Goal: Task Accomplishment & Management: Complete application form

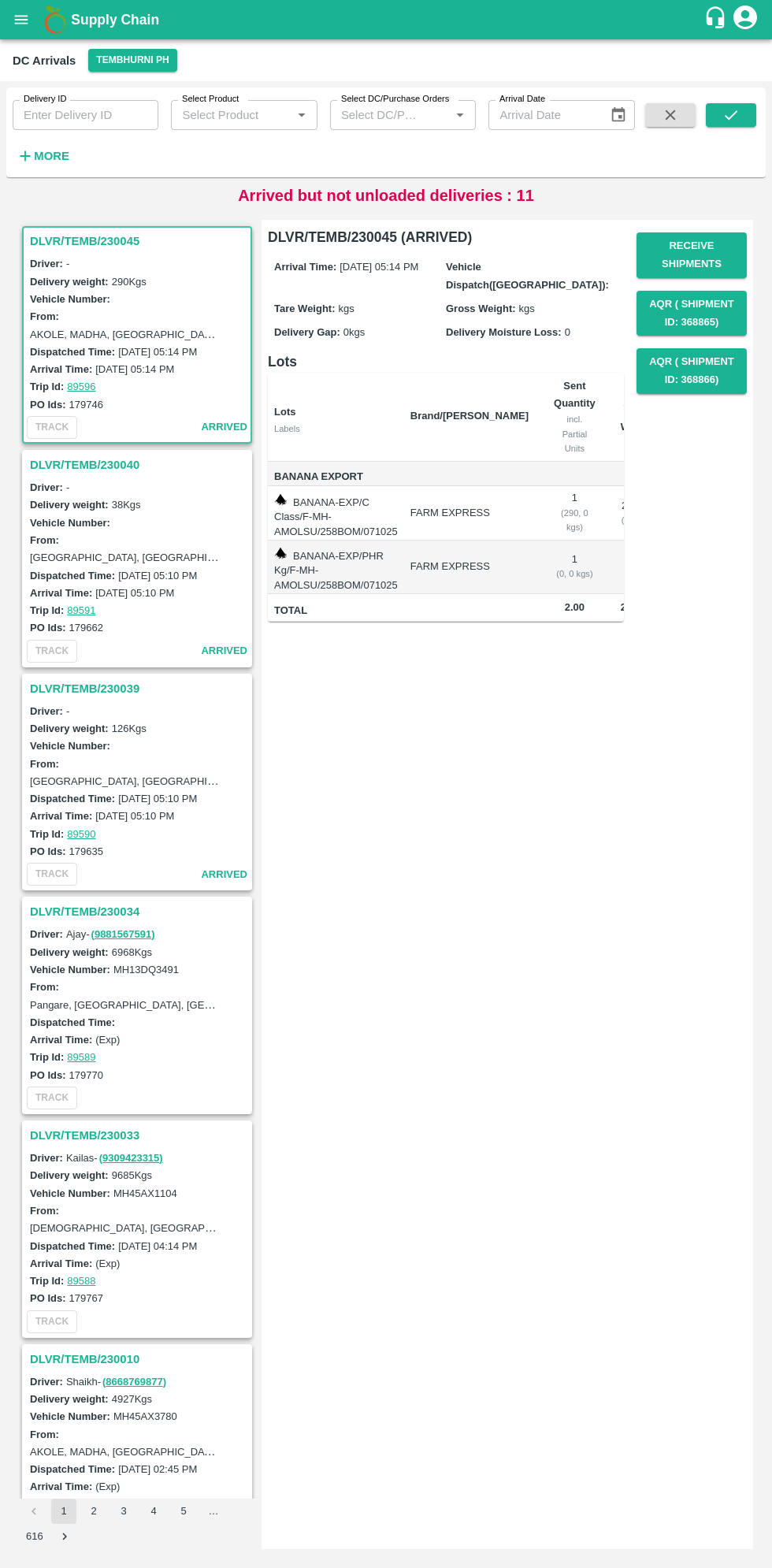
scroll to position [591, 0]
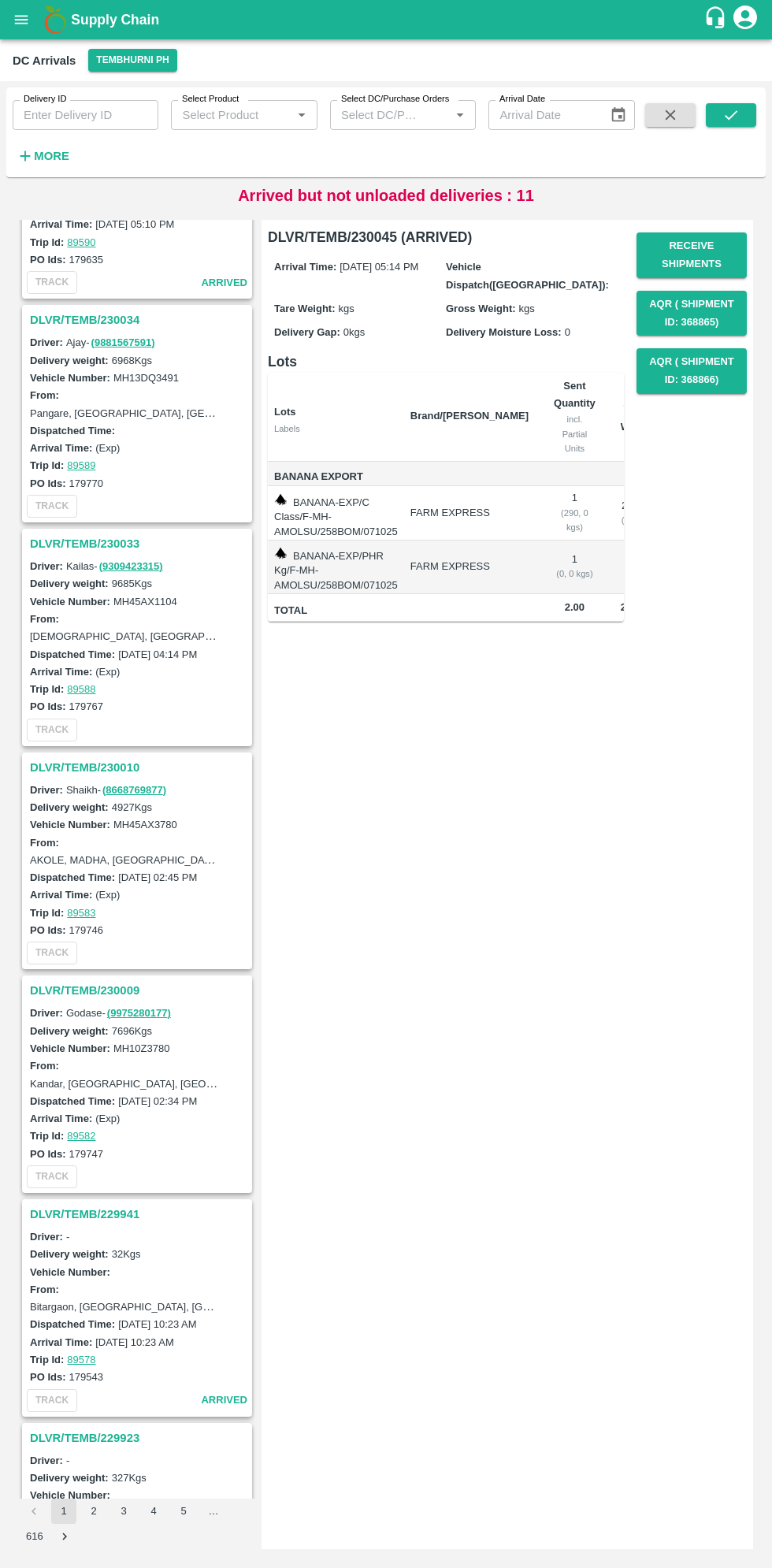
click at [67, 991] on h3 "DLVR/TEMB/230009" at bounding box center [139, 990] width 219 height 20
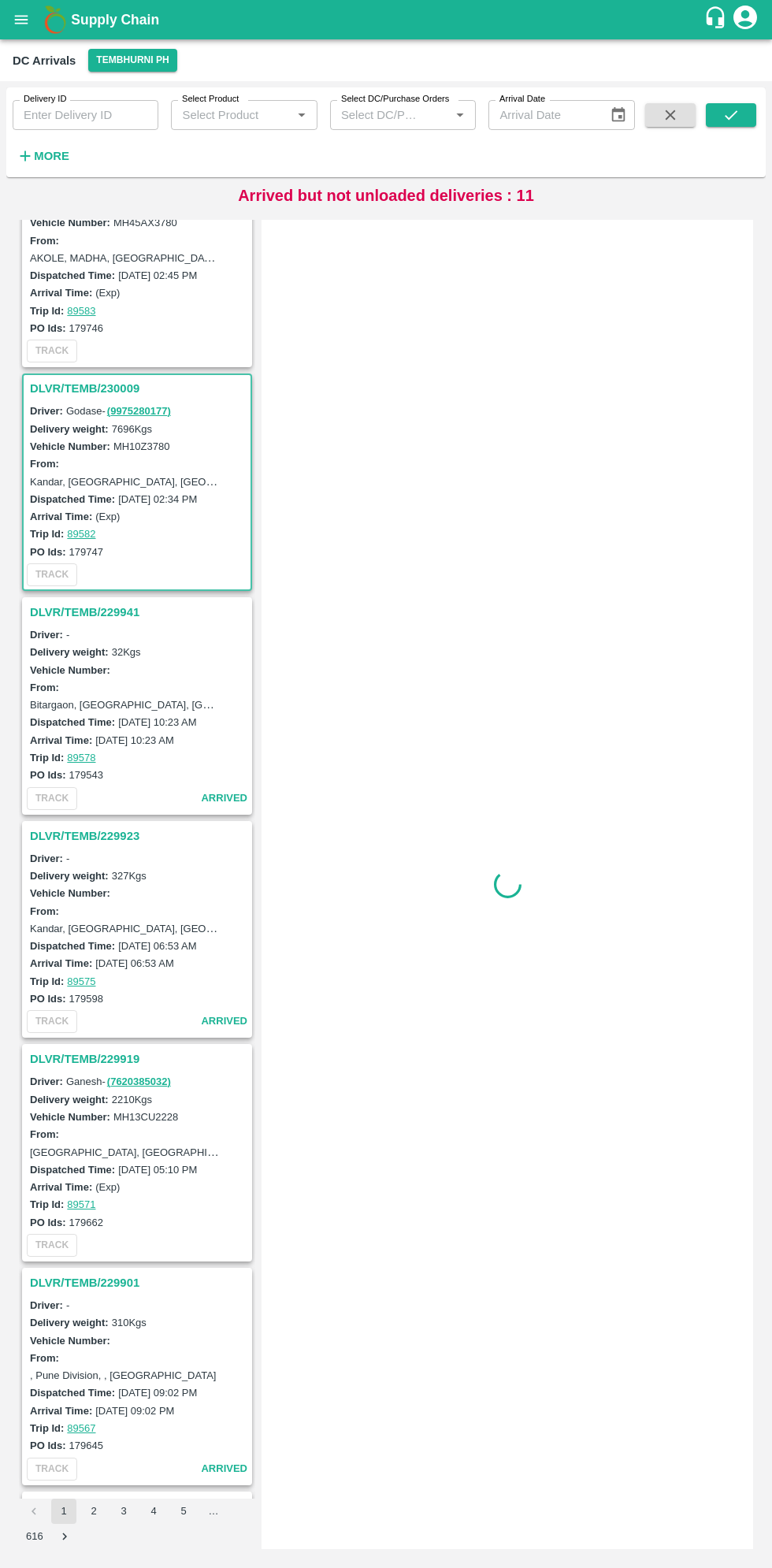
scroll to position [1343, 0]
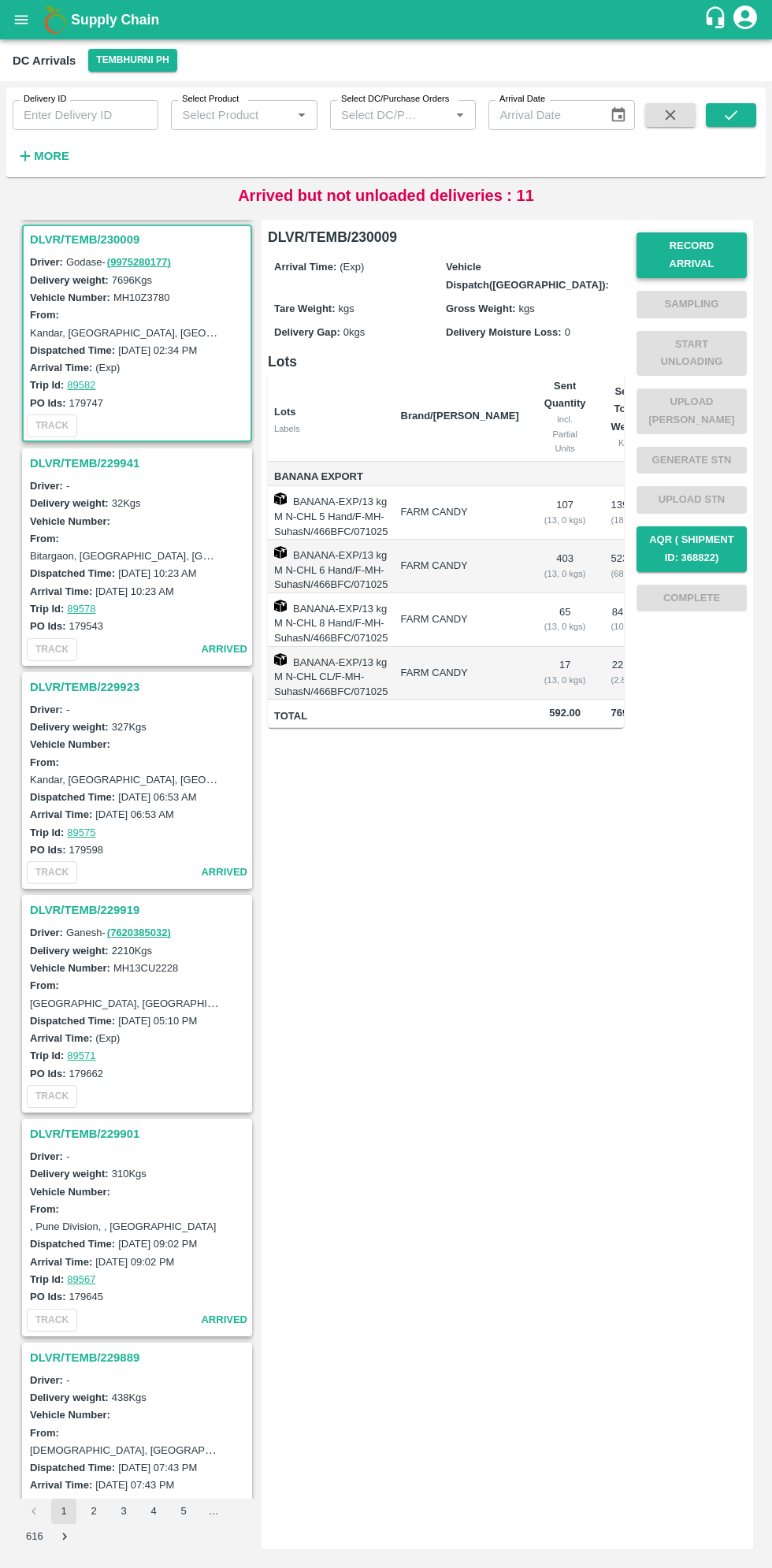
click at [711, 246] on button "Record Arrival" at bounding box center [691, 255] width 110 height 46
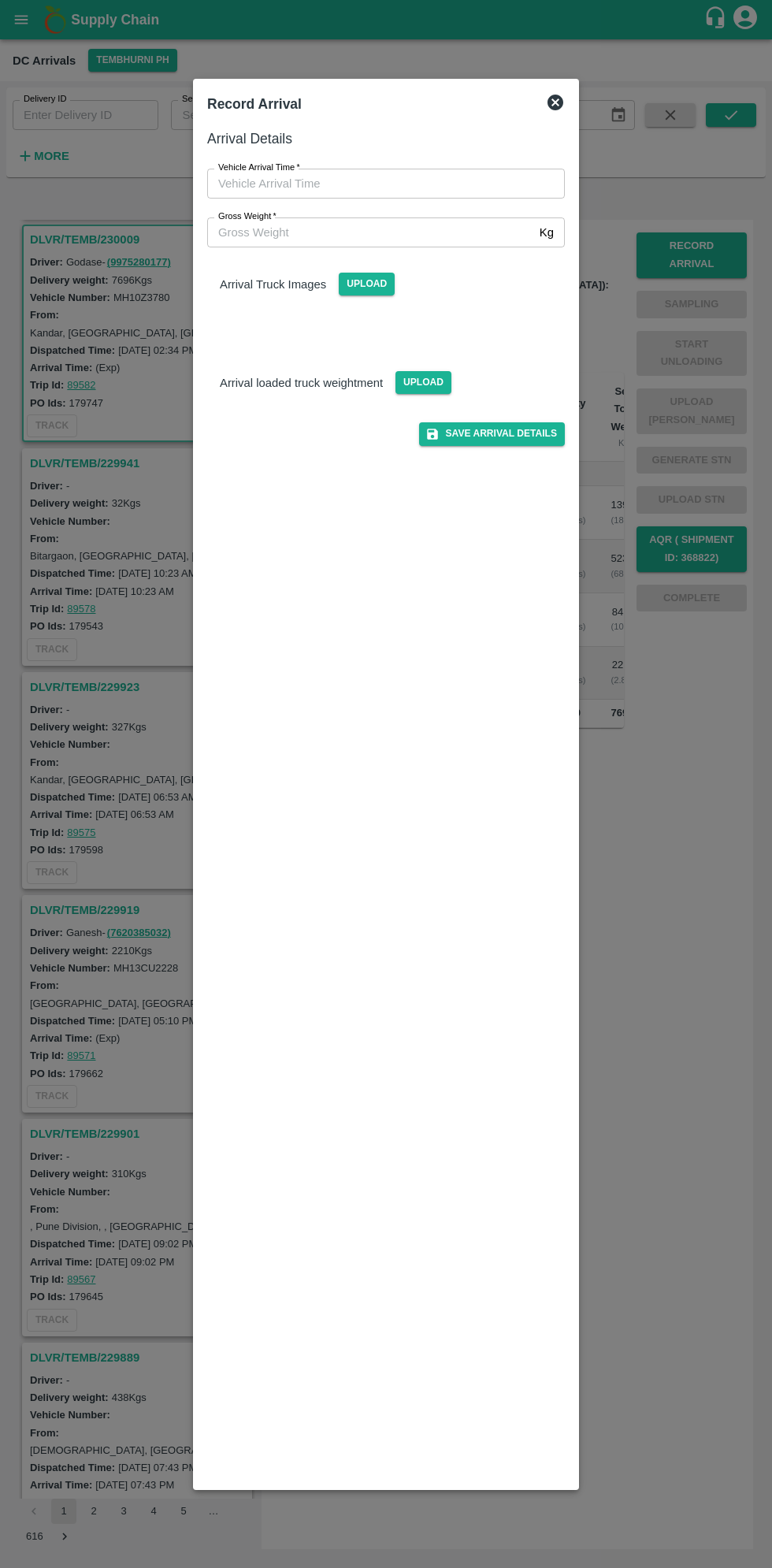
click at [280, 181] on input "Vehicle Arrival Time   *" at bounding box center [380, 183] width 346 height 30
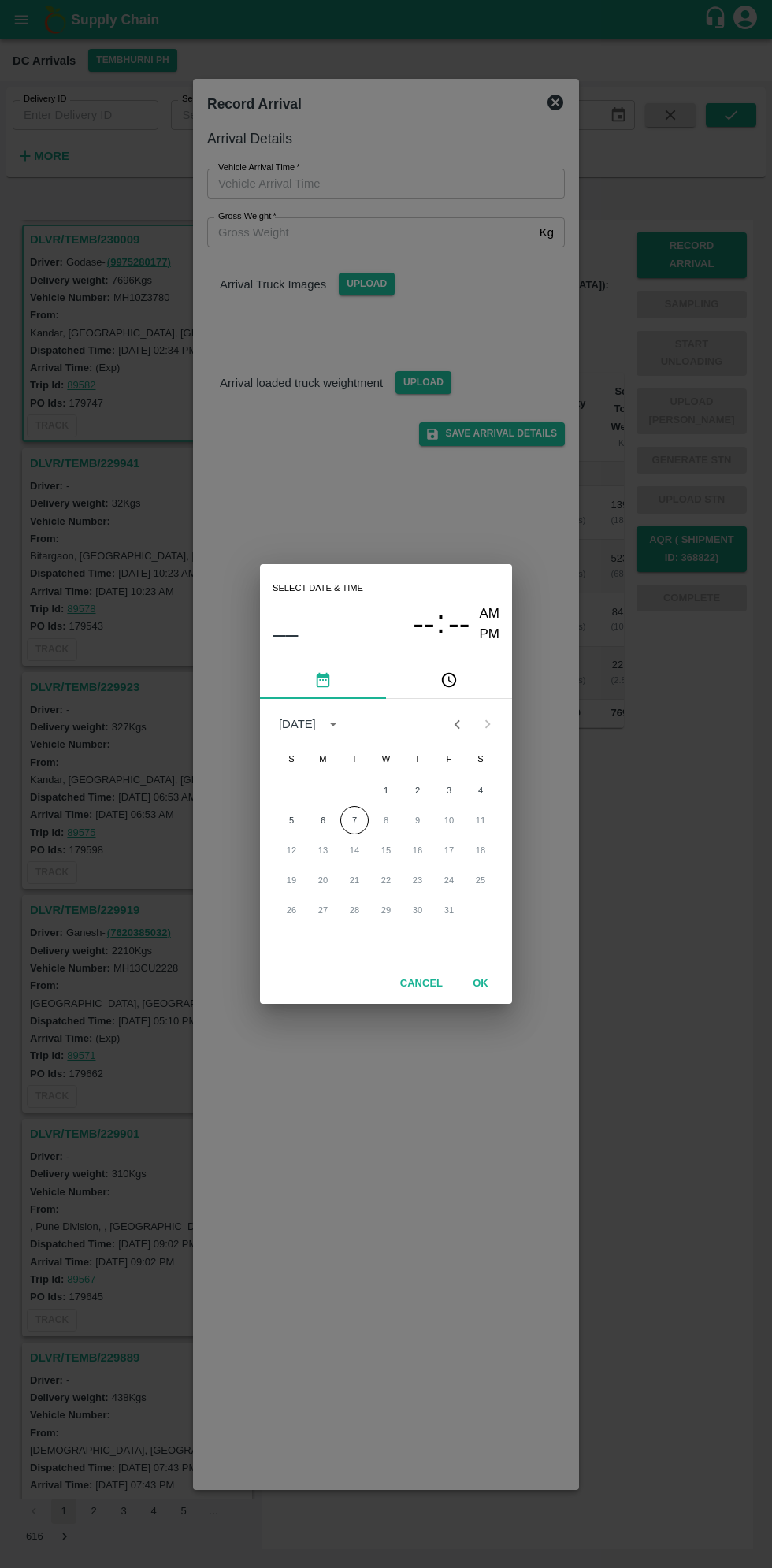
click at [450, 687] on icon "pick time" at bounding box center [449, 680] width 15 height 15
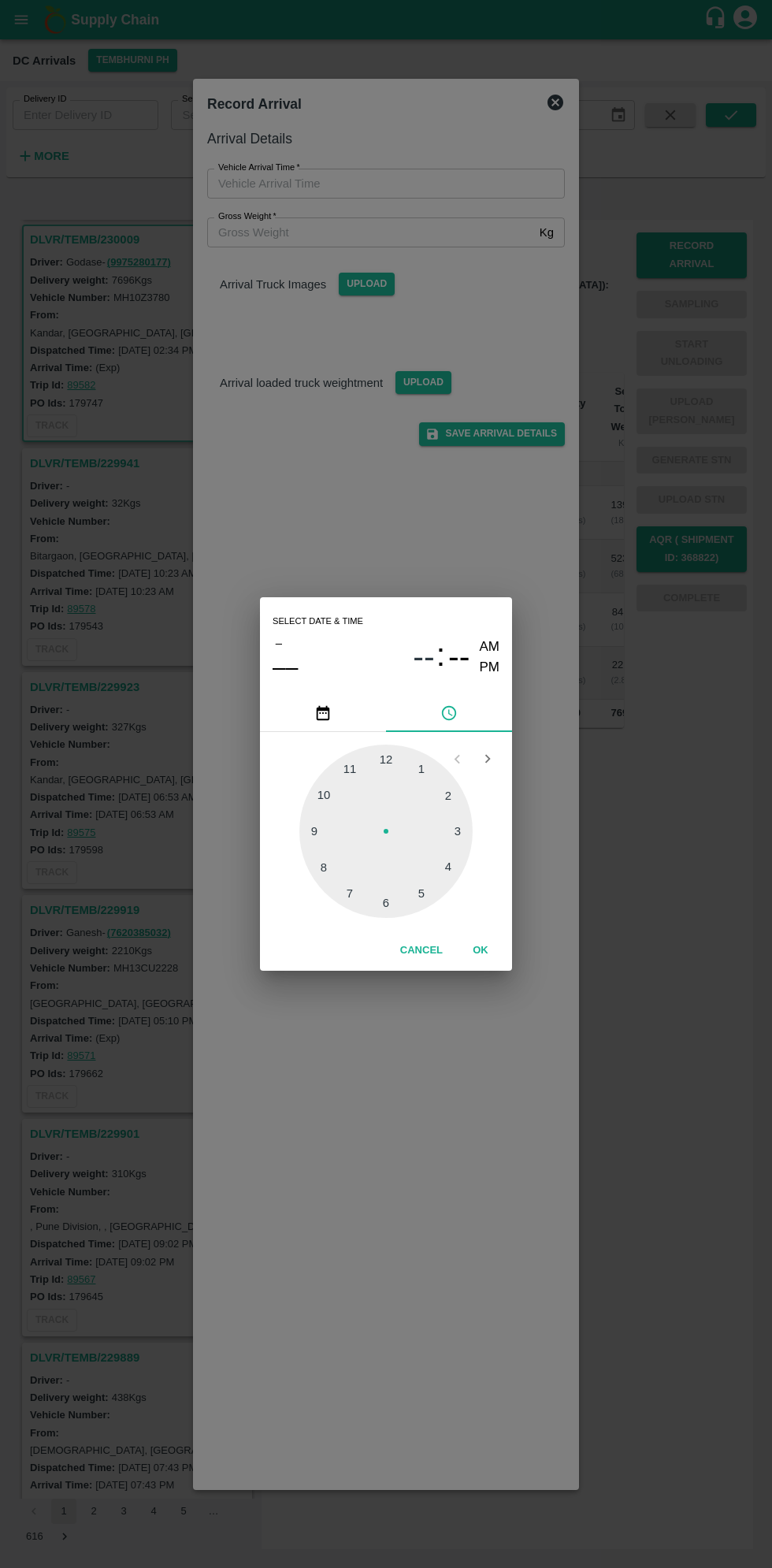
click at [454, 833] on div at bounding box center [386, 832] width 173 height 173
click at [449, 820] on div at bounding box center [386, 832] width 173 height 173
type input "[DATE] 03:13 AM"
click at [499, 956] on button "OK" at bounding box center [480, 950] width 51 height 27
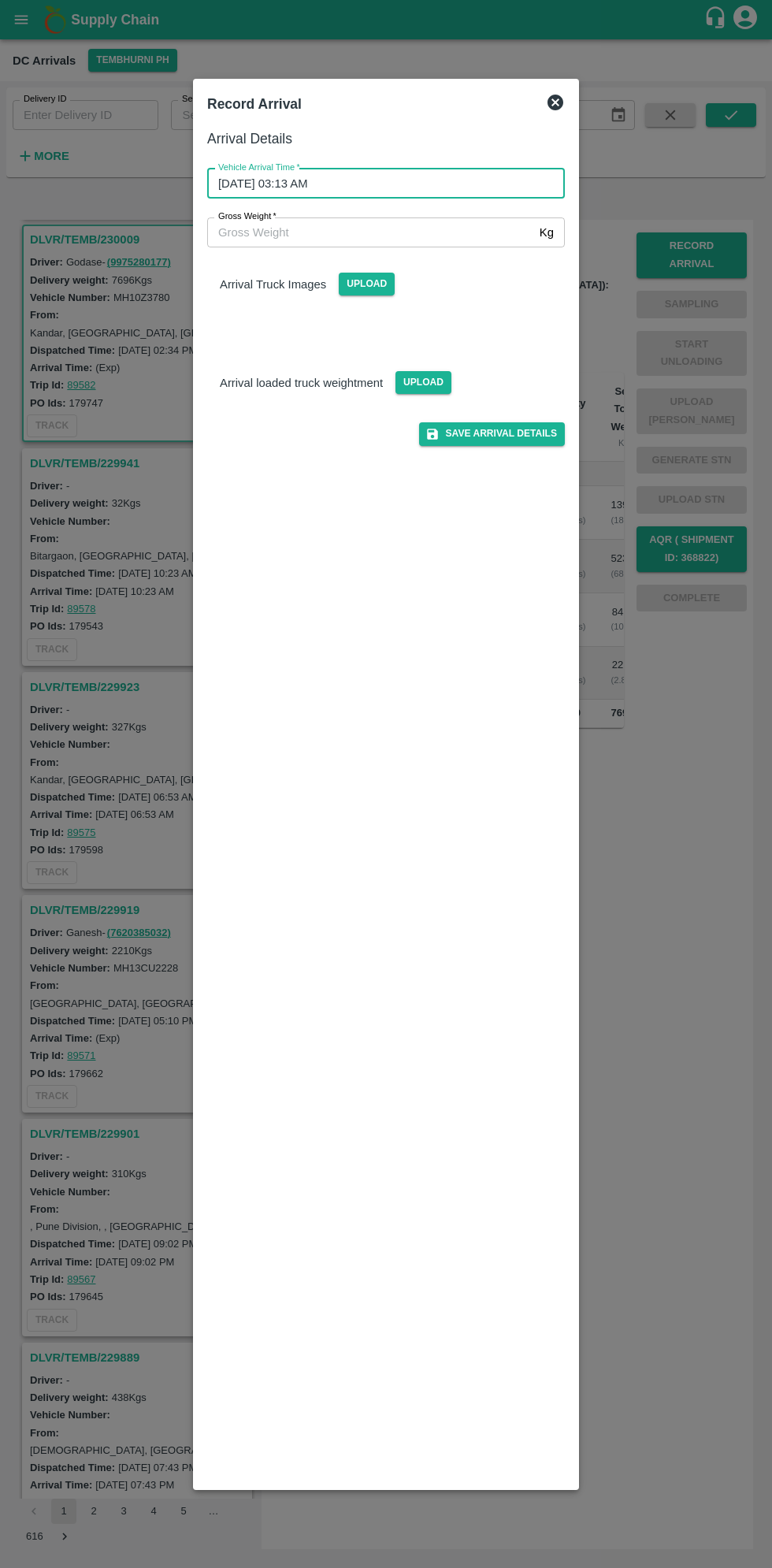
click at [270, 236] on input "Gross Weight   *" at bounding box center [369, 232] width 326 height 30
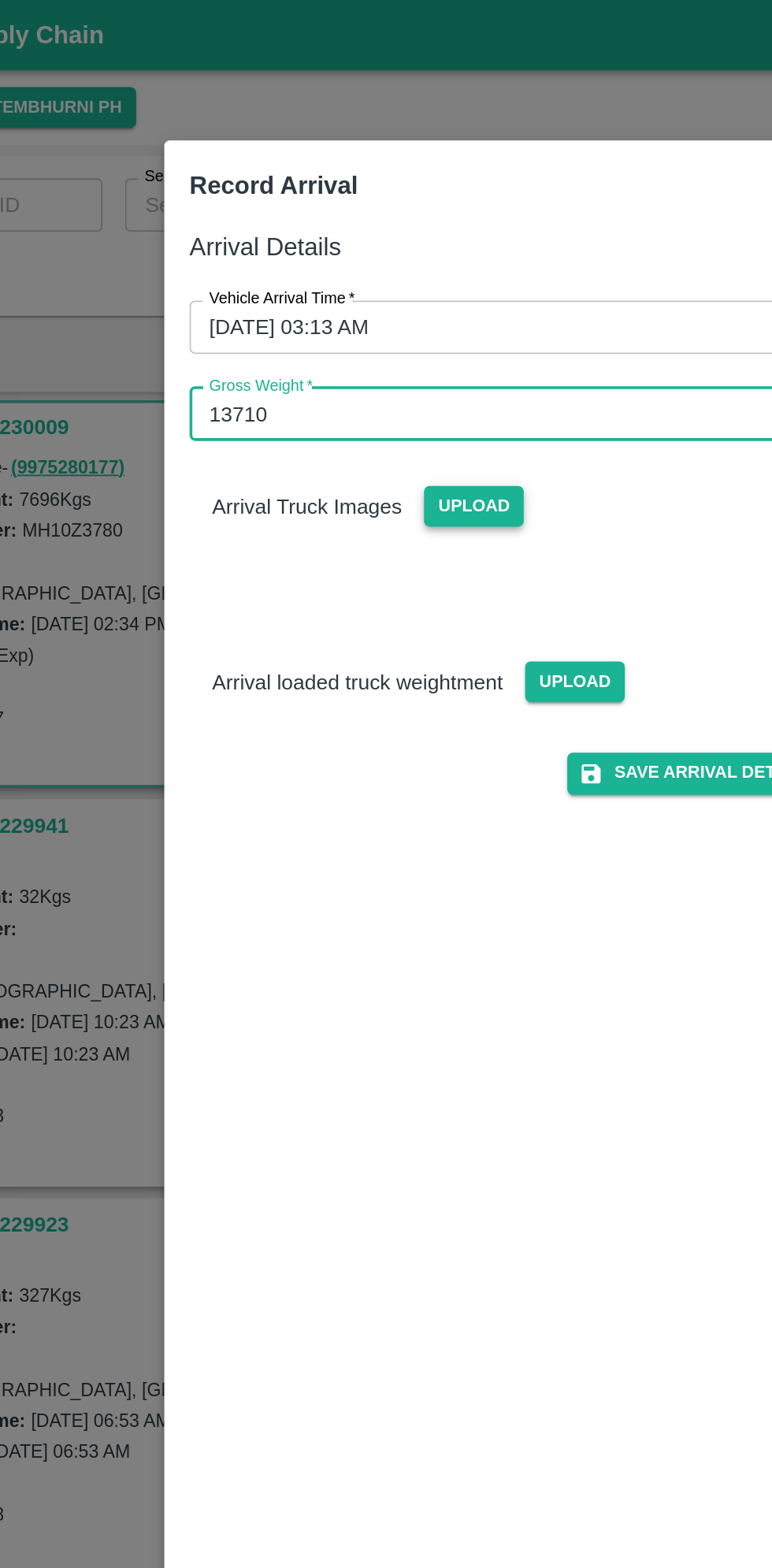
type input "13710"
click at [371, 282] on span "Upload" at bounding box center [367, 283] width 56 height 22
click at [0, 0] on input "Upload" at bounding box center [0, 0] width 0 height 0
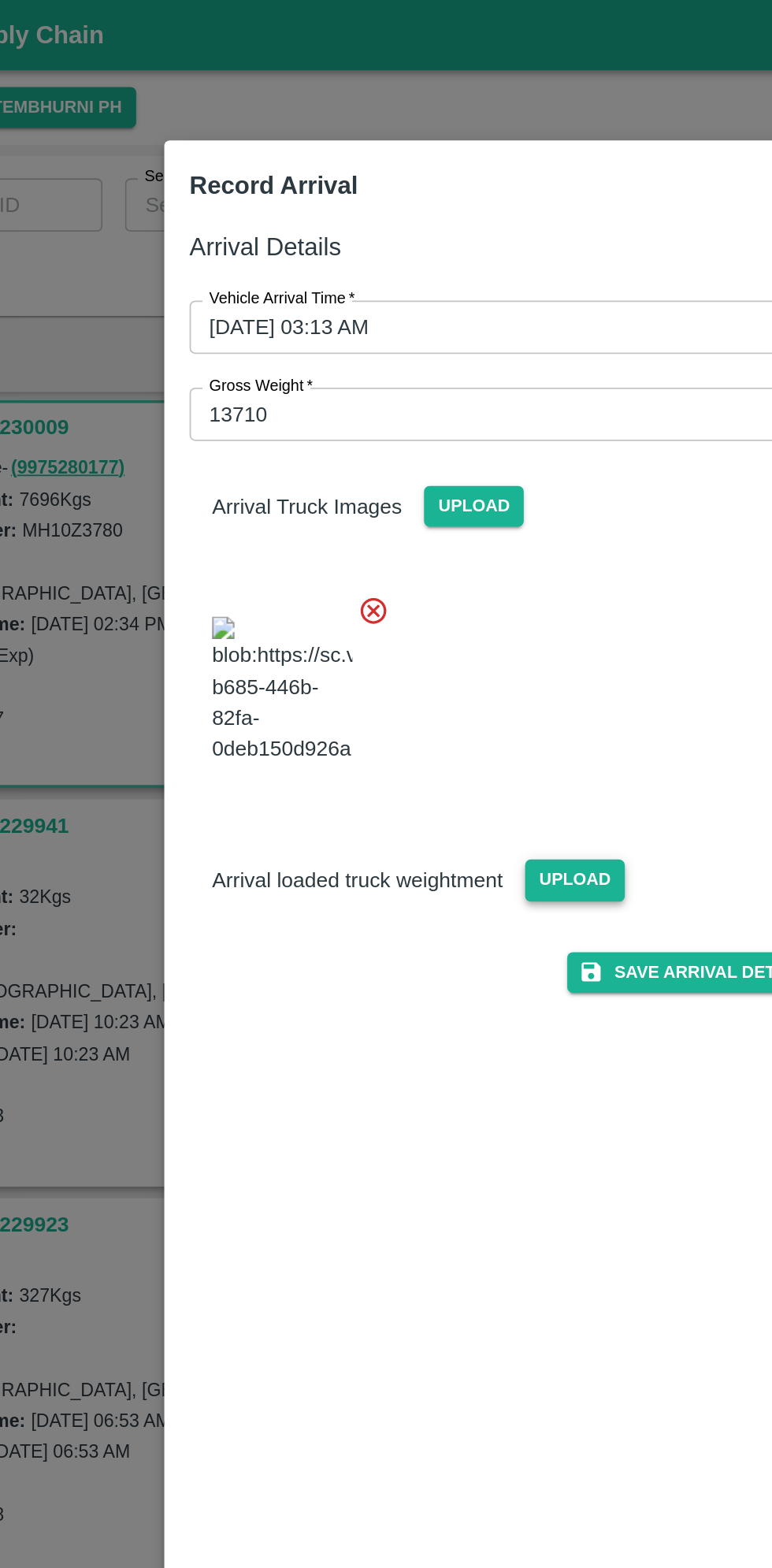
click at [438, 505] on span "Upload" at bounding box center [424, 493] width 56 height 22
click at [0, 0] on input "Upload" at bounding box center [0, 0] width 0 height 0
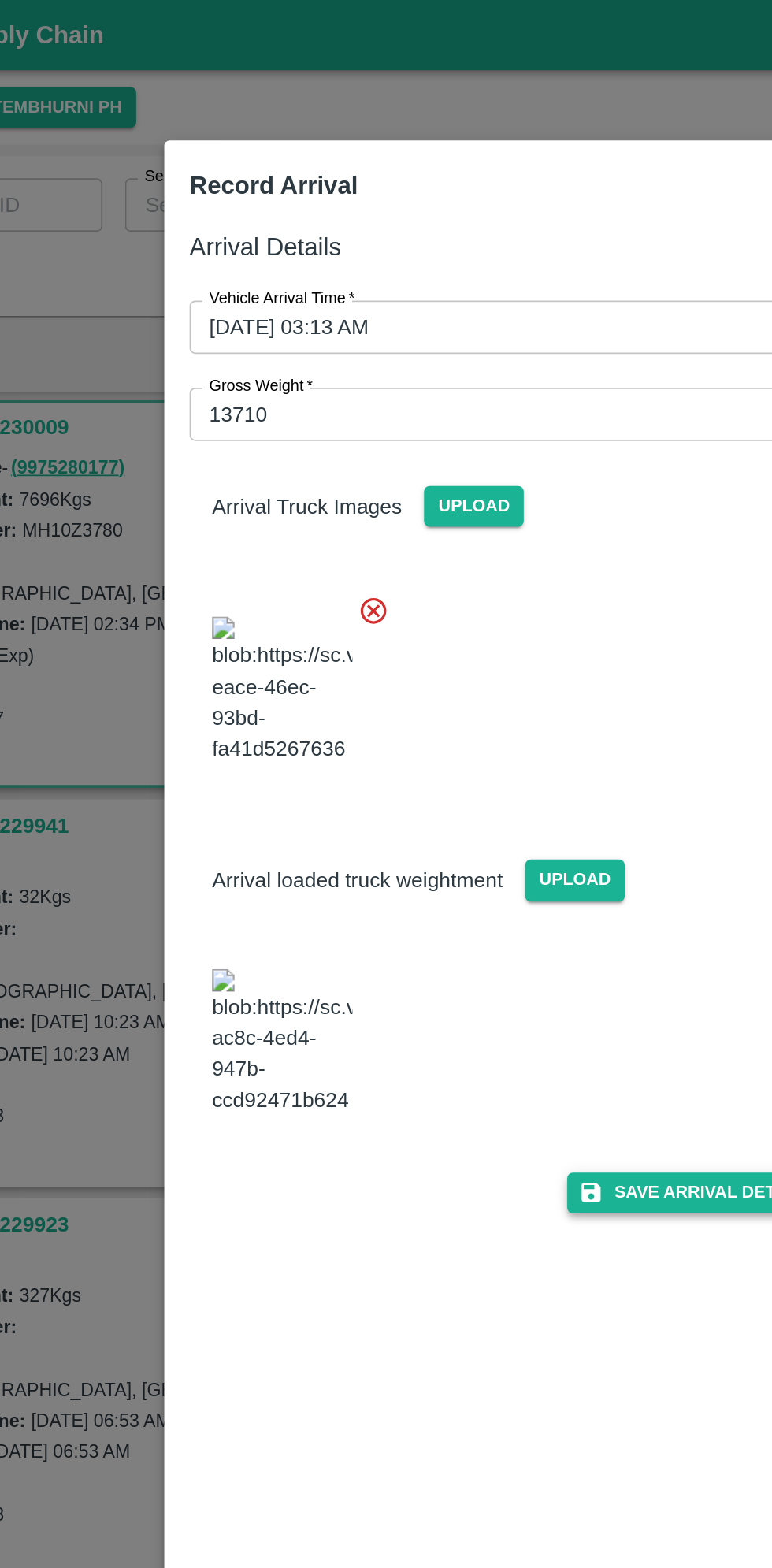
click at [495, 681] on button "Save Arrival Details" at bounding box center [492, 668] width 146 height 22
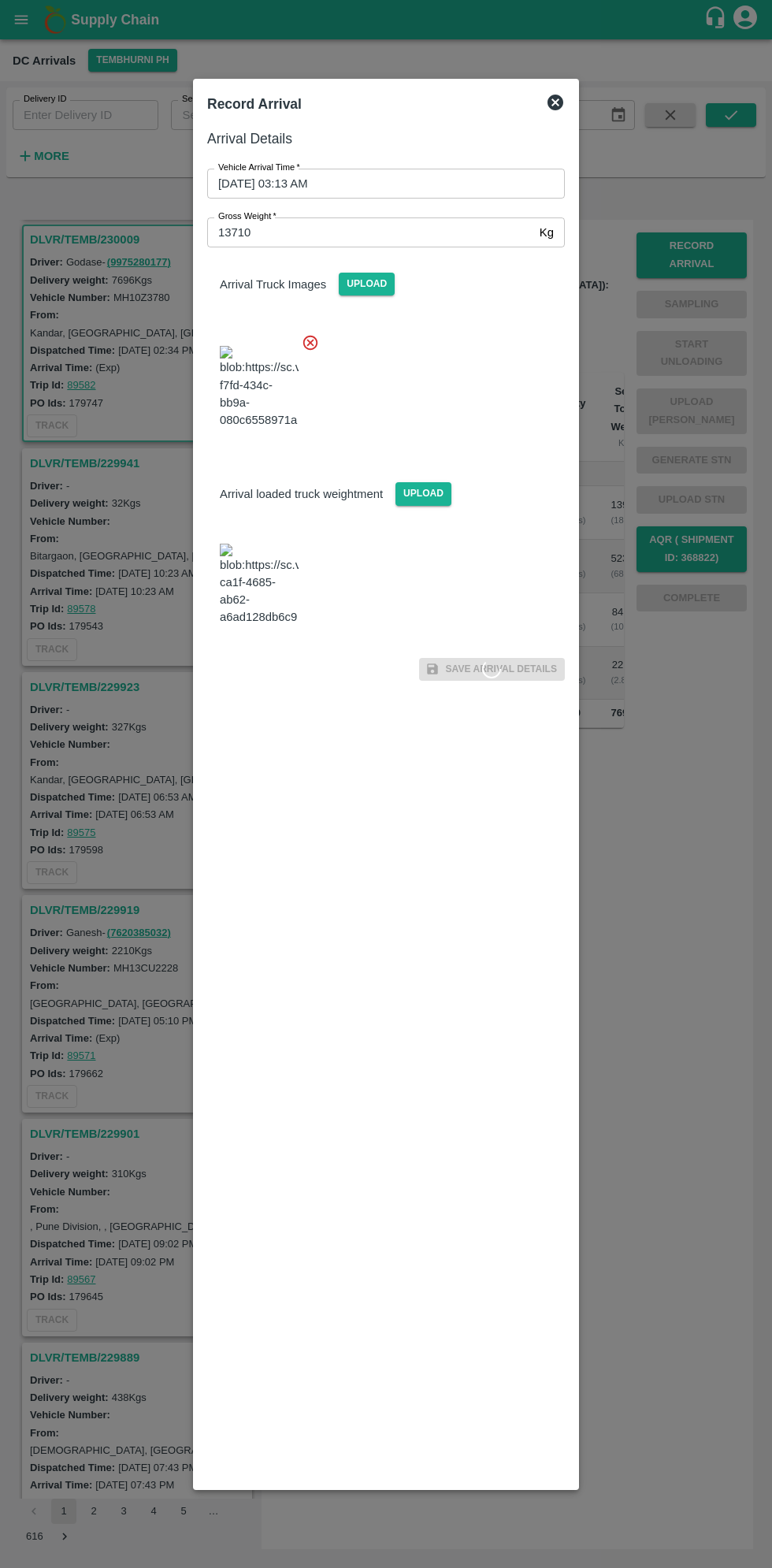
click at [660, 1104] on div at bounding box center [386, 784] width 772 height 1568
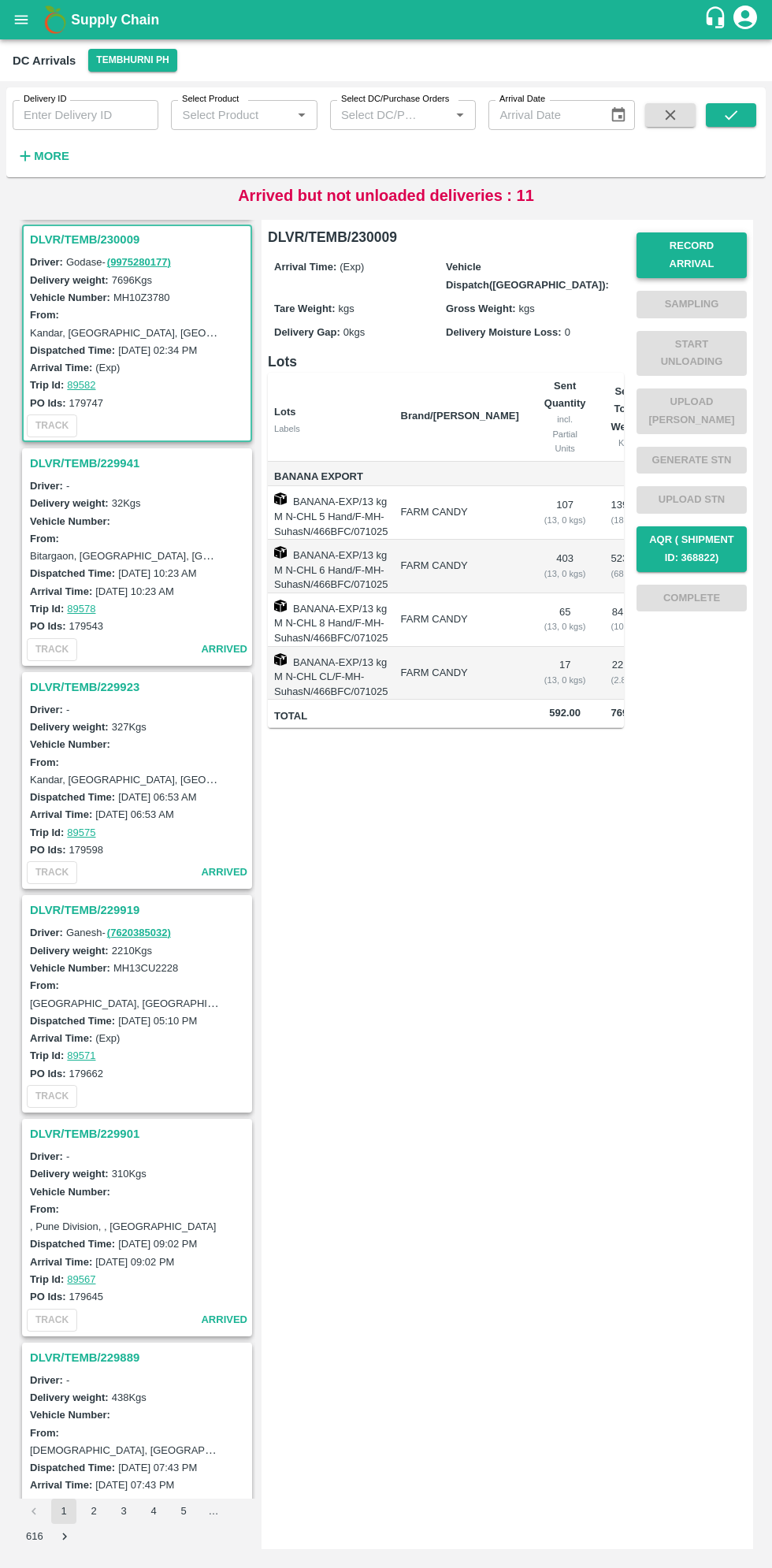
click at [678, 244] on button "Record Arrival" at bounding box center [691, 255] width 110 height 46
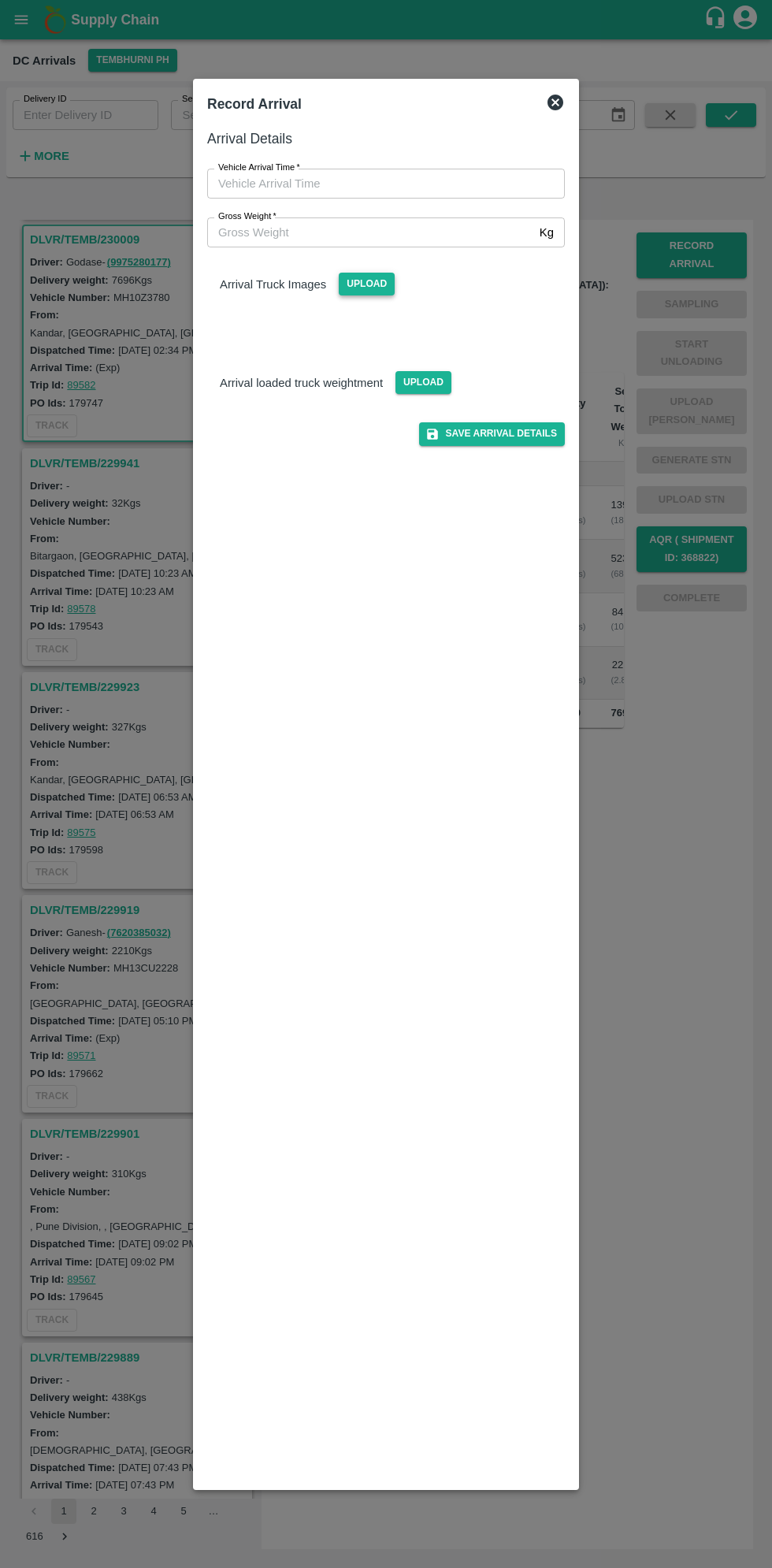
click at [371, 292] on span "Upload" at bounding box center [367, 283] width 56 height 22
click at [0, 0] on input "Upload" at bounding box center [0, 0] width 0 height 0
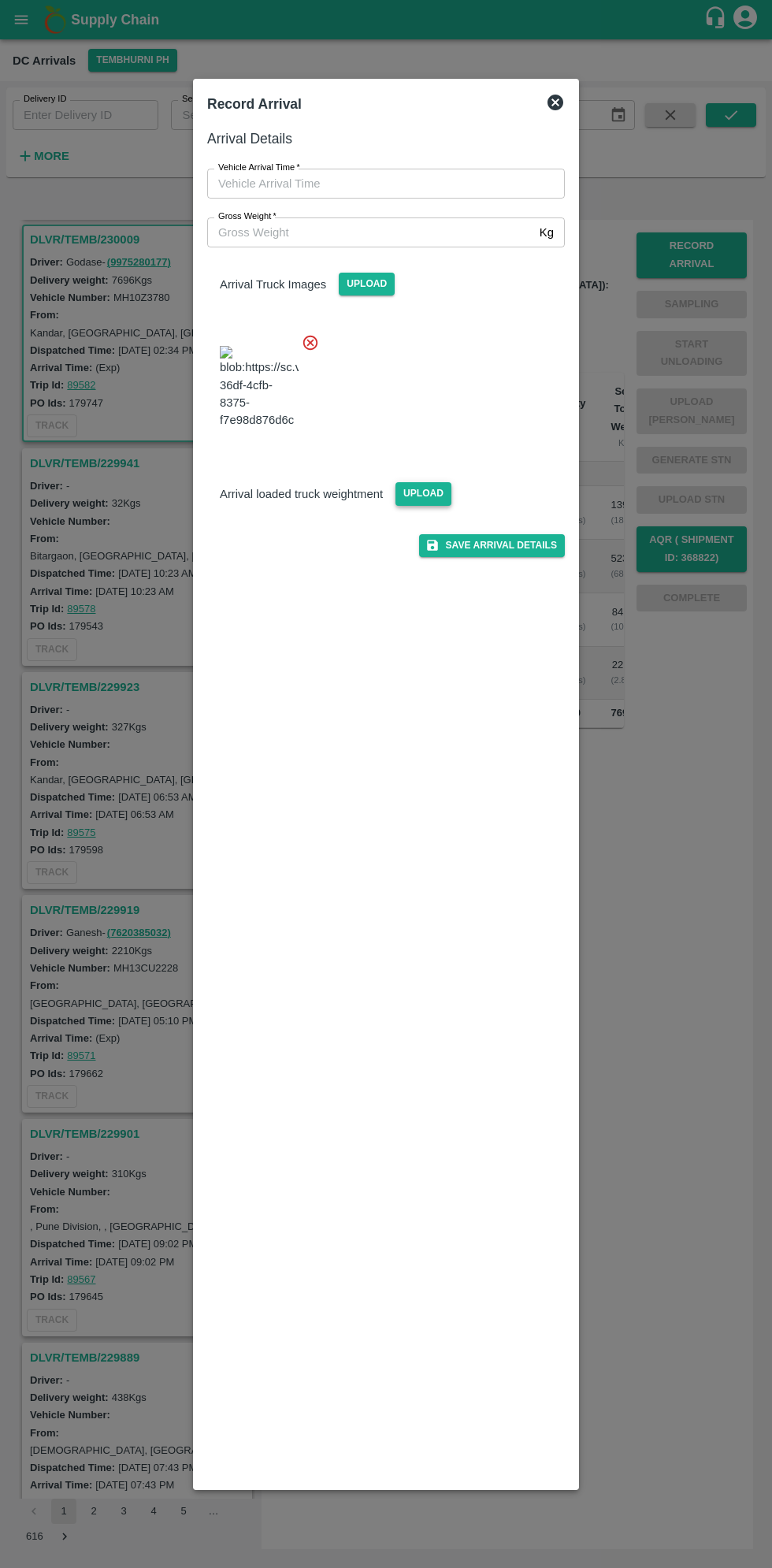
click at [414, 505] on span "Upload" at bounding box center [424, 493] width 56 height 22
click at [0, 0] on input "Upload" at bounding box center [0, 0] width 0 height 0
click at [397, 233] on input "Gross Weight   *" at bounding box center [369, 232] width 326 height 30
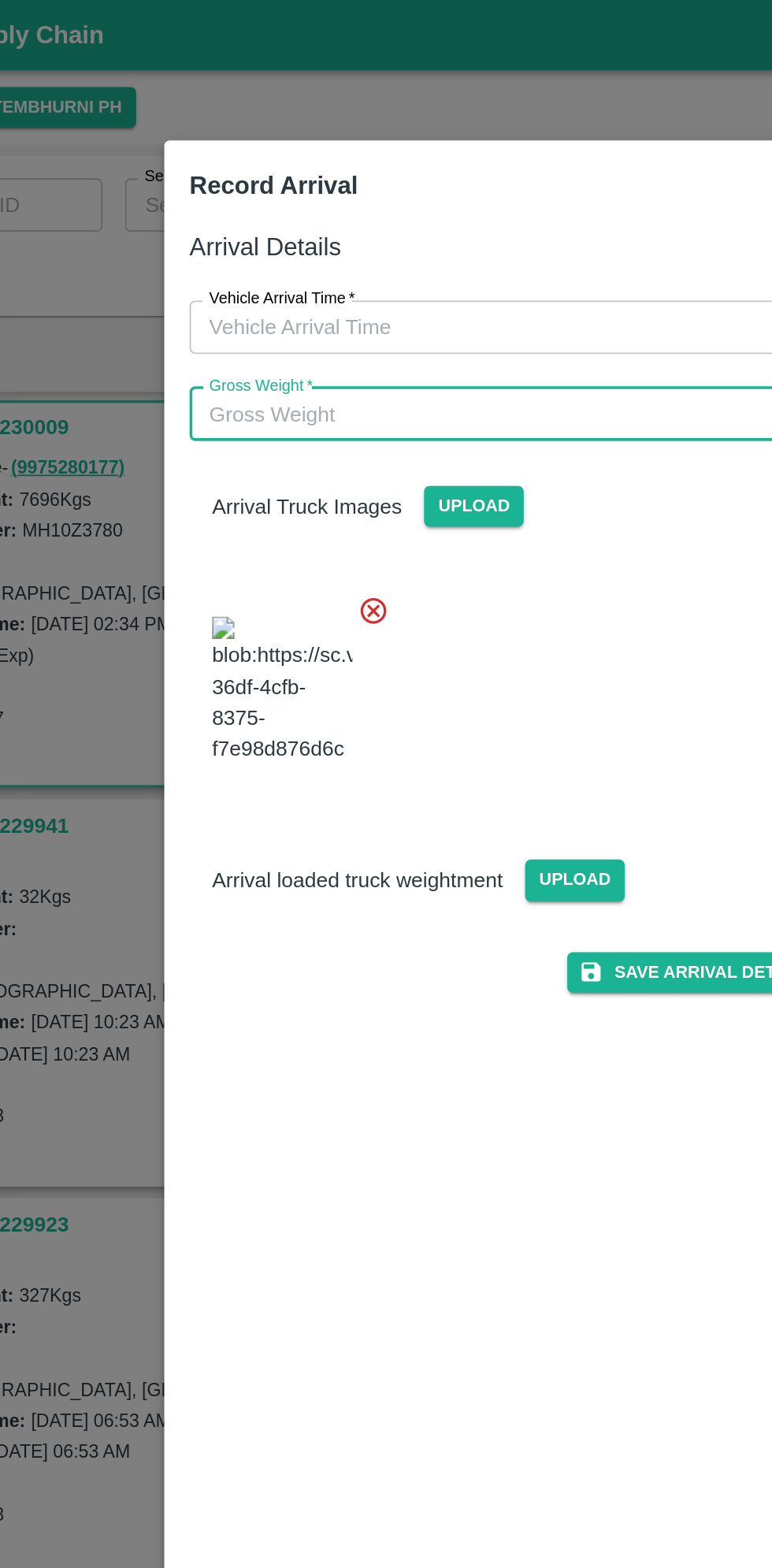
click at [364, 183] on input "Vehicle Arrival Time   *" at bounding box center [380, 183] width 346 height 30
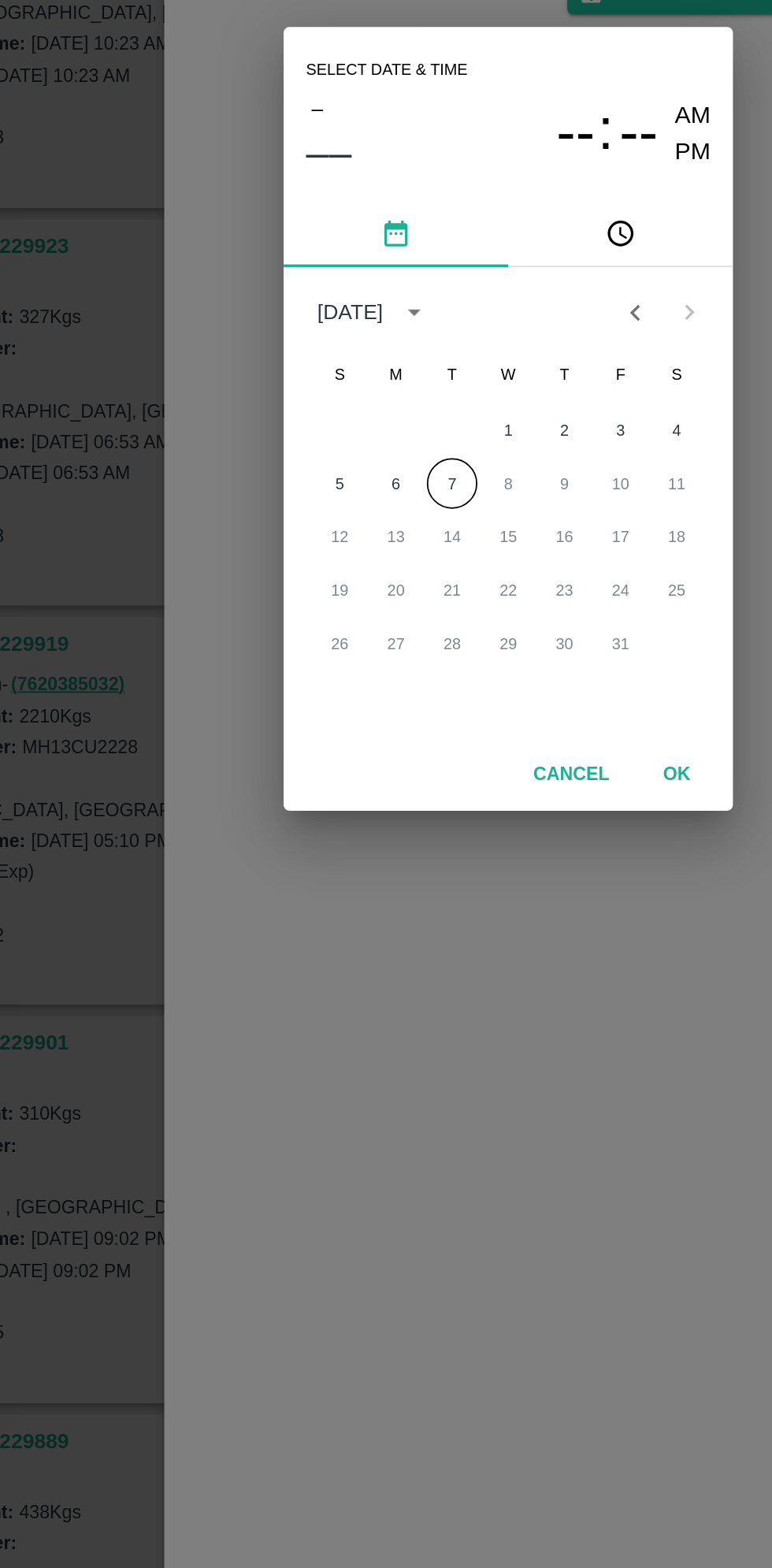
click at [456, 679] on icon "pick time" at bounding box center [449, 680] width 18 height 18
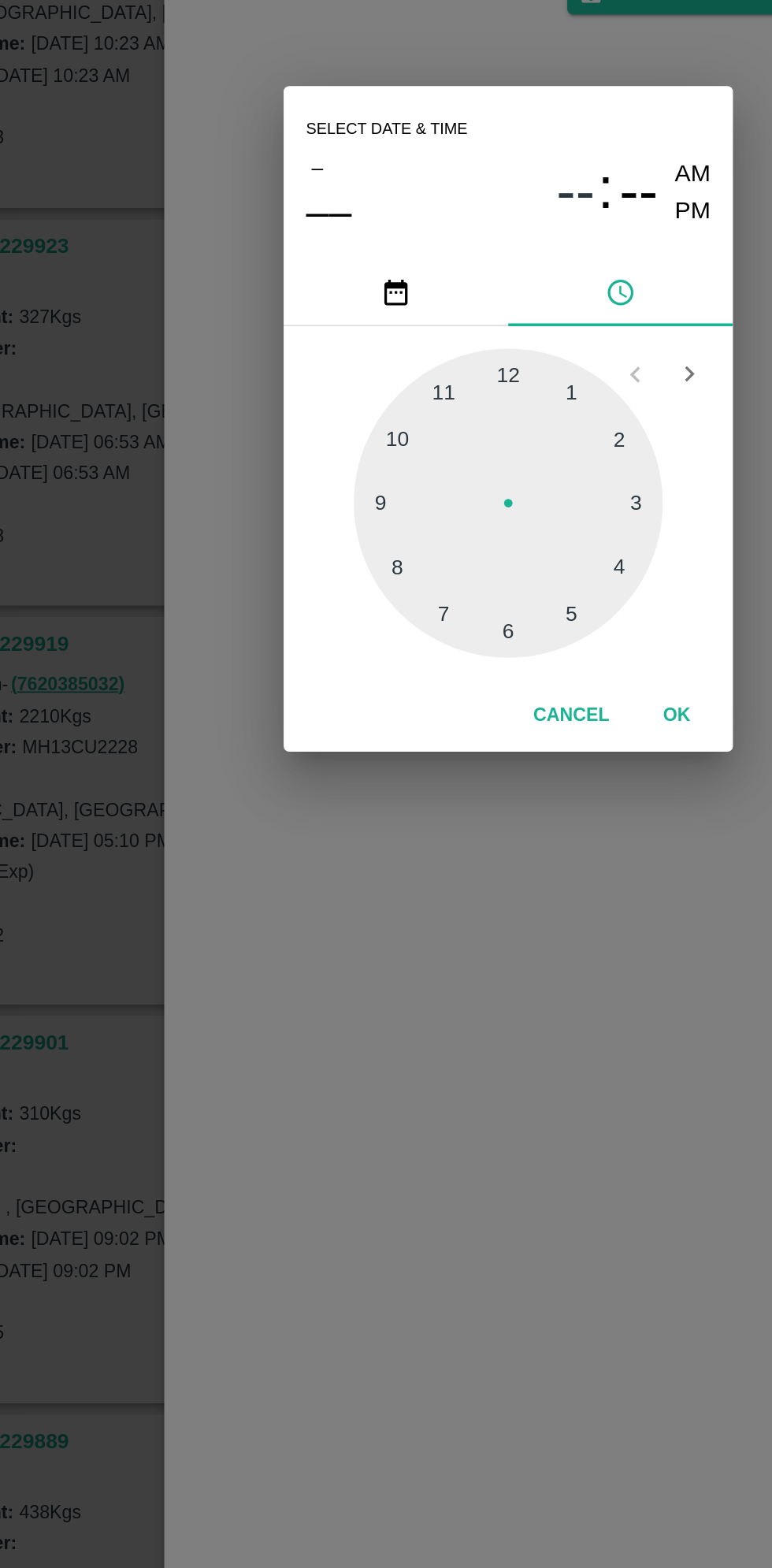
click at [471, 829] on div at bounding box center [386, 832] width 173 height 173
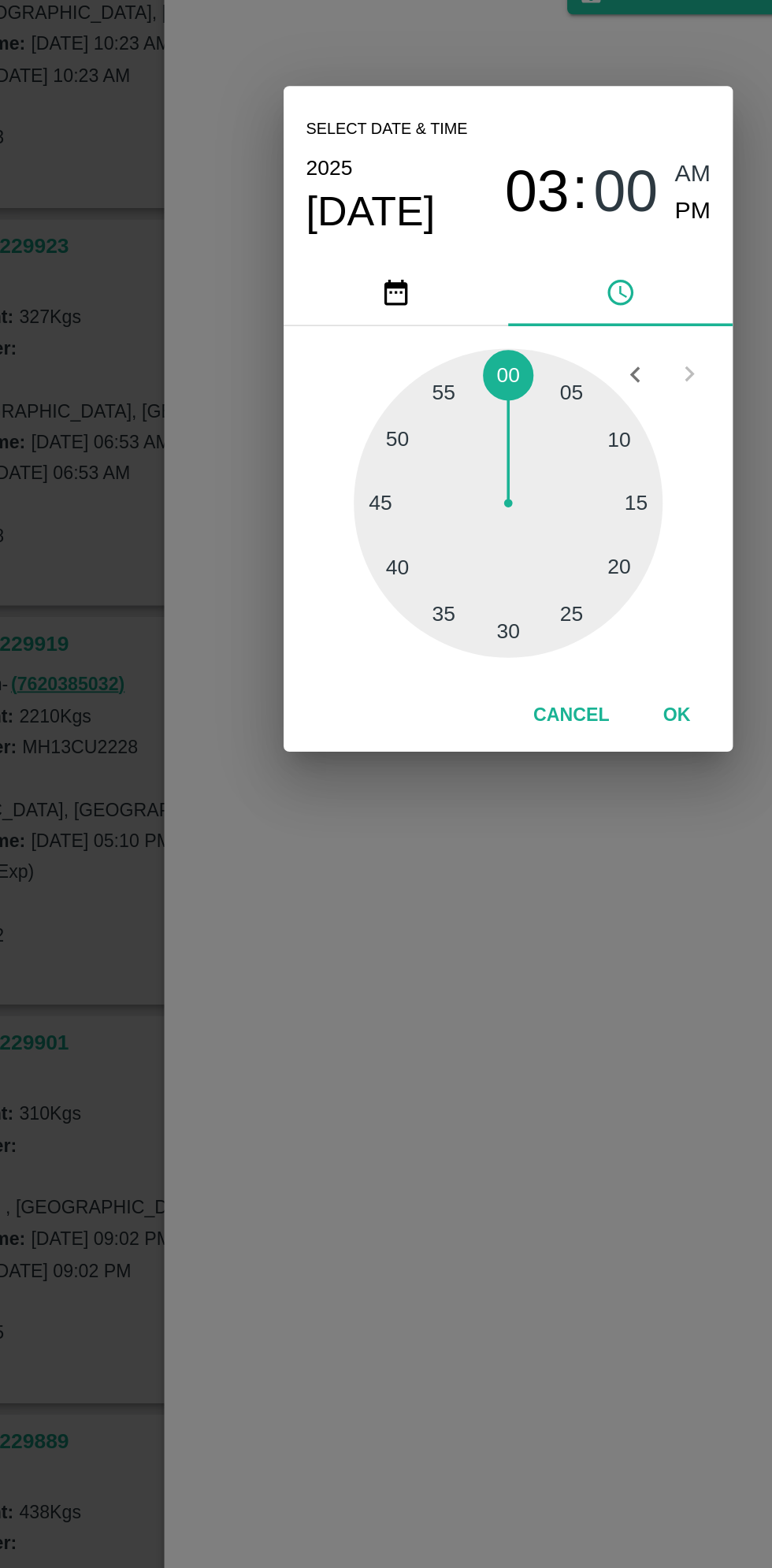
click at [466, 801] on div at bounding box center [386, 832] width 173 height 173
click at [469, 808] on div at bounding box center [386, 832] width 173 height 173
click at [465, 812] on div at bounding box center [386, 832] width 173 height 173
type input "[DATE] 03:13 AM"
click at [485, 952] on button "OK" at bounding box center [480, 950] width 51 height 27
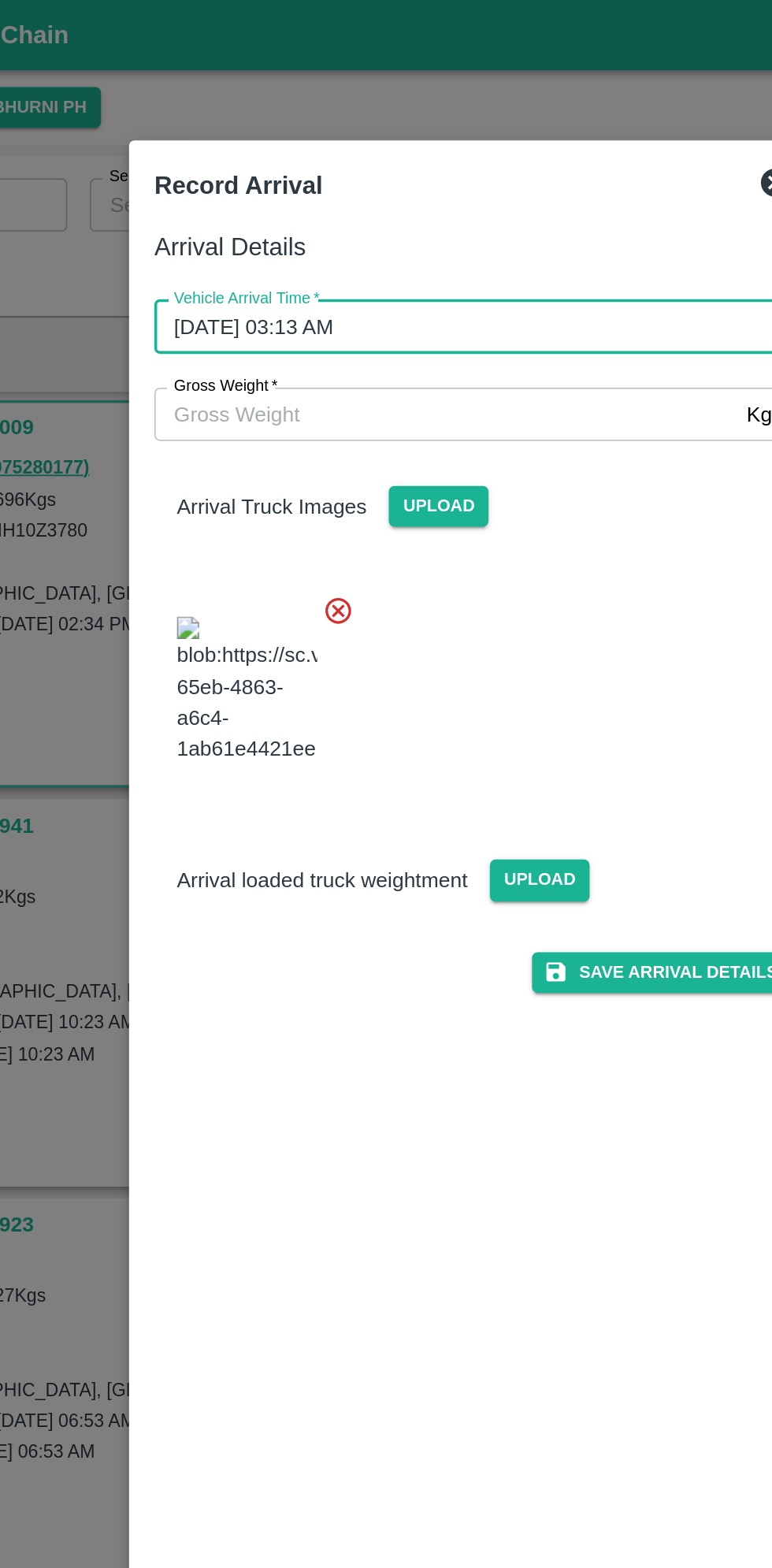
click at [434, 230] on input "Gross Weight   *" at bounding box center [369, 232] width 326 height 30
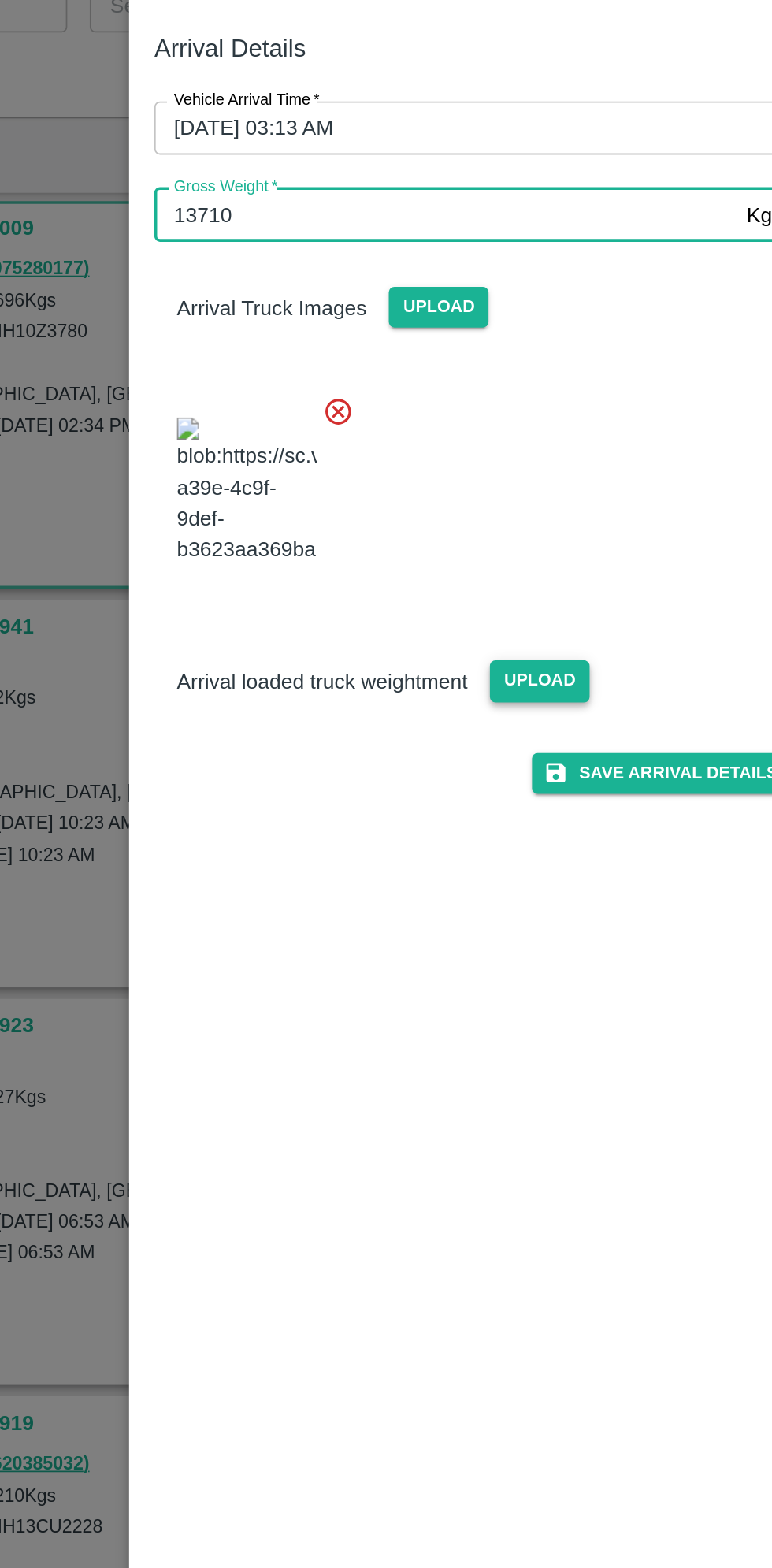
type input "13710"
click at [421, 505] on span "Upload" at bounding box center [424, 493] width 56 height 22
click at [0, 0] on input "Upload" at bounding box center [0, 0] width 0 height 0
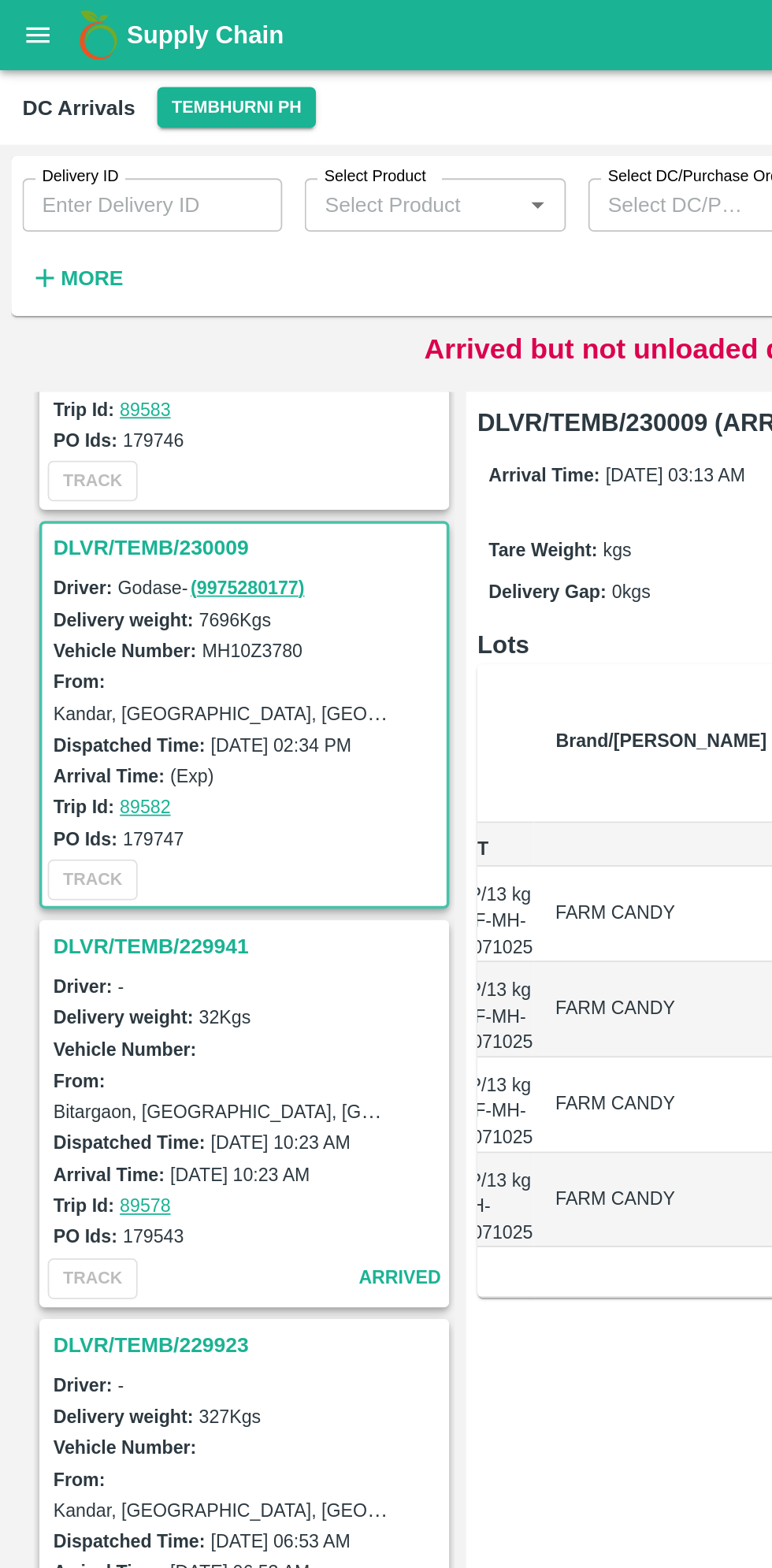
scroll to position [1275, 0]
click at [94, 301] on h3 "DLVR/TEMB/230009" at bounding box center [139, 306] width 219 height 20
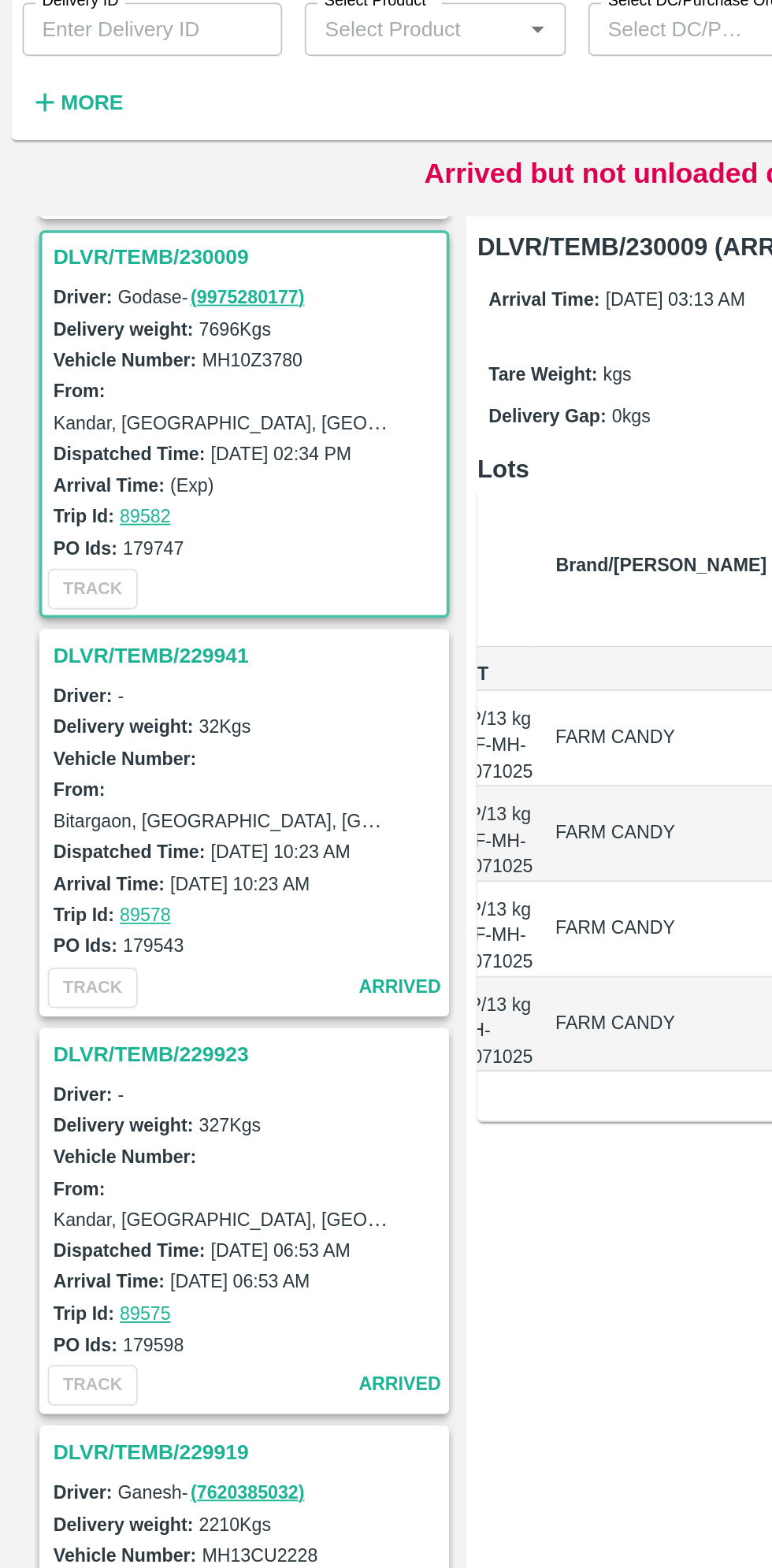
scroll to position [1343, 0]
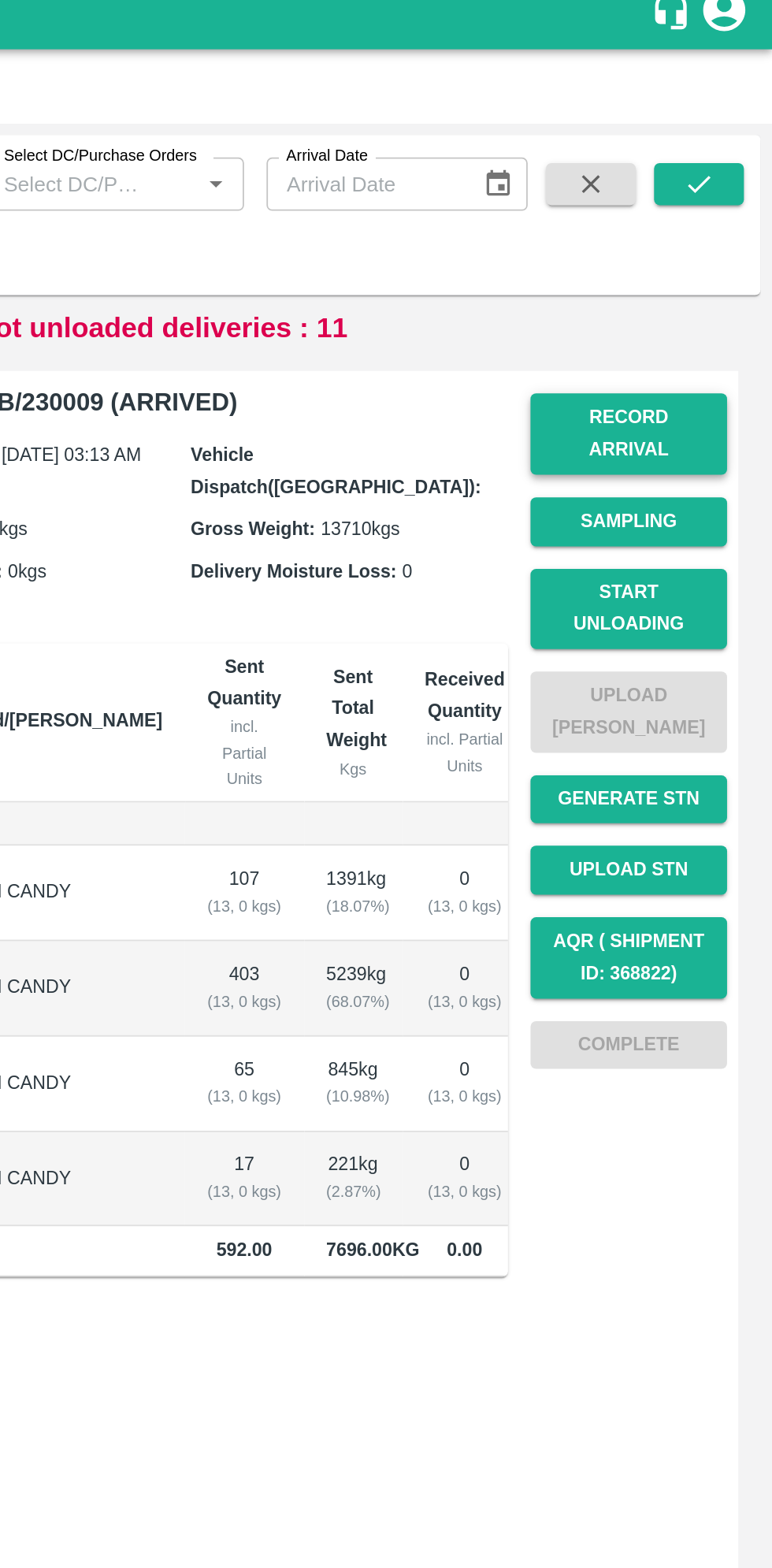
click at [712, 250] on button "Record Arrival" at bounding box center [691, 255] width 110 height 46
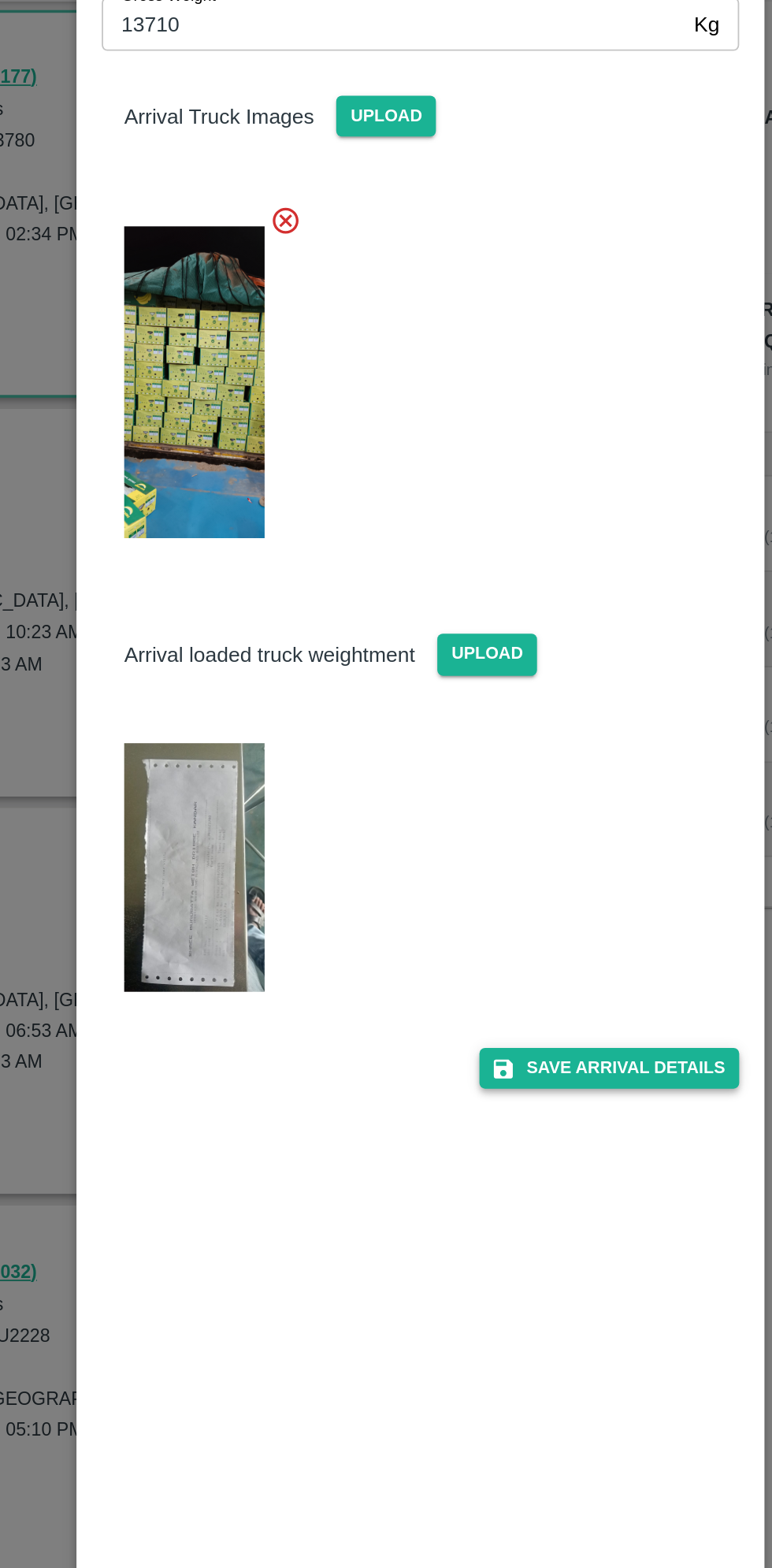
click at [518, 817] on button "Save Arrival Details" at bounding box center [492, 818] width 146 height 22
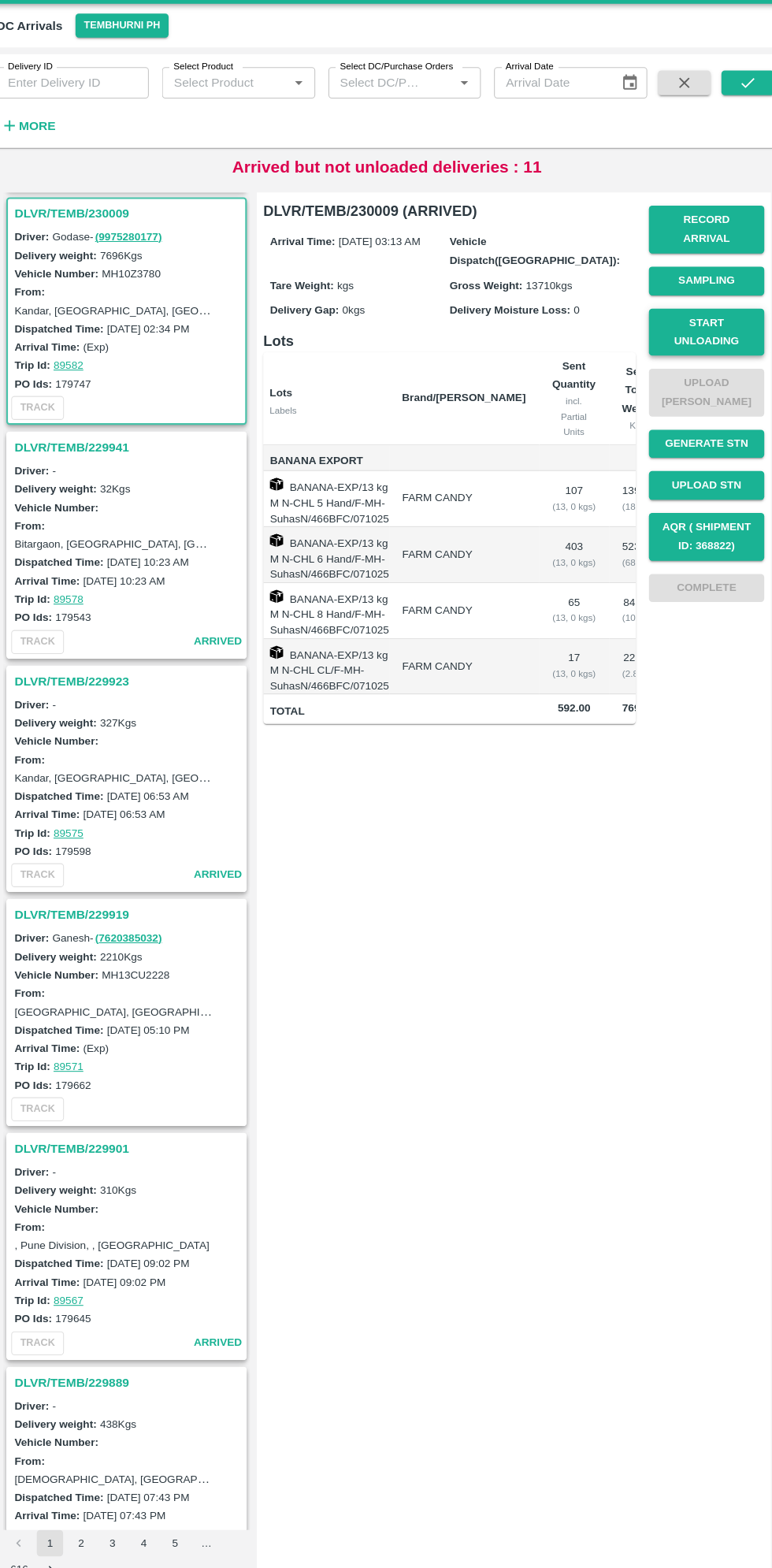
click at [721, 331] on button "Start Unloading" at bounding box center [691, 353] width 110 height 46
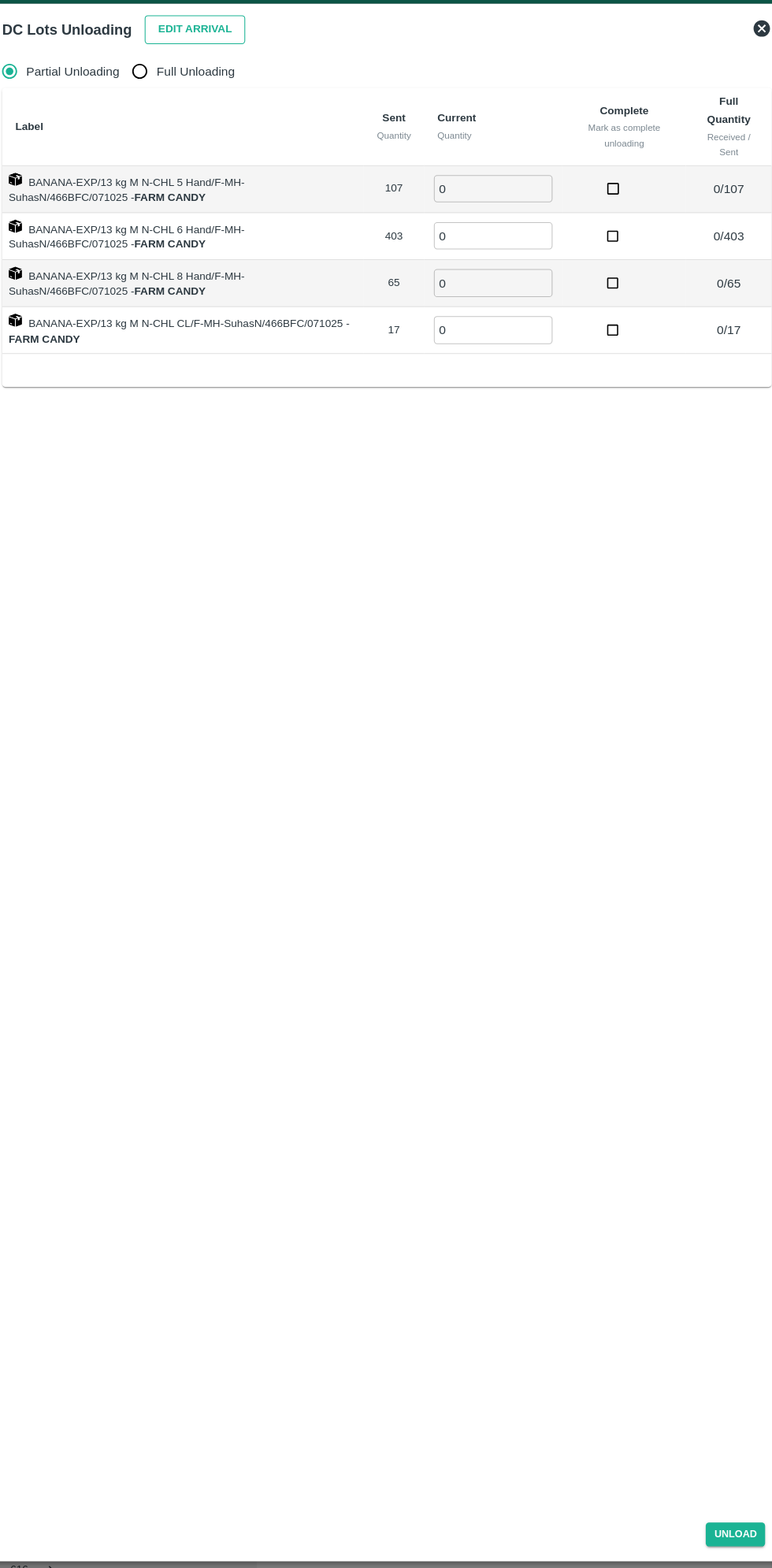
click at [215, 54] on button "Edit Arrival" at bounding box center [202, 64] width 96 height 27
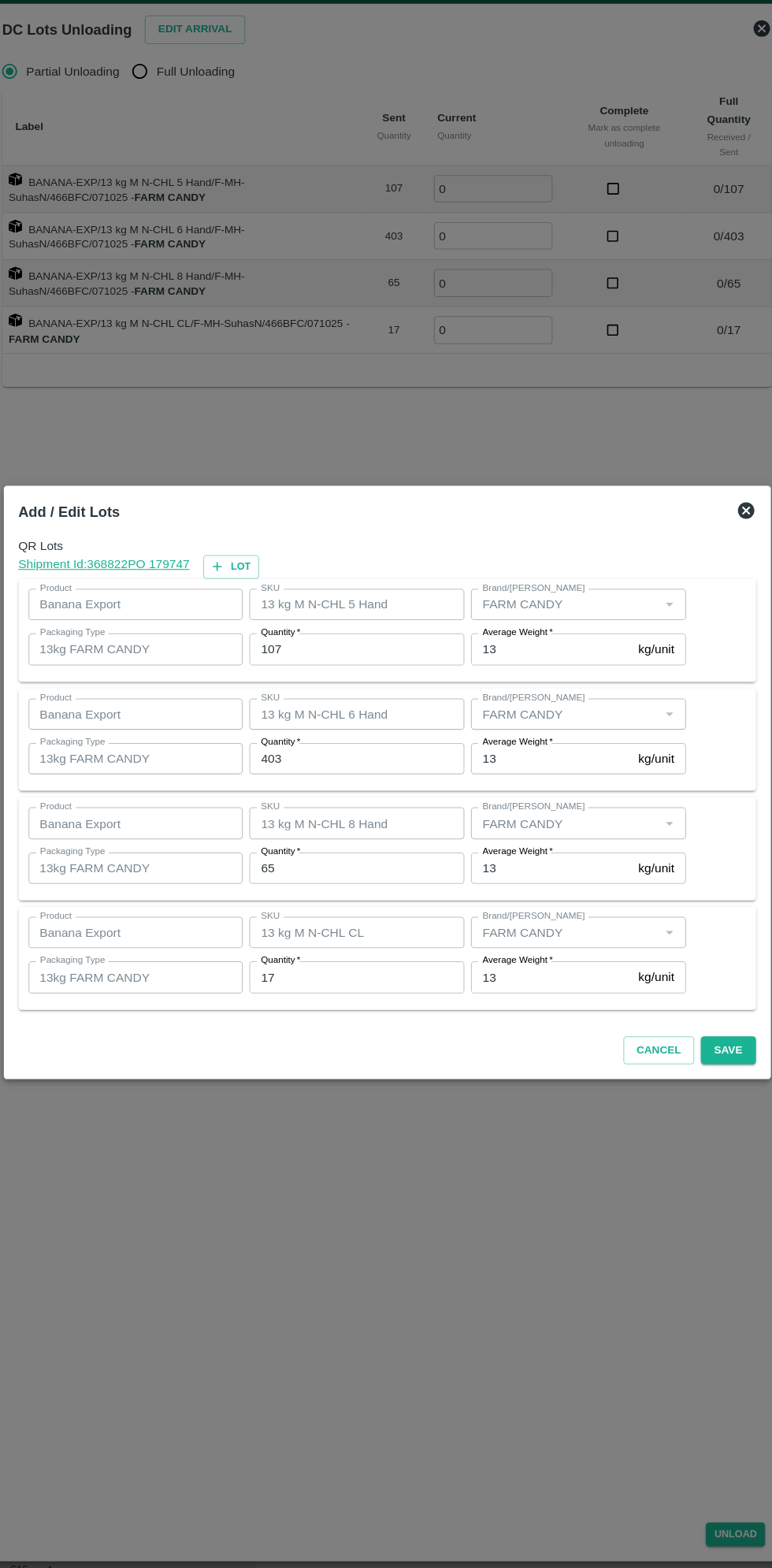
click at [376, 657] on input "107" at bounding box center [357, 656] width 205 height 30
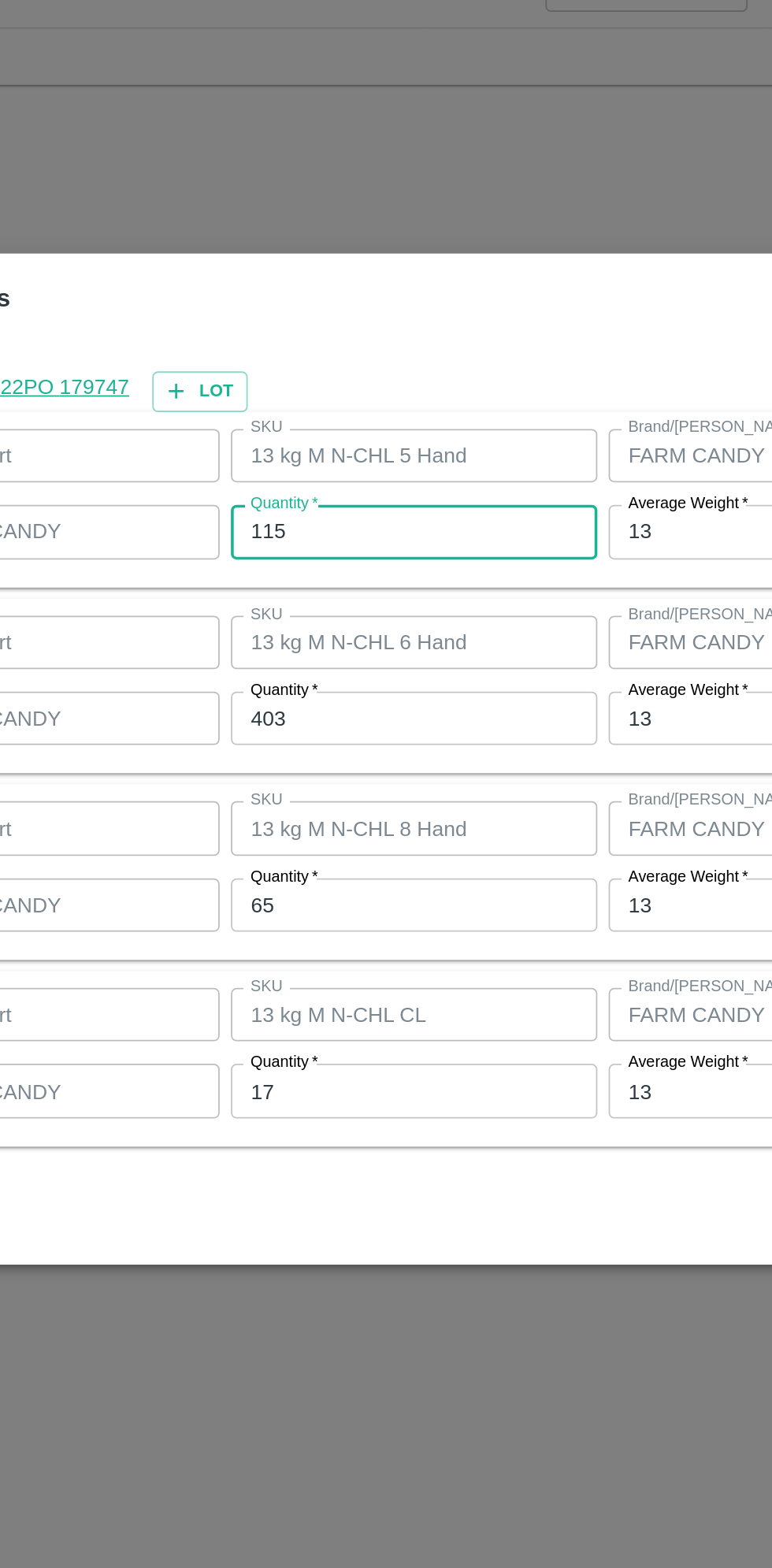
type input "115"
click at [382, 757] on input "403" at bounding box center [357, 761] width 205 height 30
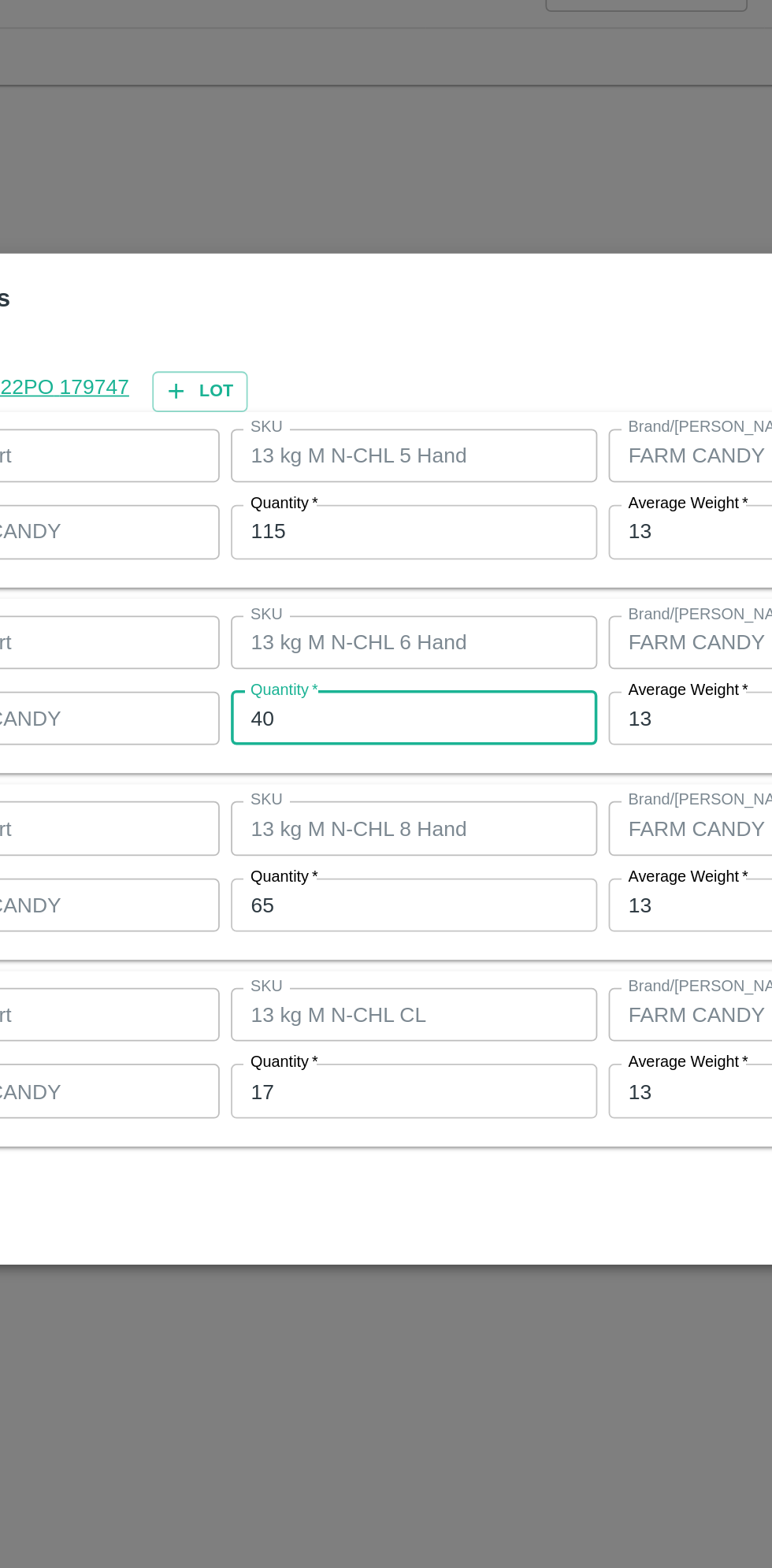
type input "4"
type input "374"
click at [364, 862] on input "65" at bounding box center [357, 866] width 205 height 30
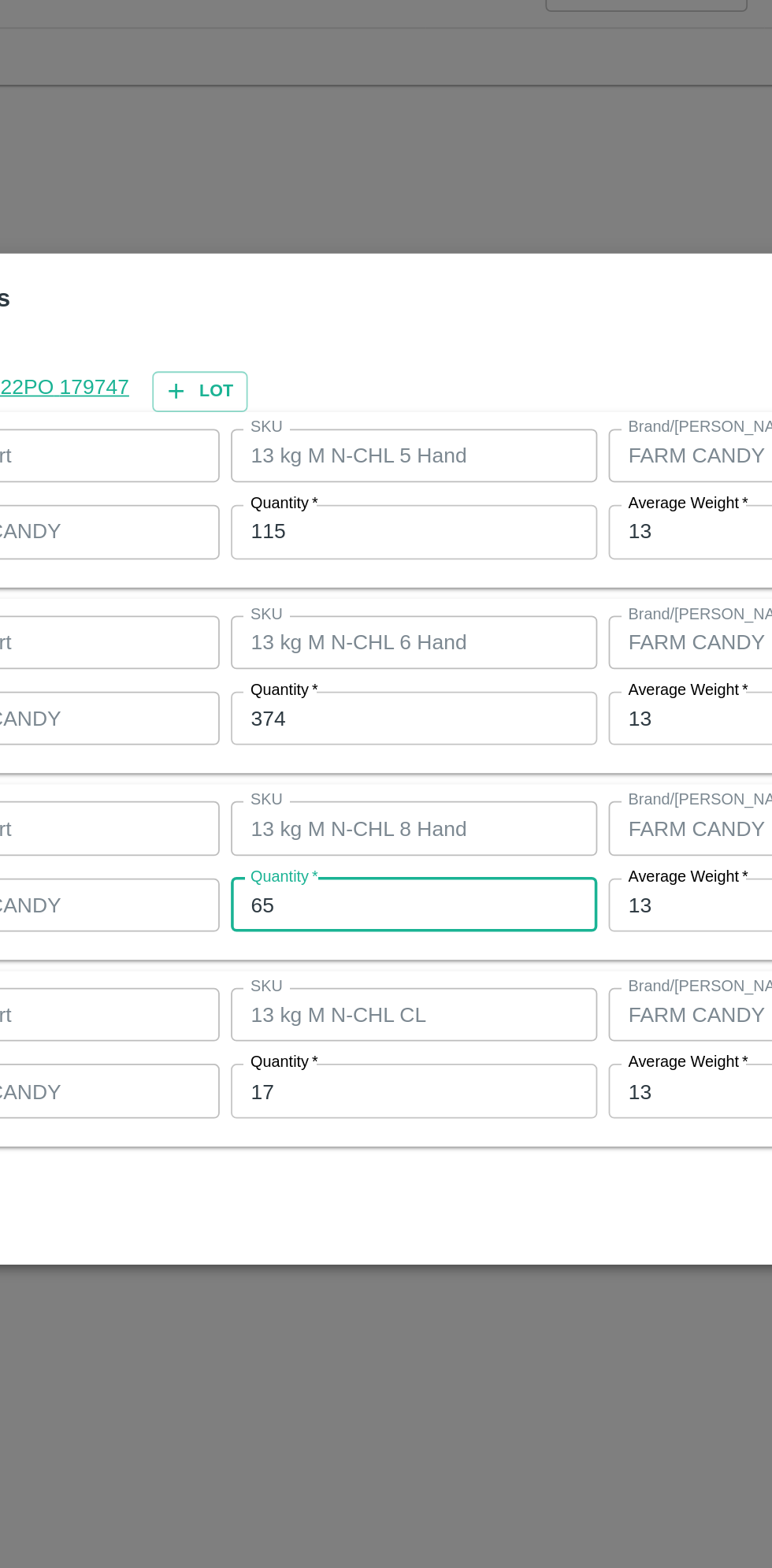
type input "6"
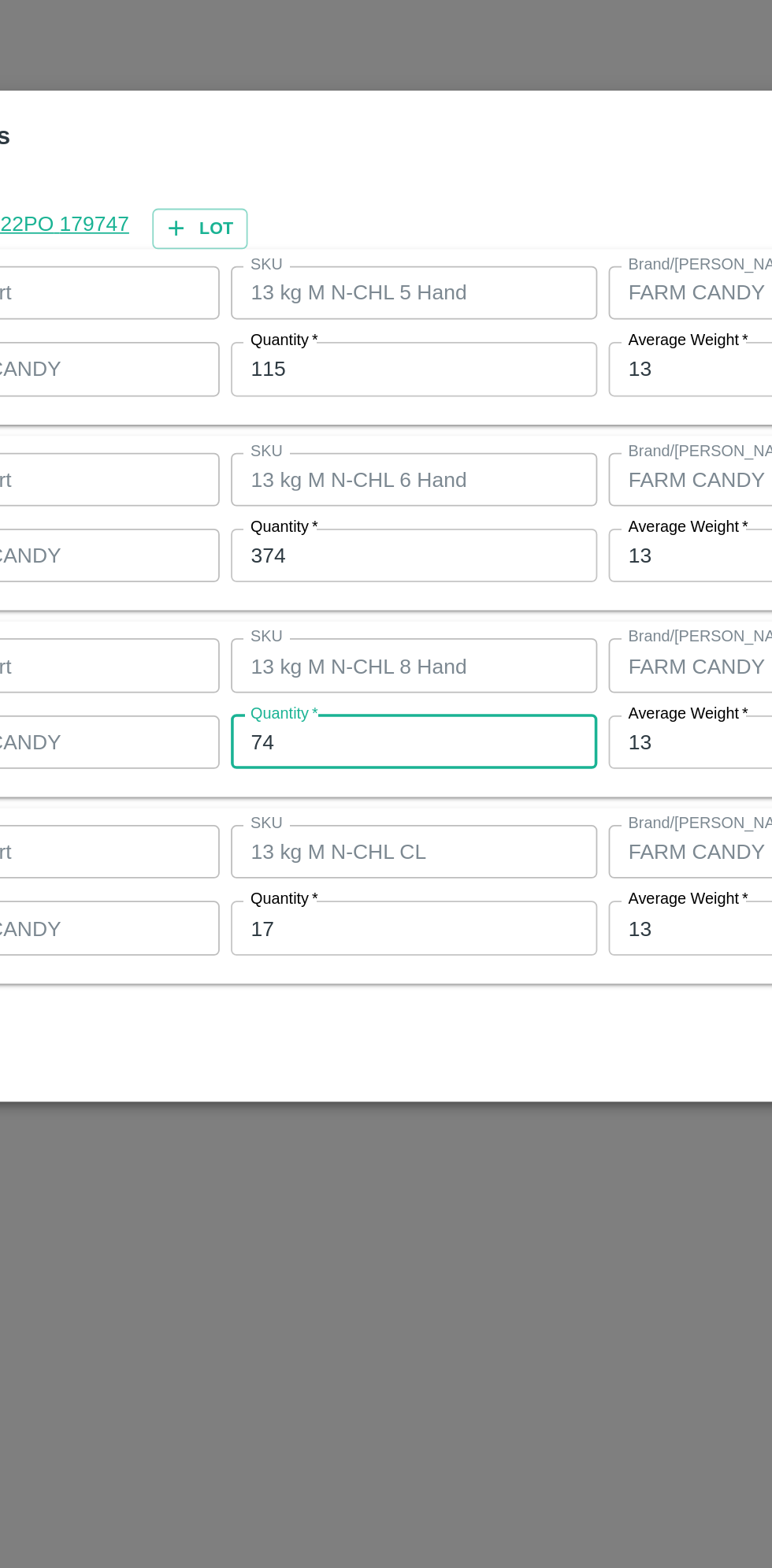
type input "74"
click at [363, 973] on input "17" at bounding box center [357, 970] width 205 height 30
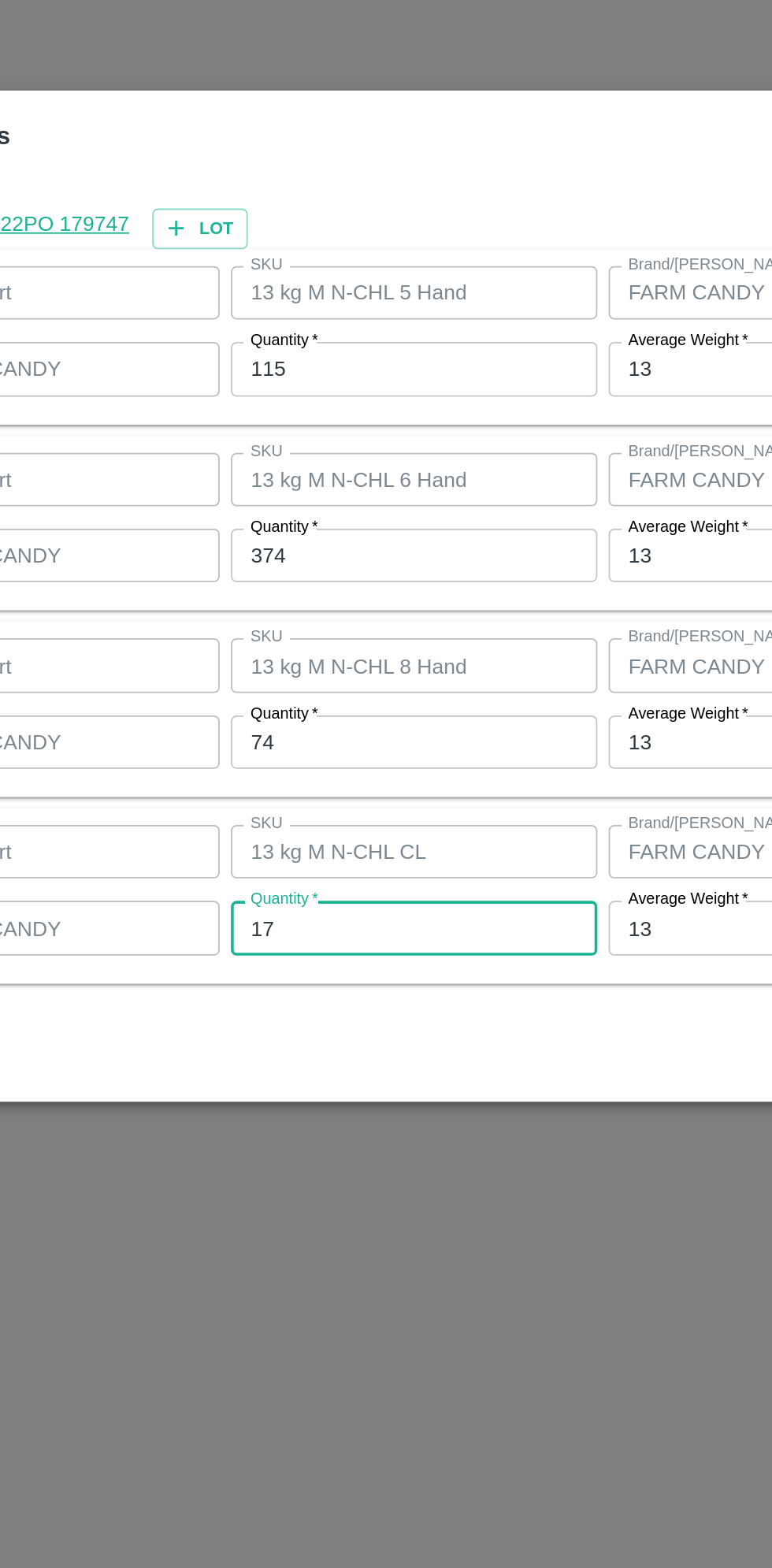
type input "1"
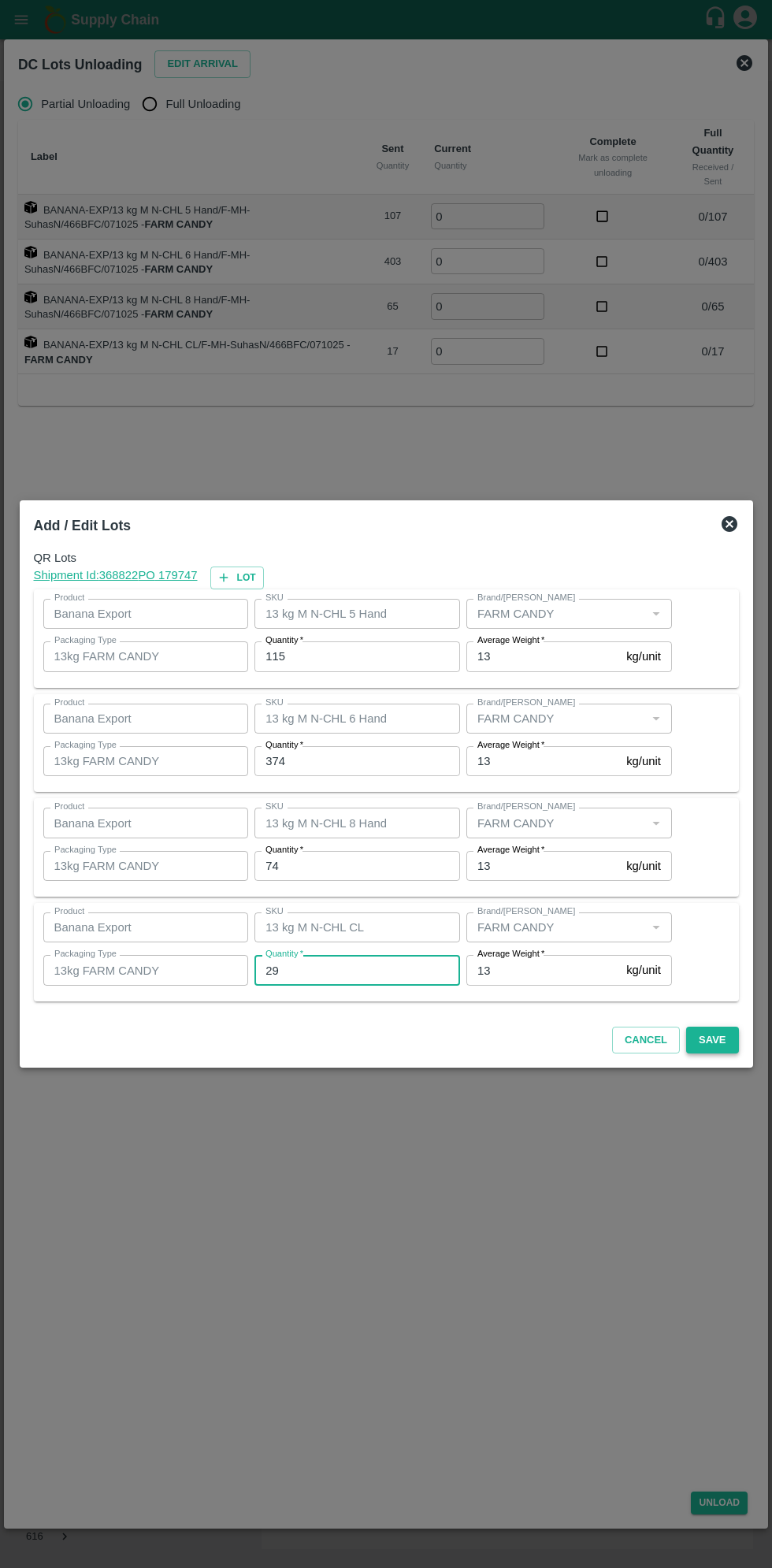
type input "29"
click at [729, 1037] on button "Save" at bounding box center [712, 1041] width 52 height 27
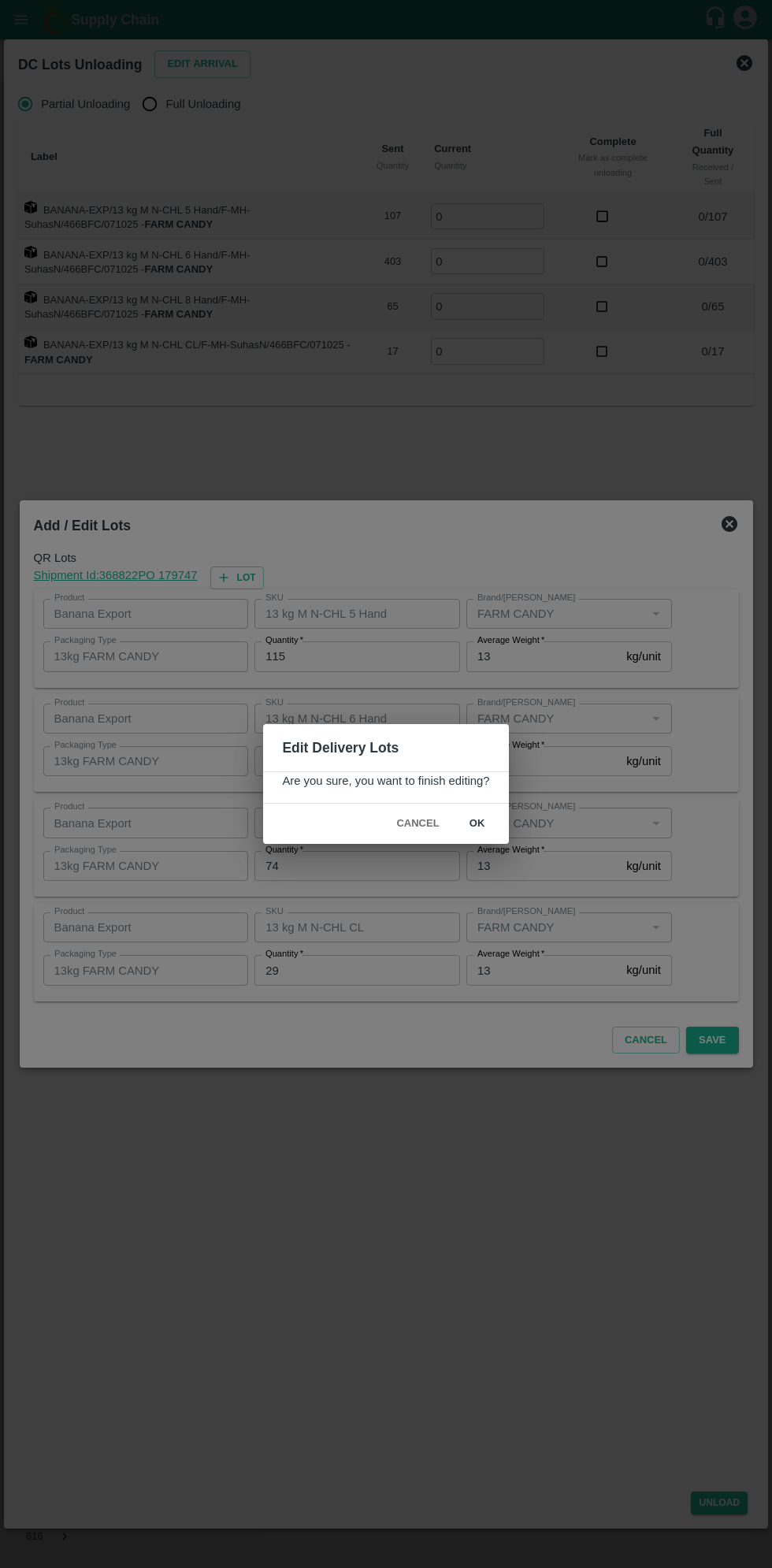
click at [499, 836] on button "ok" at bounding box center [477, 824] width 51 height 27
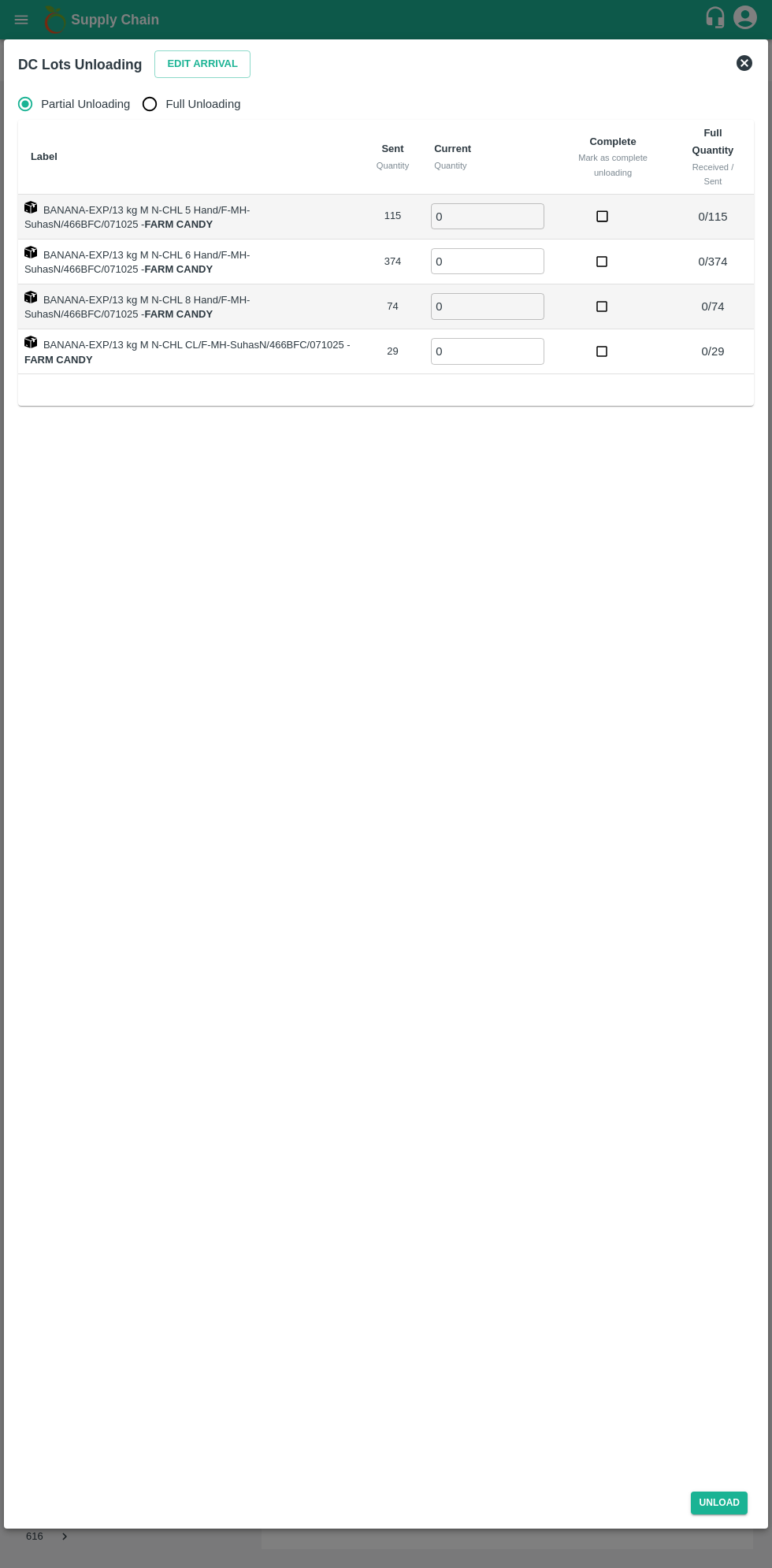
click at [196, 105] on span "Full Unloading" at bounding box center [203, 104] width 75 height 18
click at [165, 105] on input "Full Unloading" at bounding box center [150, 104] width 31 height 31
radio input "true"
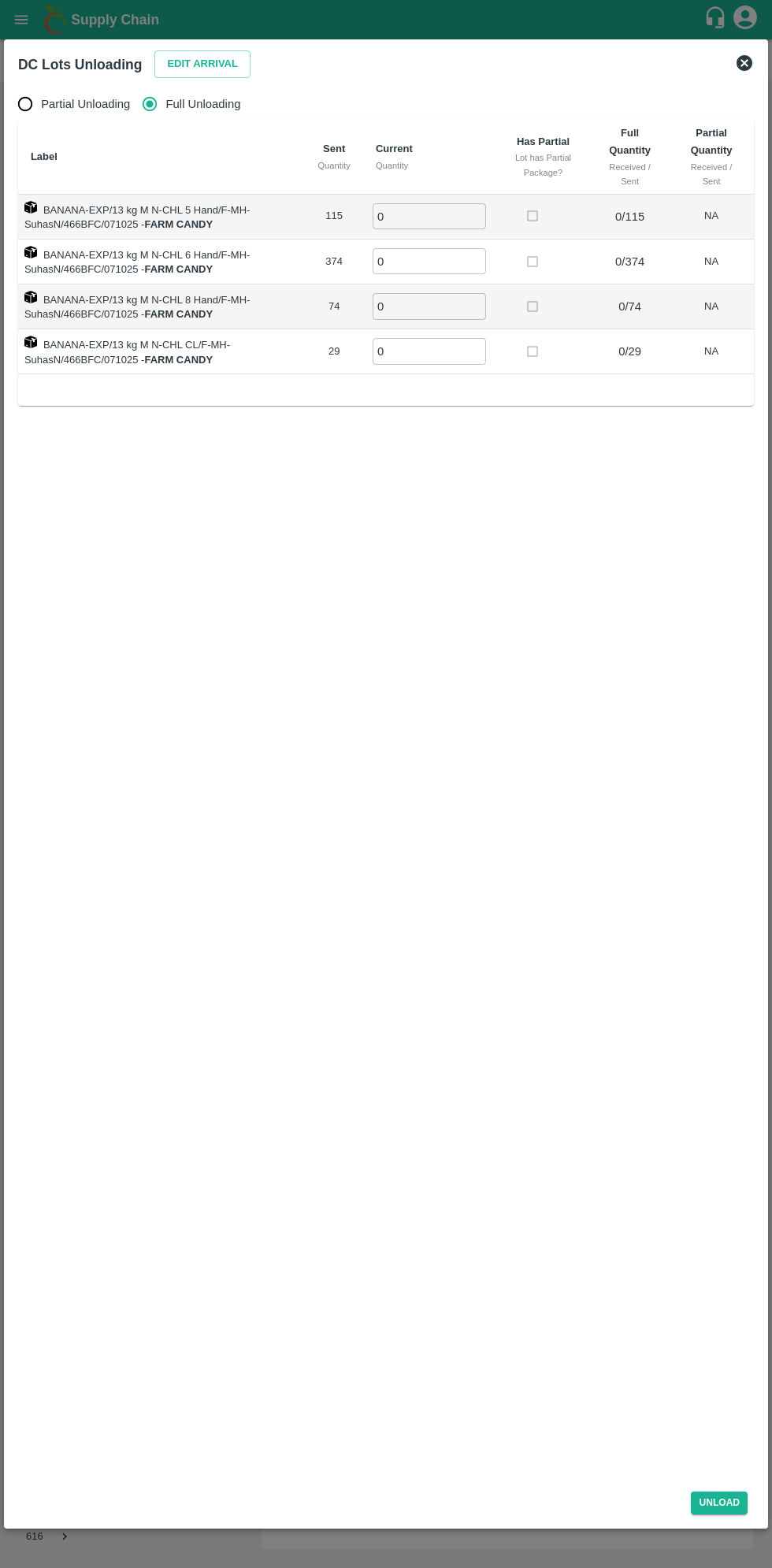
click at [421, 218] on input "0" at bounding box center [429, 216] width 114 height 26
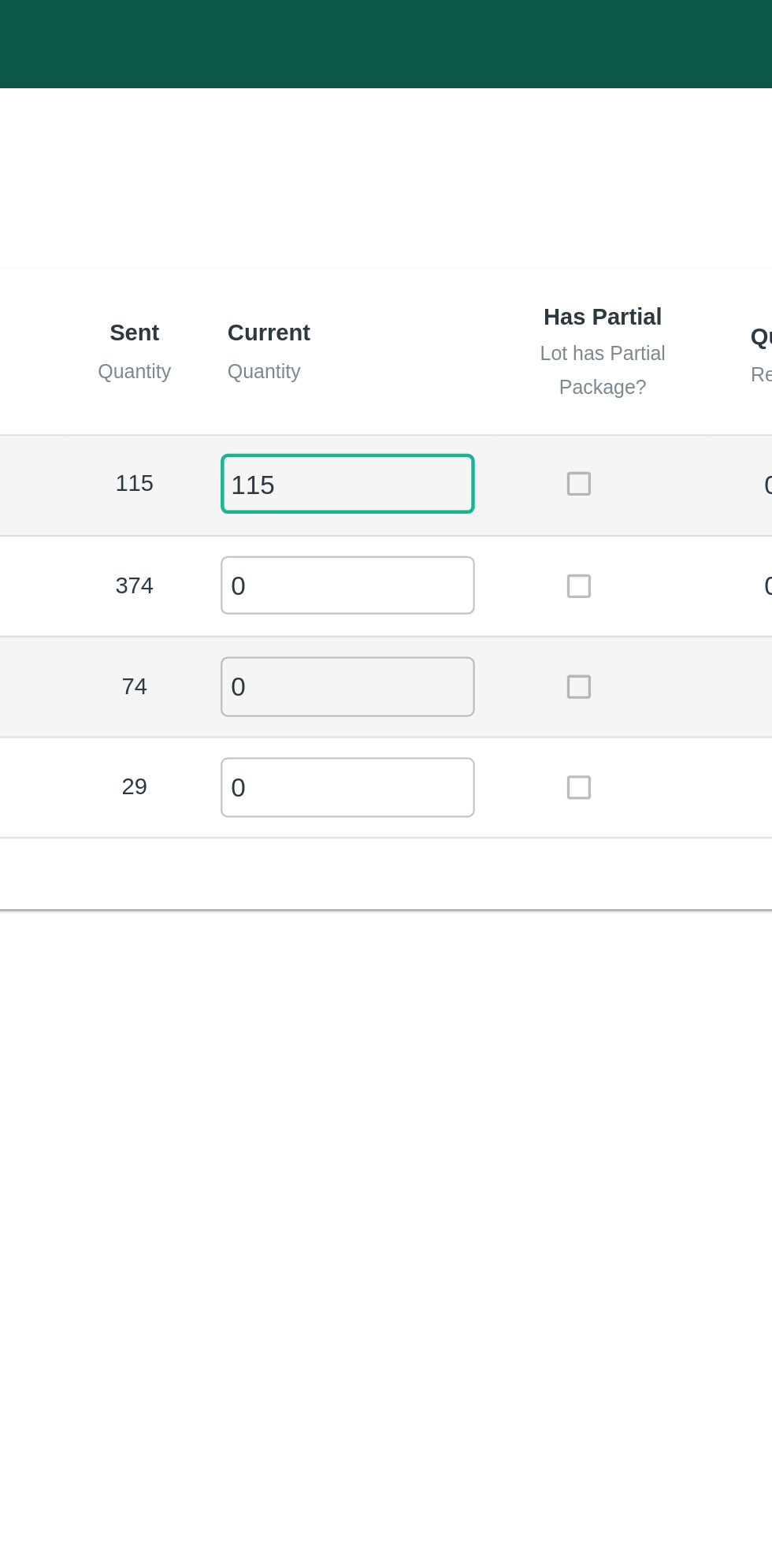
type input "115"
click at [410, 260] on input "0" at bounding box center [429, 261] width 114 height 26
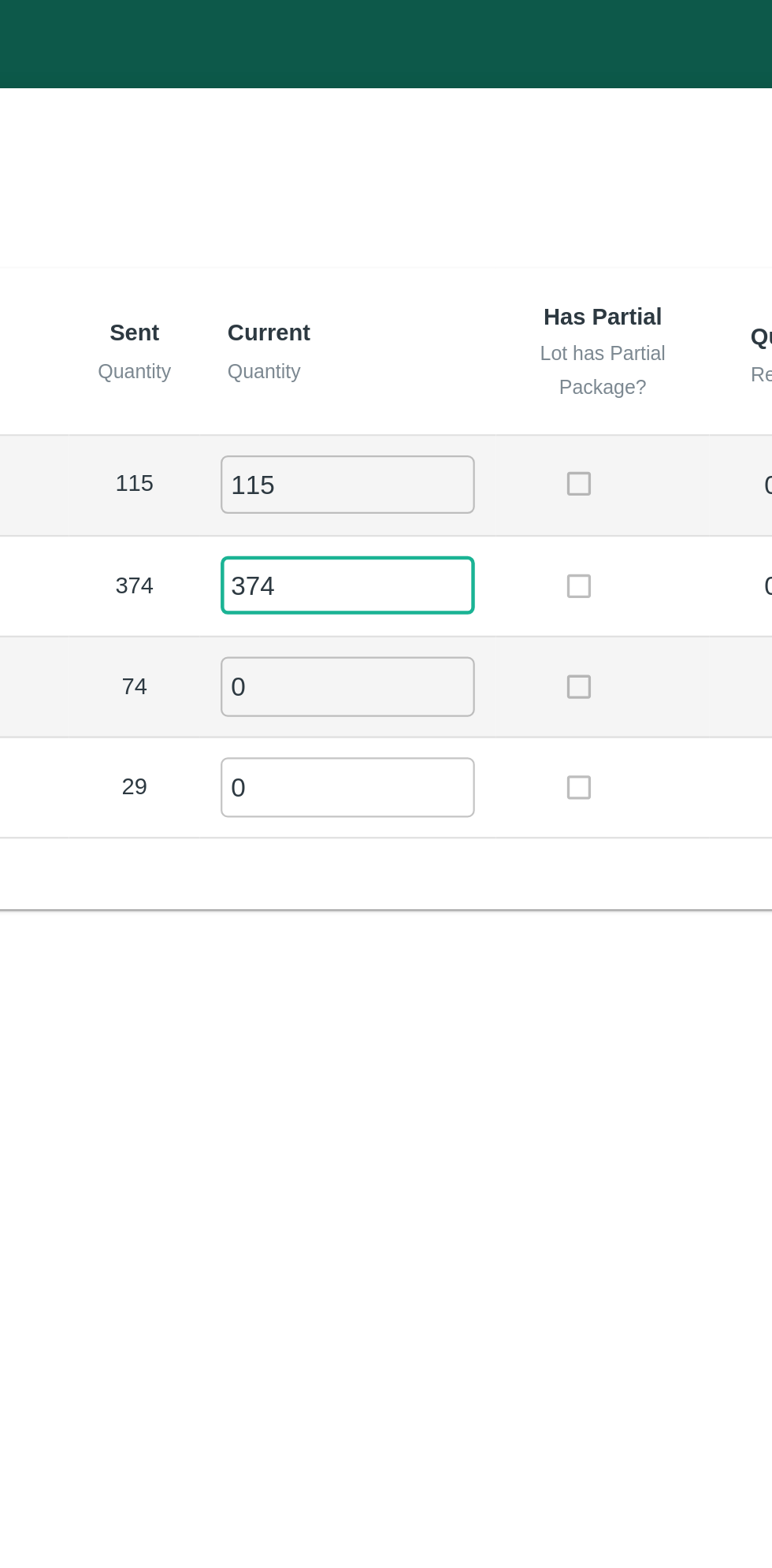
type input "374"
click at [414, 303] on input "0" at bounding box center [429, 305] width 114 height 26
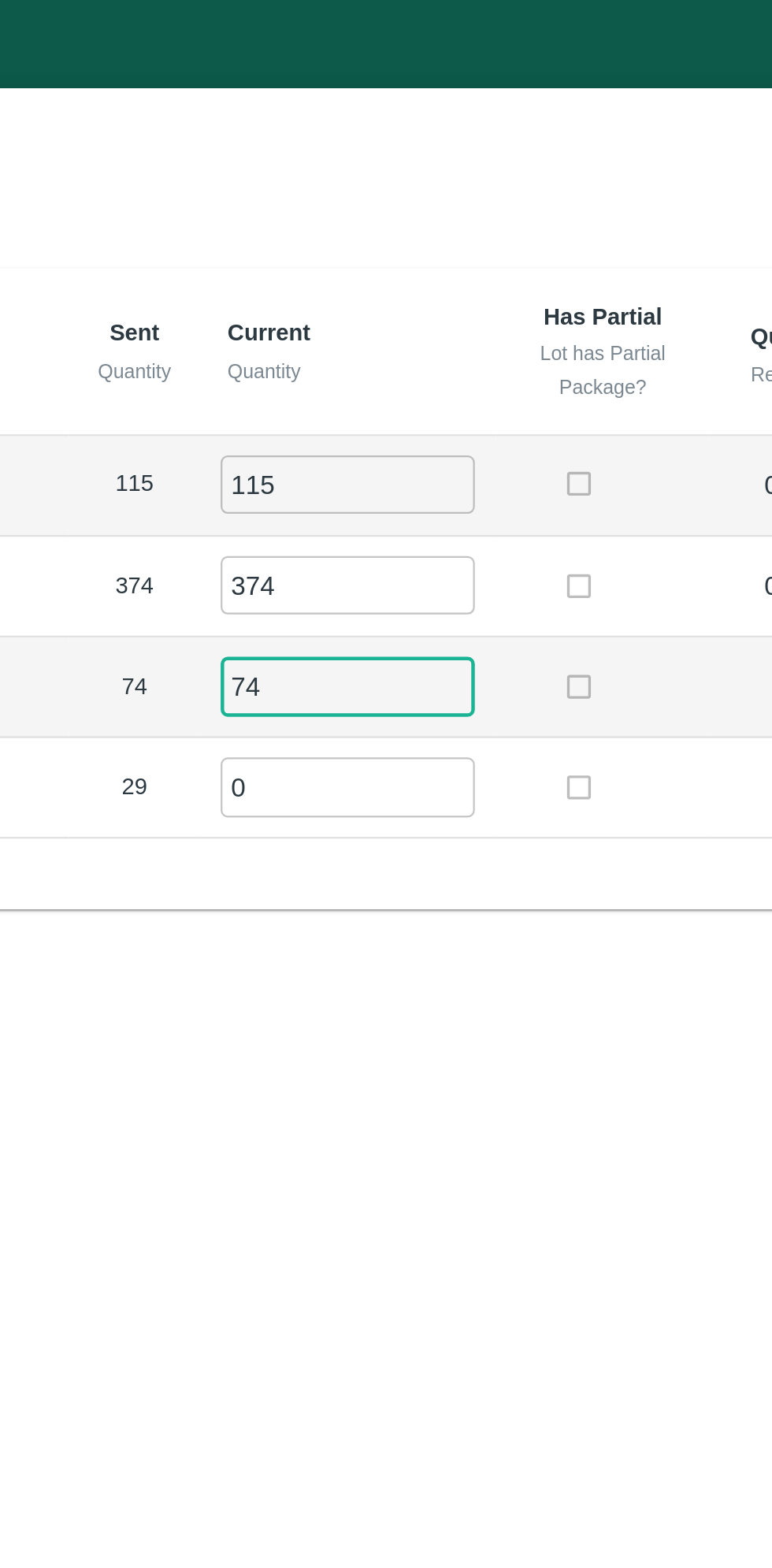
type input "74"
click at [404, 344] on input "0" at bounding box center [429, 351] width 114 height 26
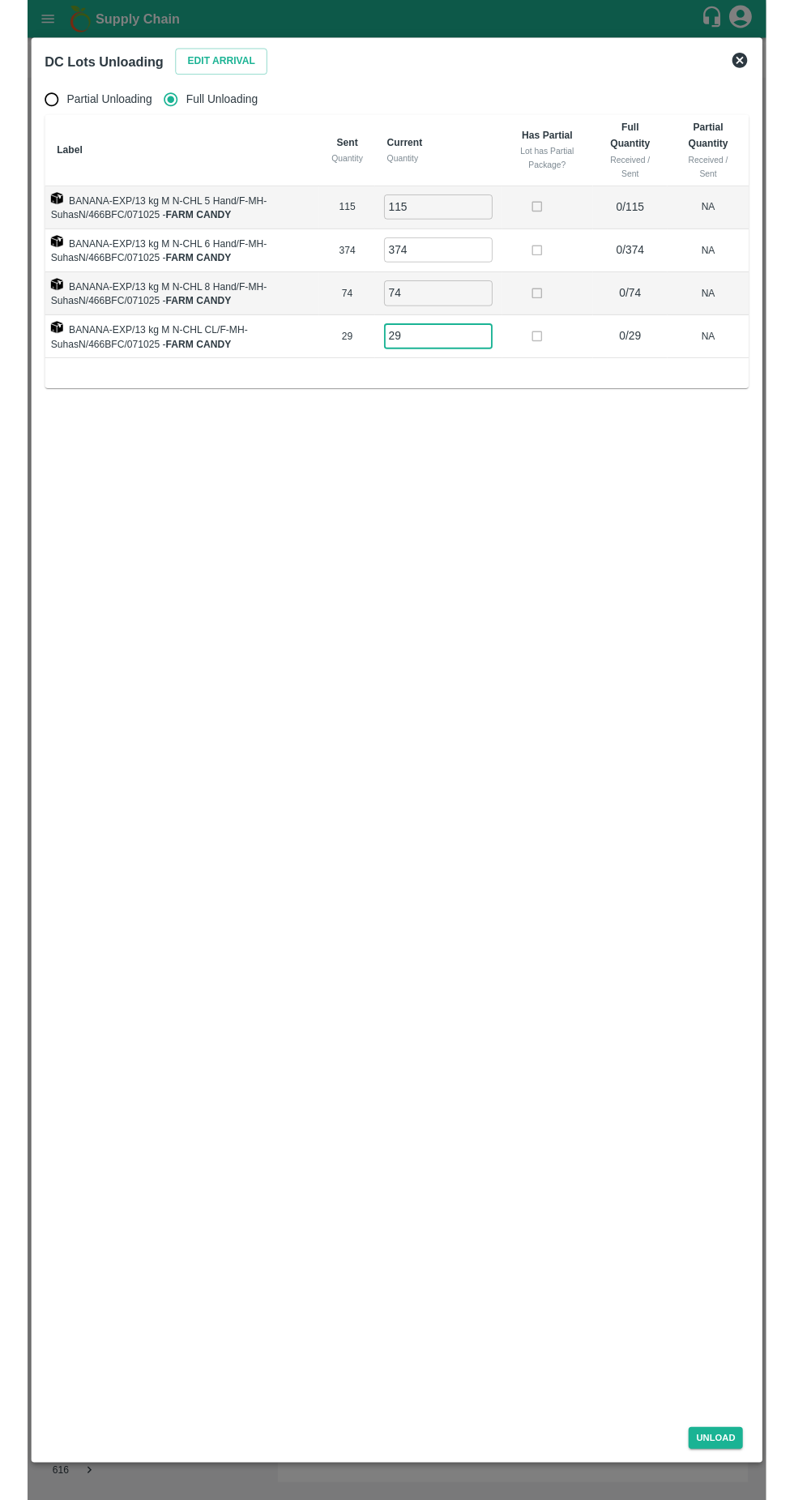
scroll to position [0, 0]
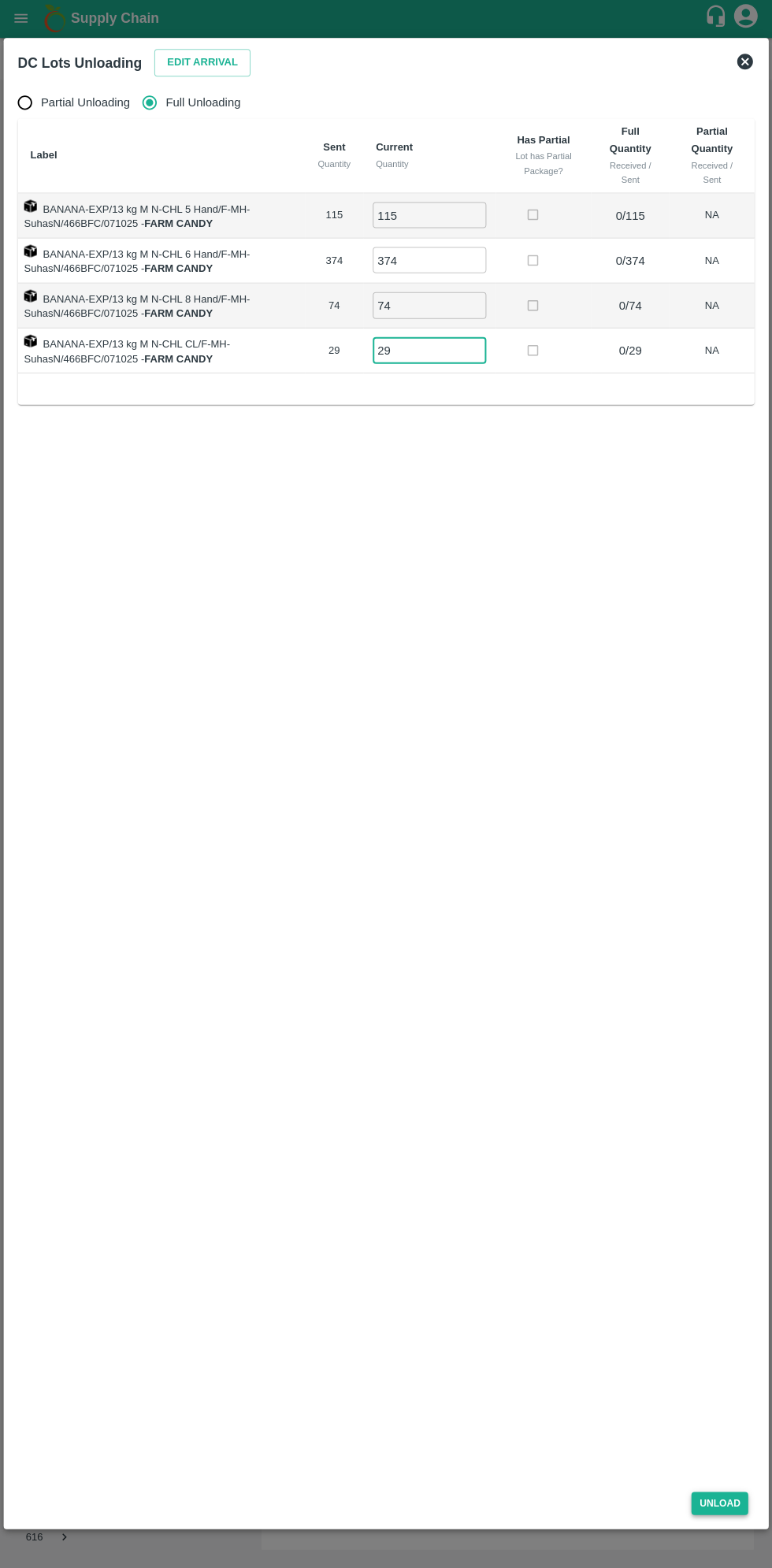
type input "29"
click at [732, 1505] on button "Unload" at bounding box center [719, 1503] width 56 height 22
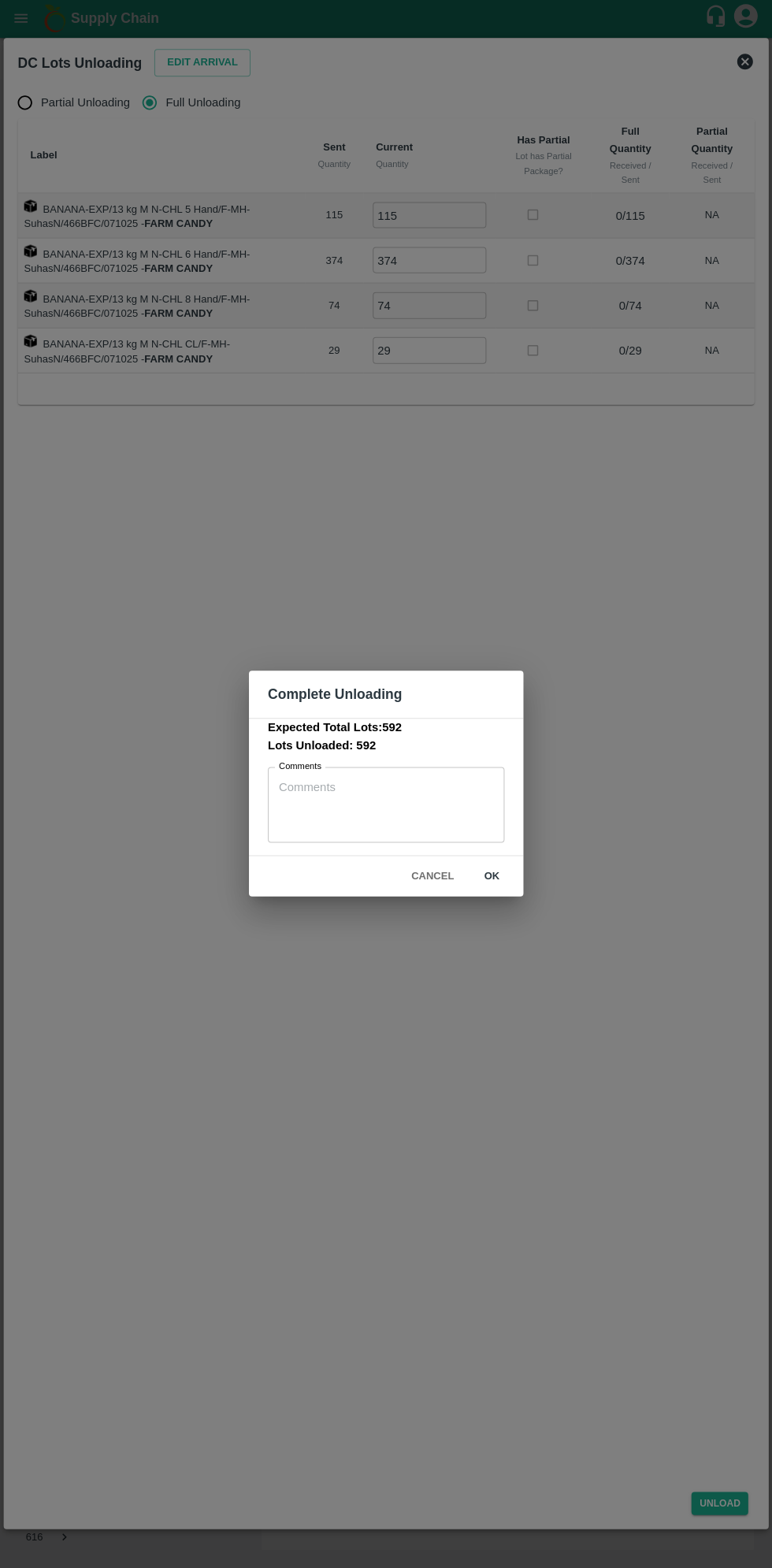
click at [492, 875] on button "ok" at bounding box center [492, 876] width 51 height 27
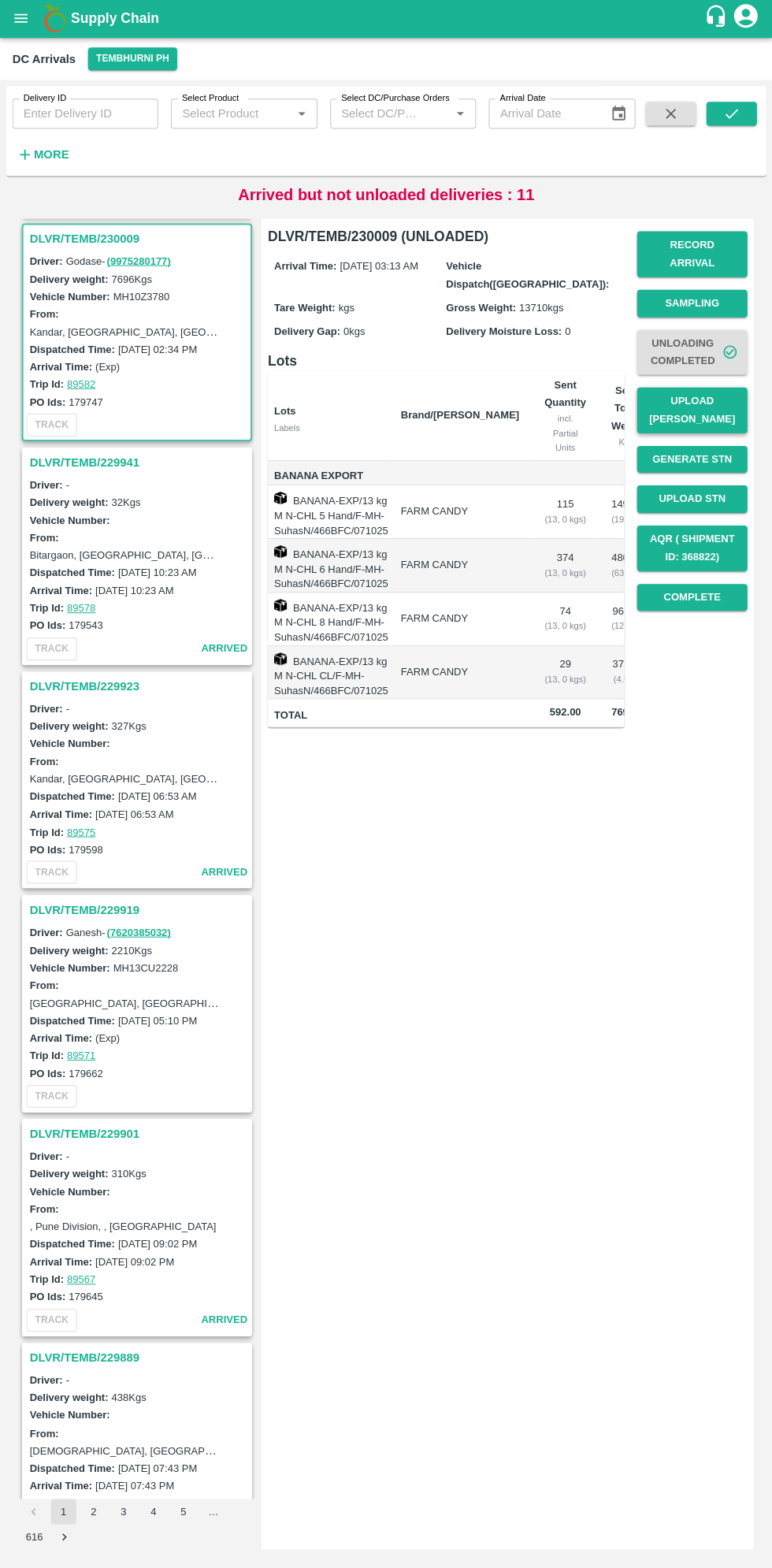
click at [708, 394] on button "Upload [PERSON_NAME]" at bounding box center [691, 410] width 110 height 46
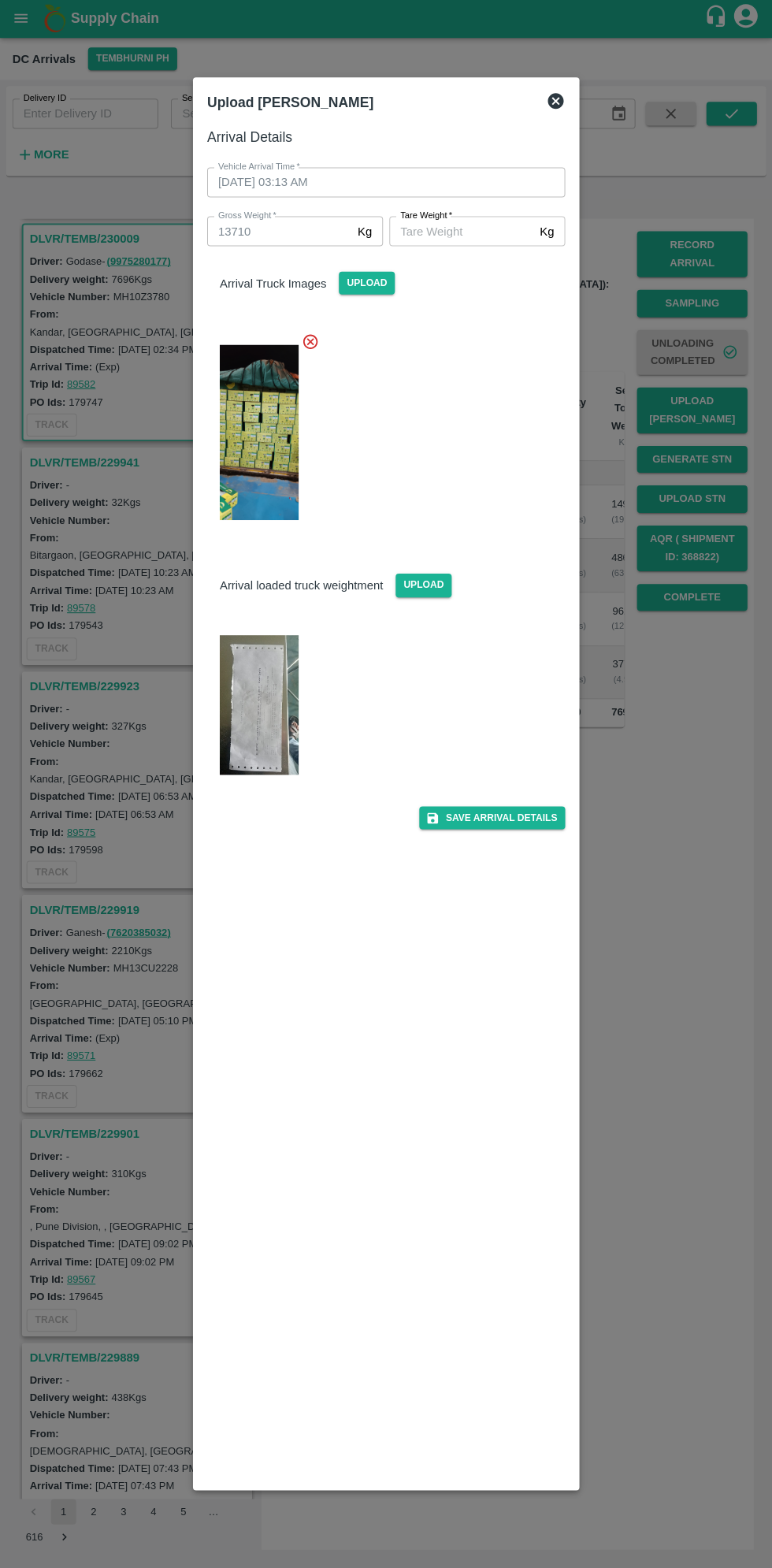
click at [260, 703] on img at bounding box center [259, 706] width 79 height 140
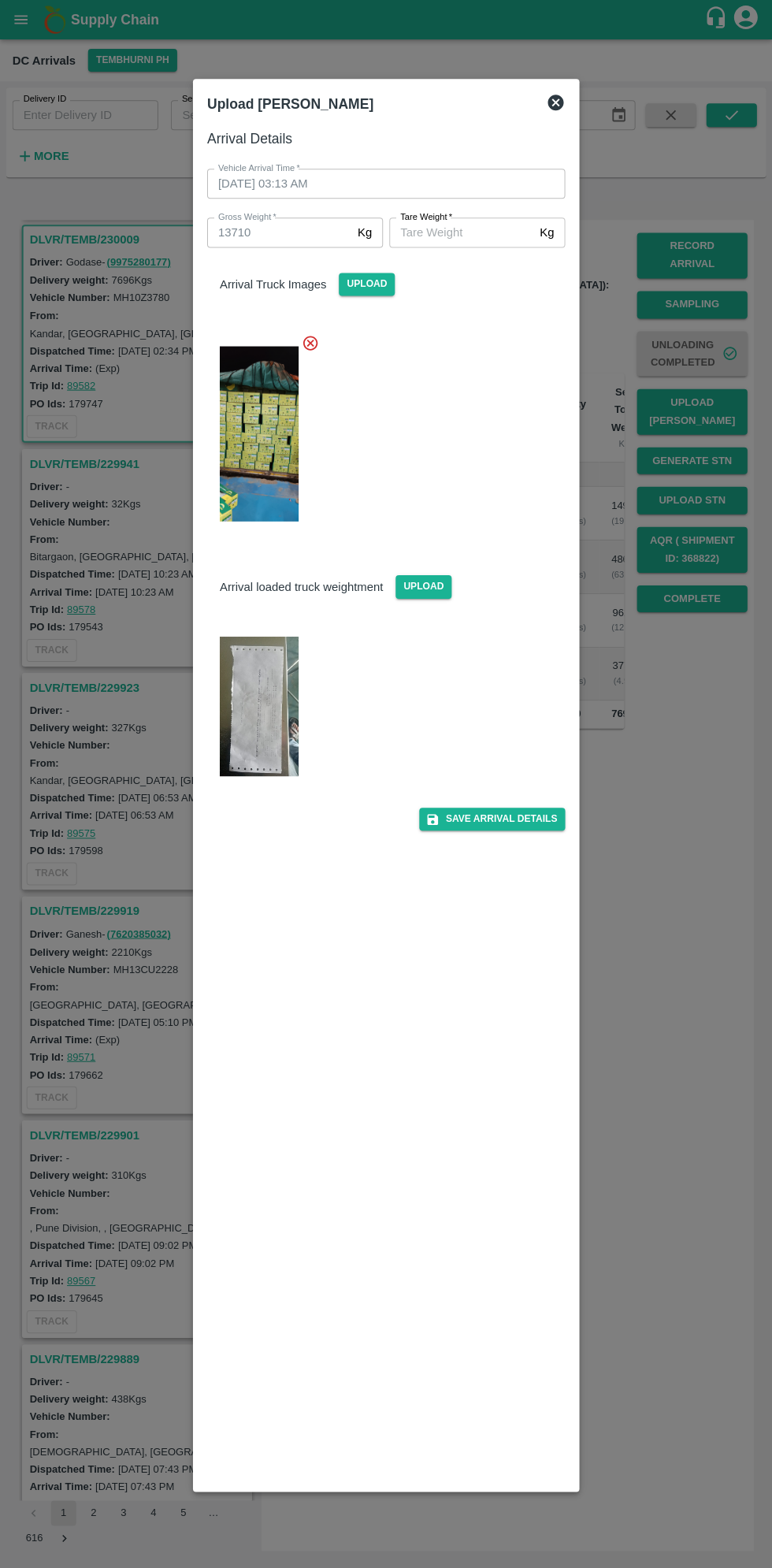
click at [472, 230] on input "[PERSON_NAME]   *" at bounding box center [461, 232] width 144 height 30
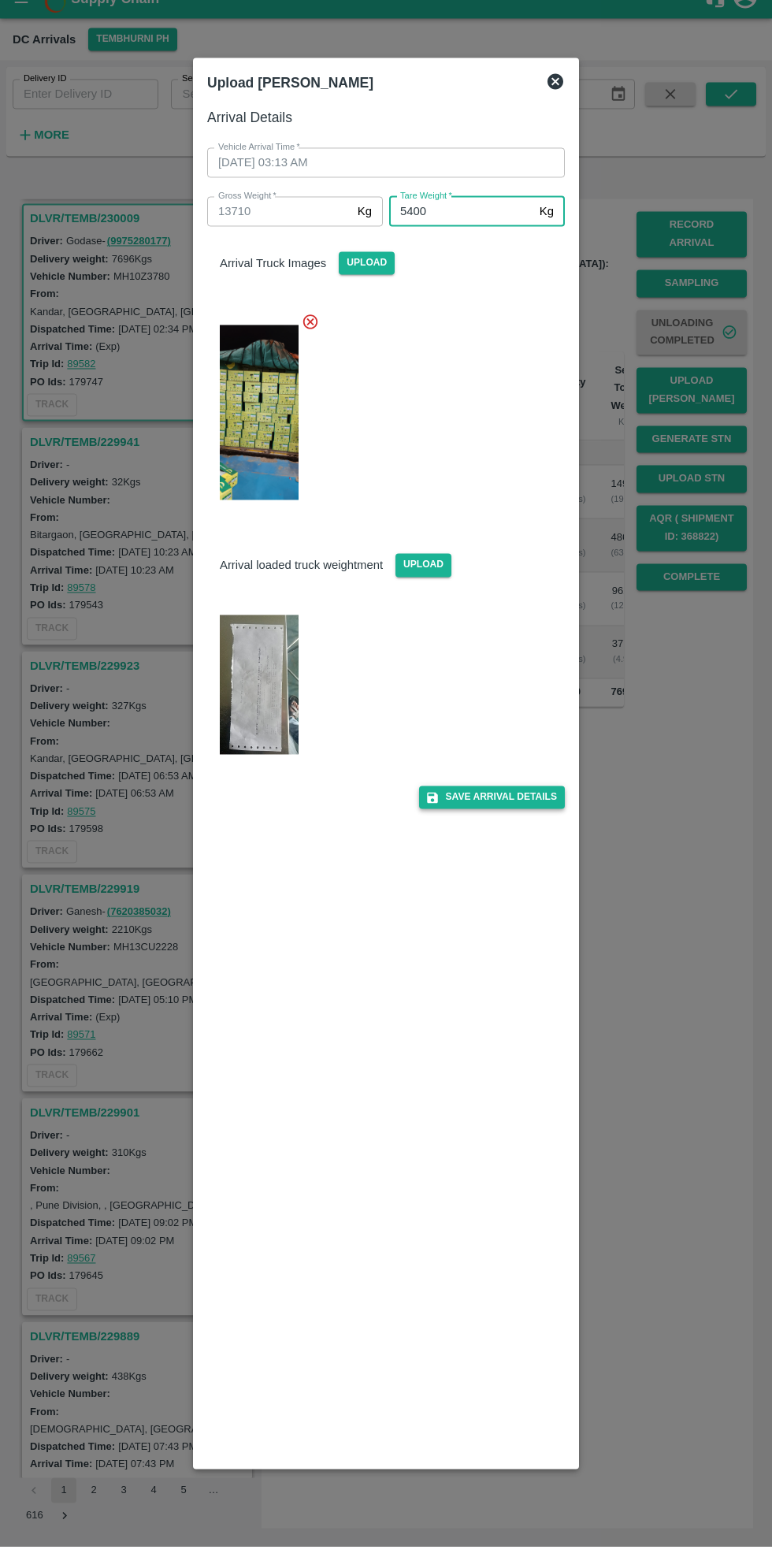
type input "5400"
click at [524, 818] on button "Save Arrival Details" at bounding box center [492, 818] width 146 height 22
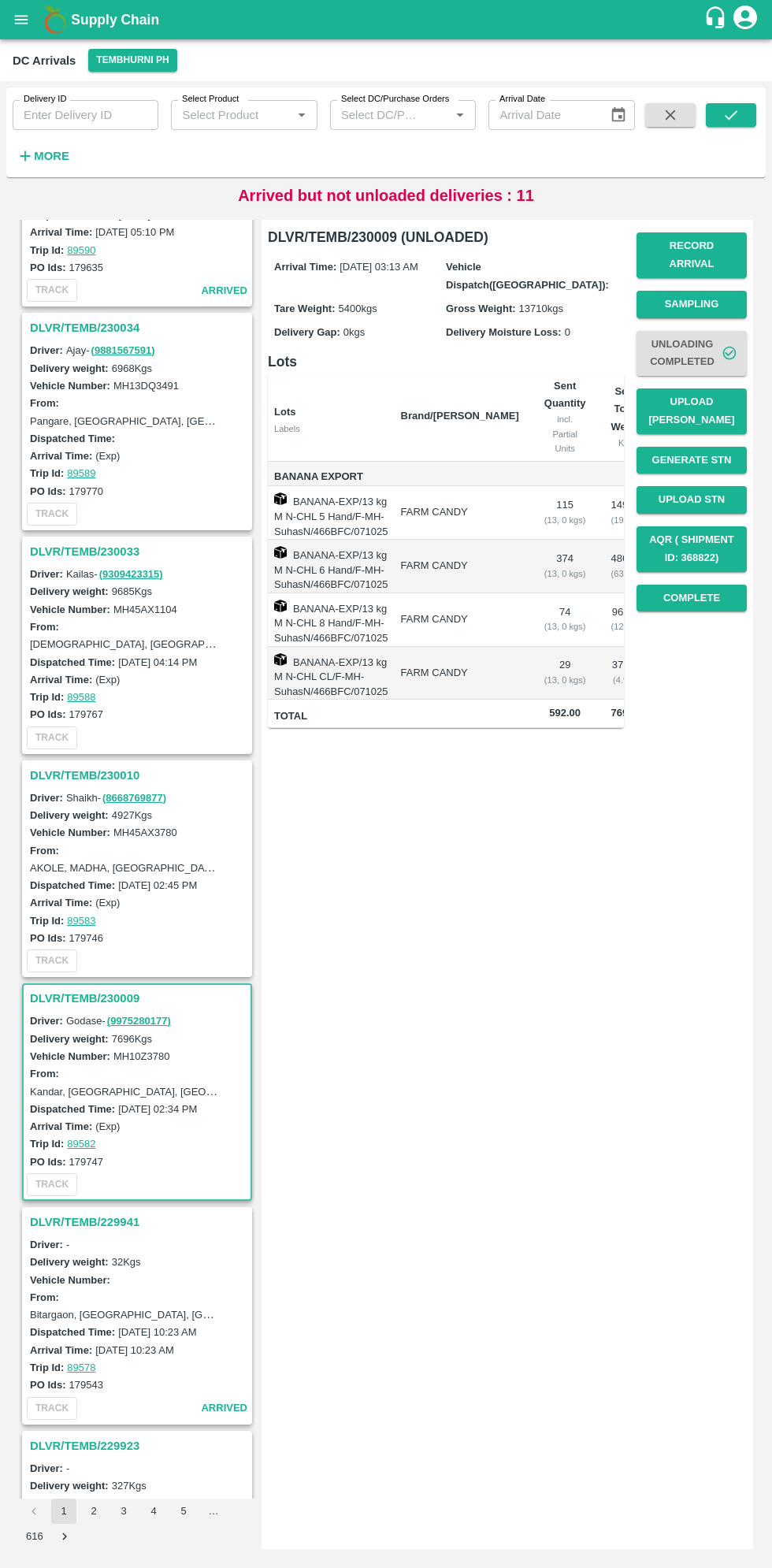
scroll to position [579, 0]
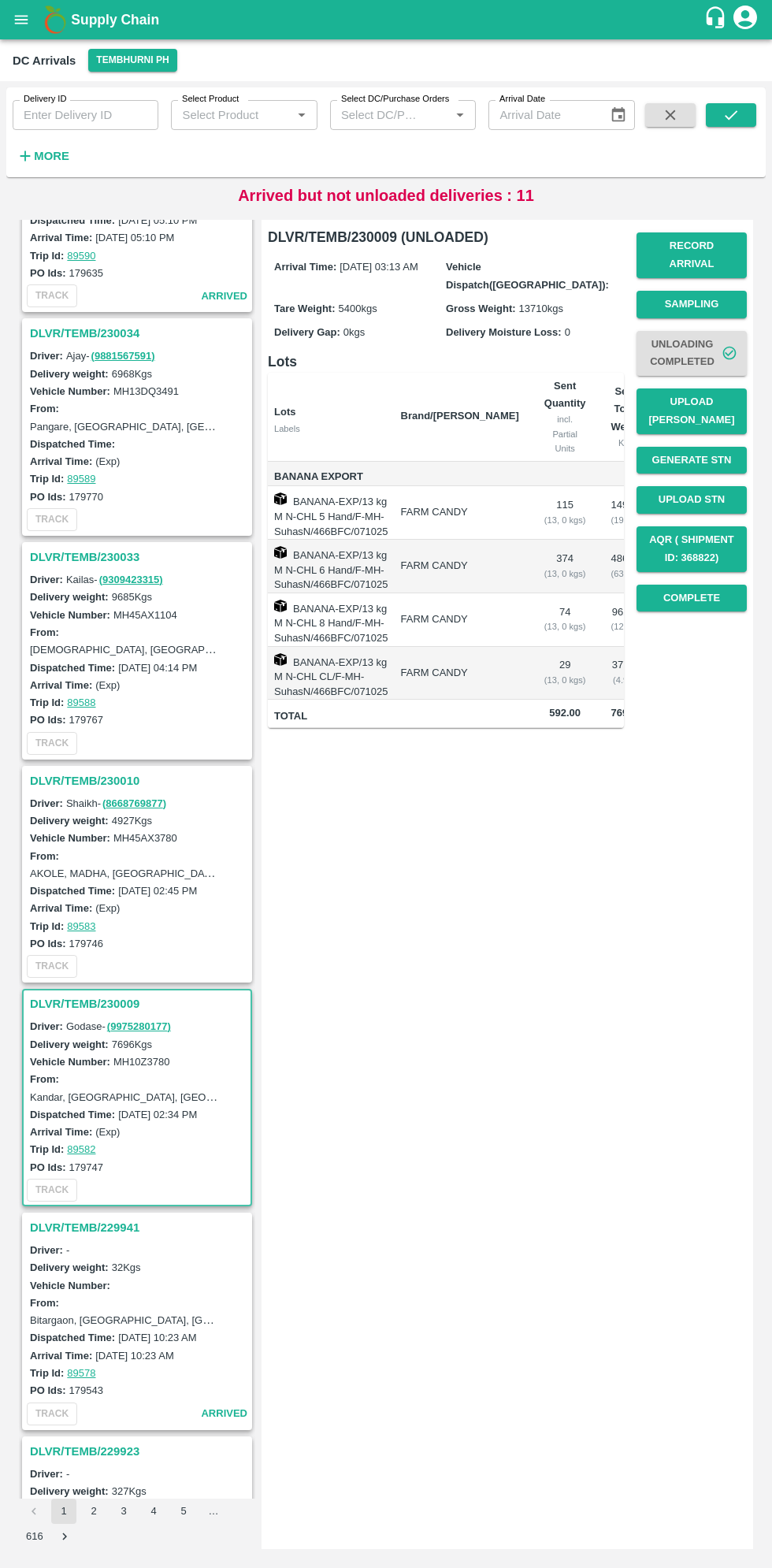
click at [66, 776] on h3 "DLVR/TEMB/230010" at bounding box center [139, 780] width 219 height 20
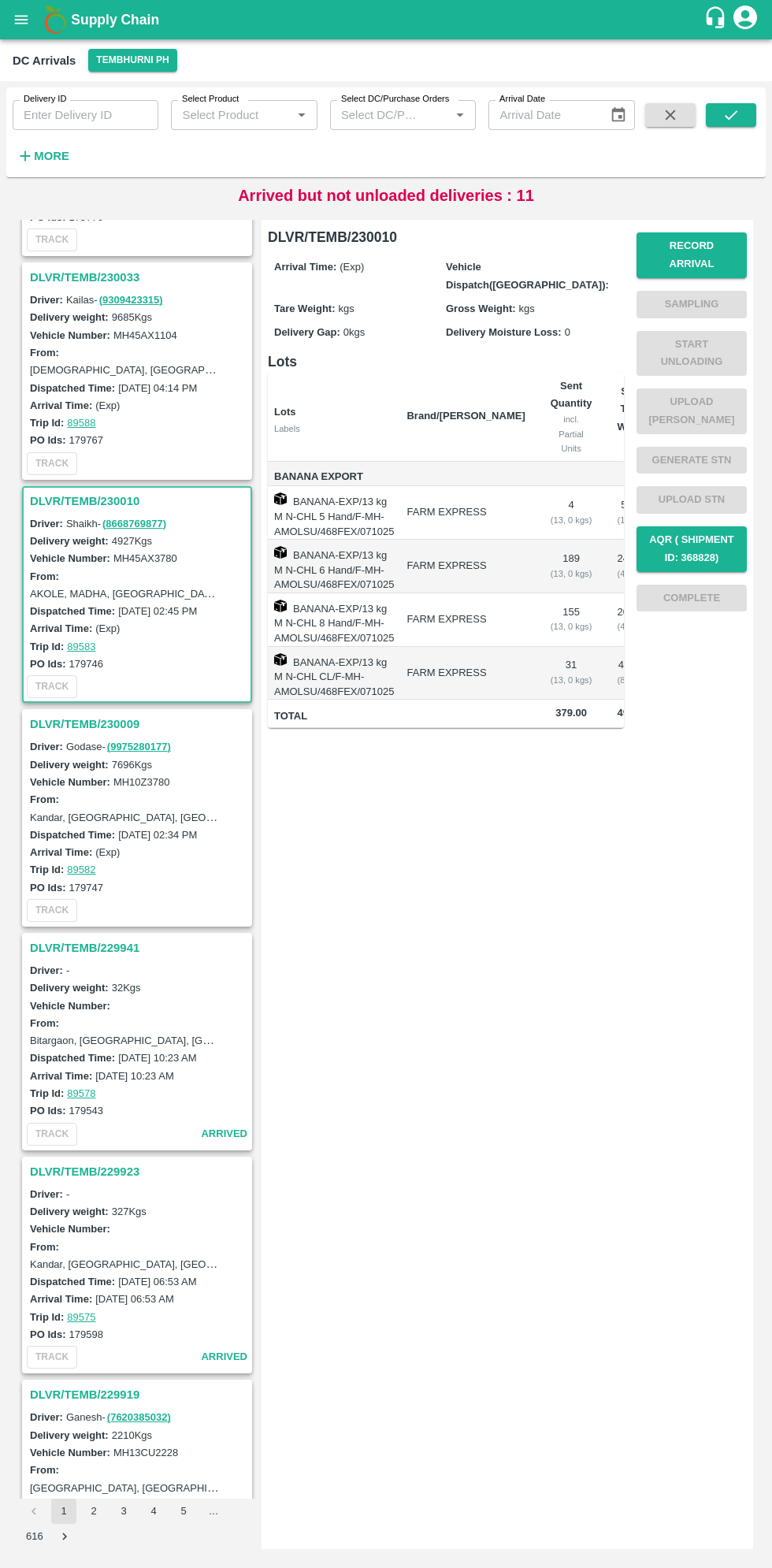
scroll to position [841, 0]
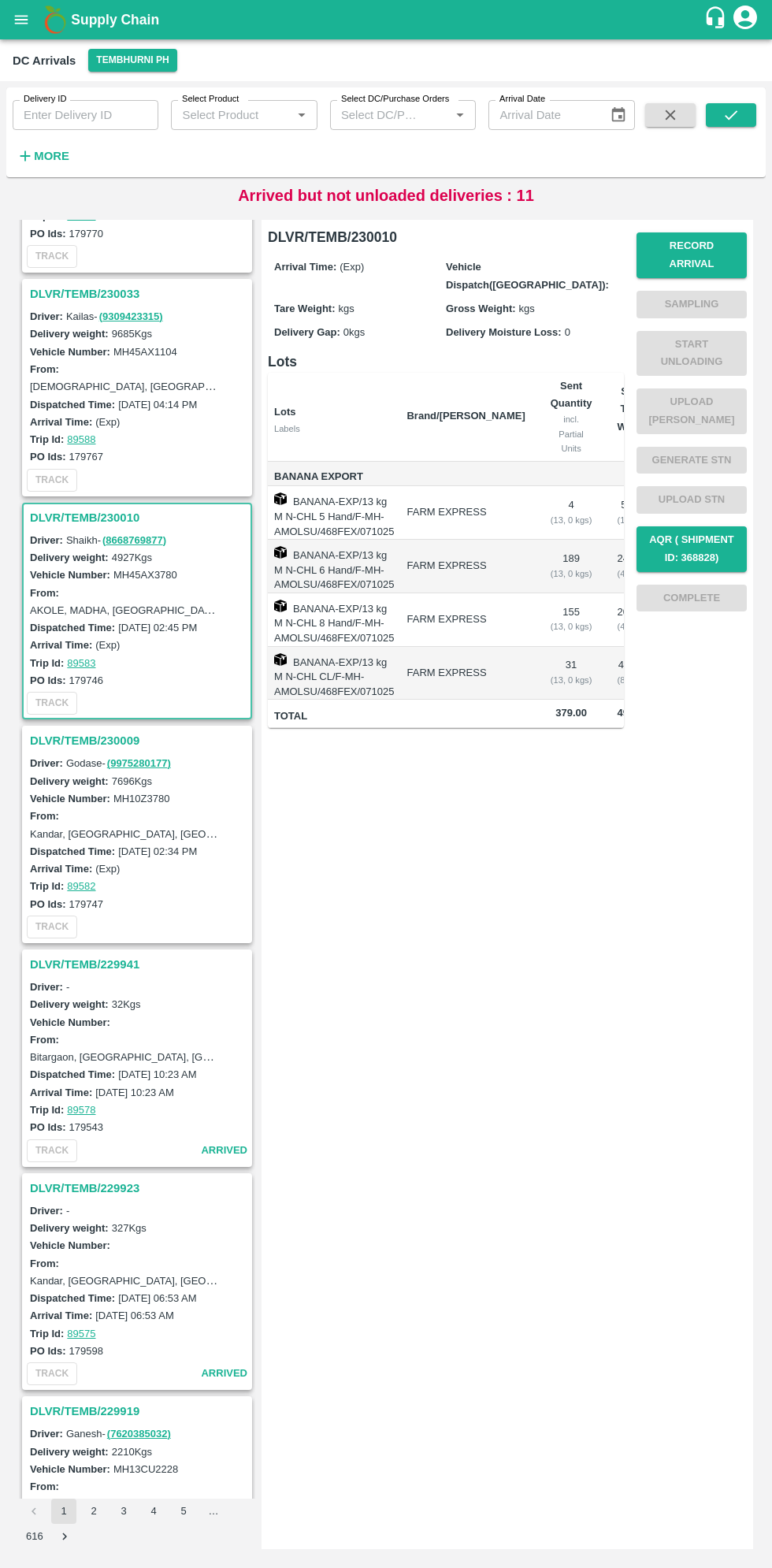
click at [58, 291] on h3 "DLVR/TEMB/230033" at bounding box center [139, 294] width 219 height 20
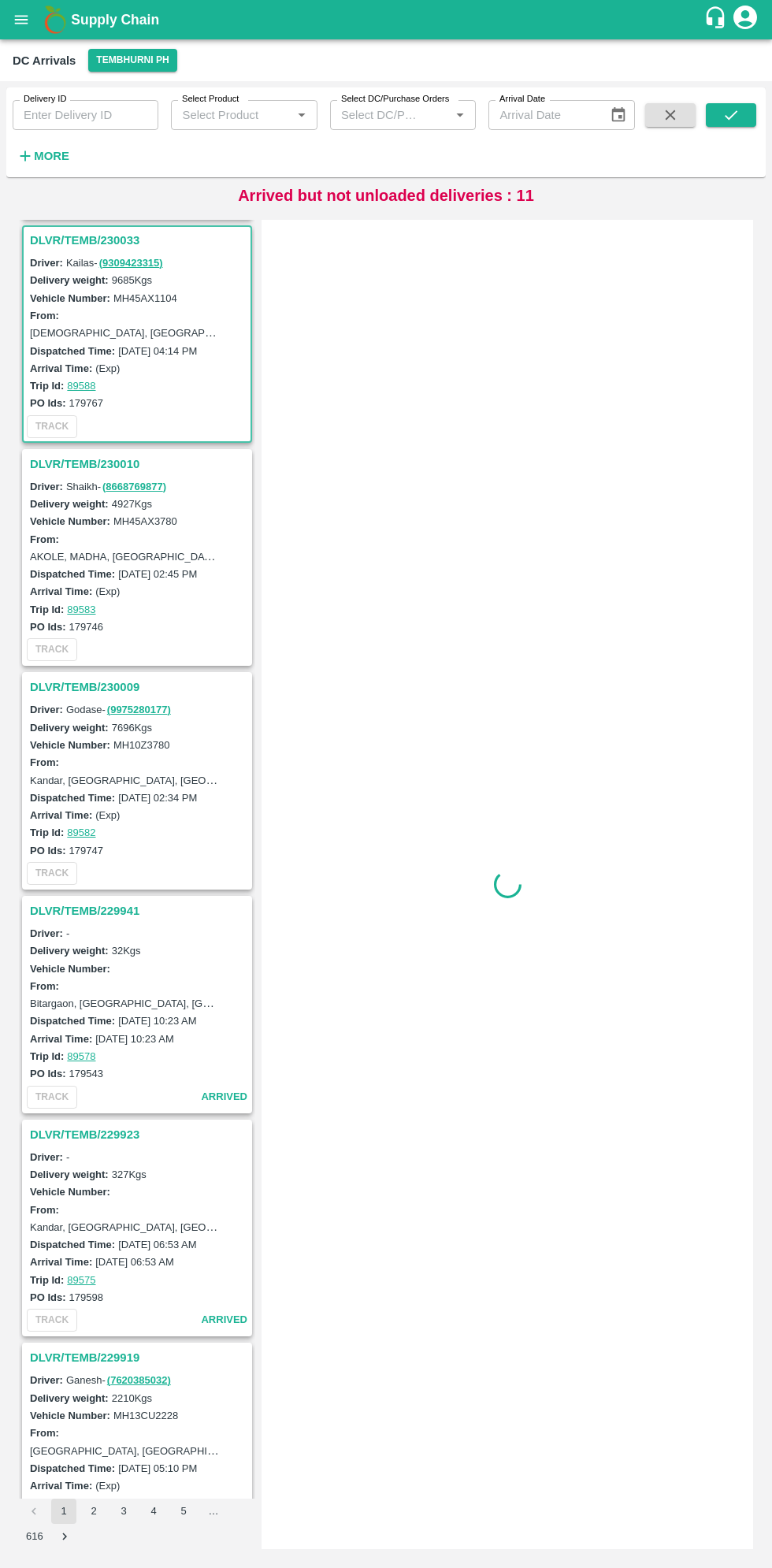
scroll to position [898, 0]
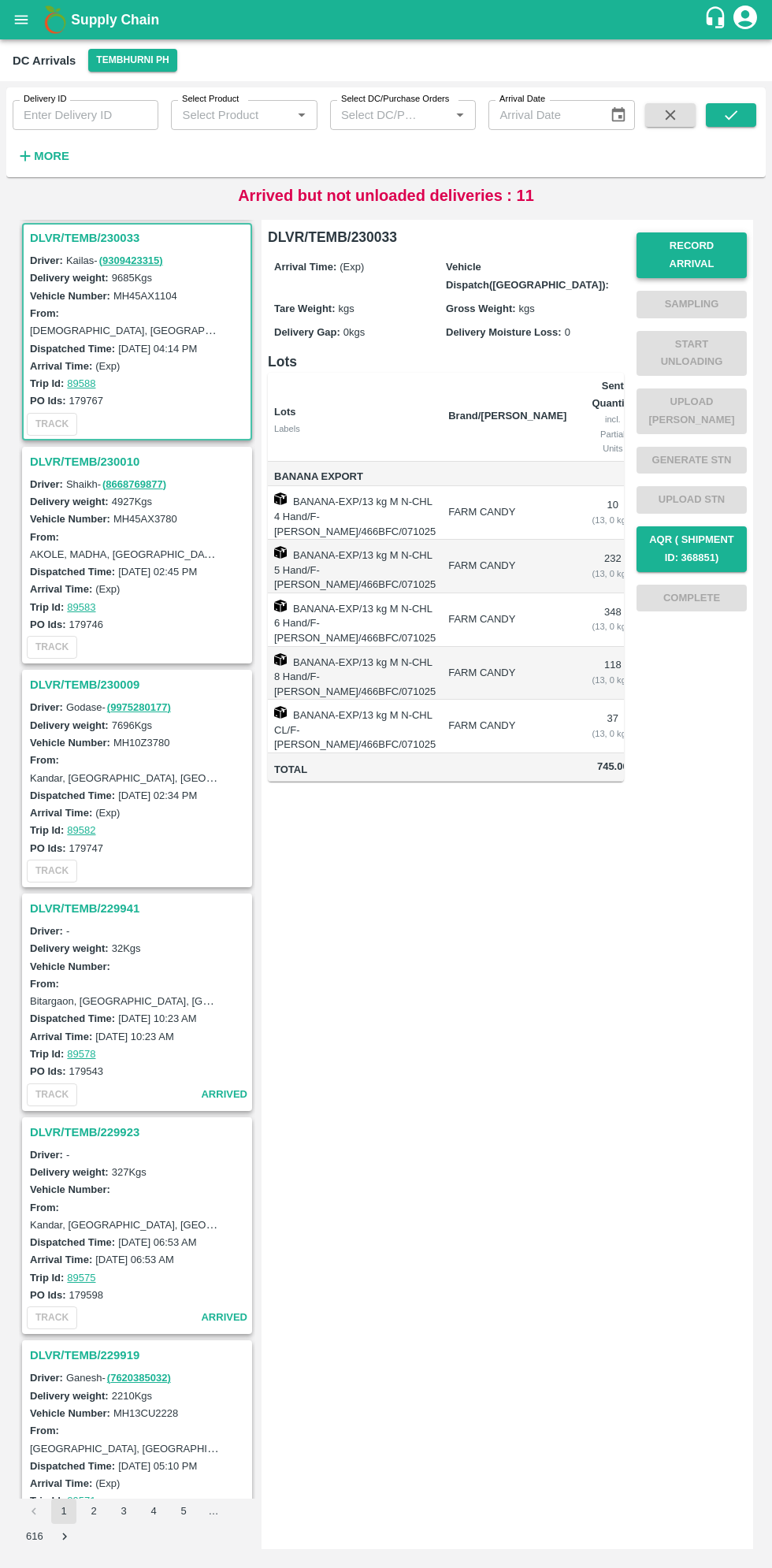
click at [682, 246] on button "Record Arrival" at bounding box center [691, 255] width 110 height 46
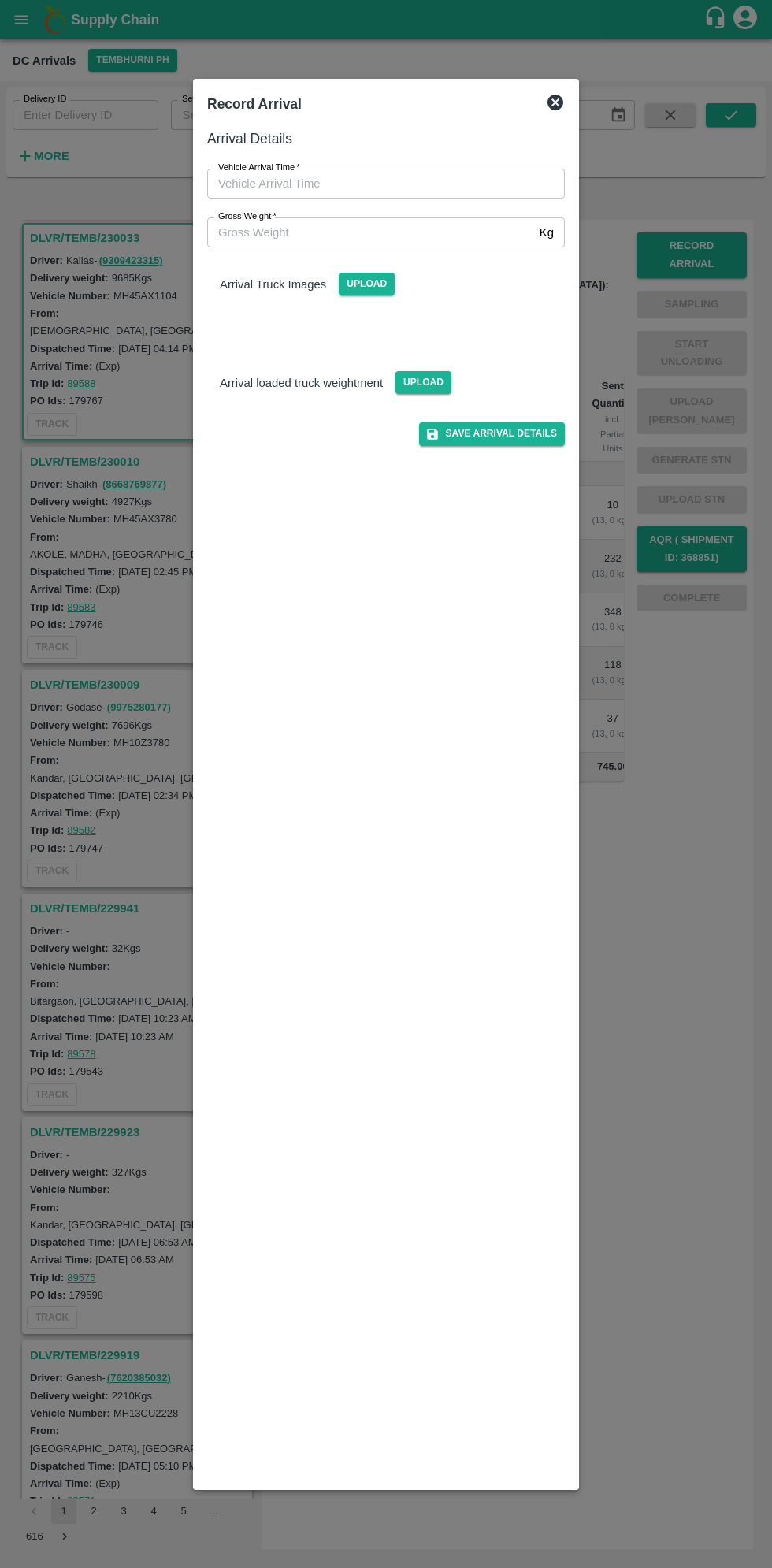
click at [252, 180] on input "Vehicle Arrival Time   *" at bounding box center [380, 183] width 346 height 30
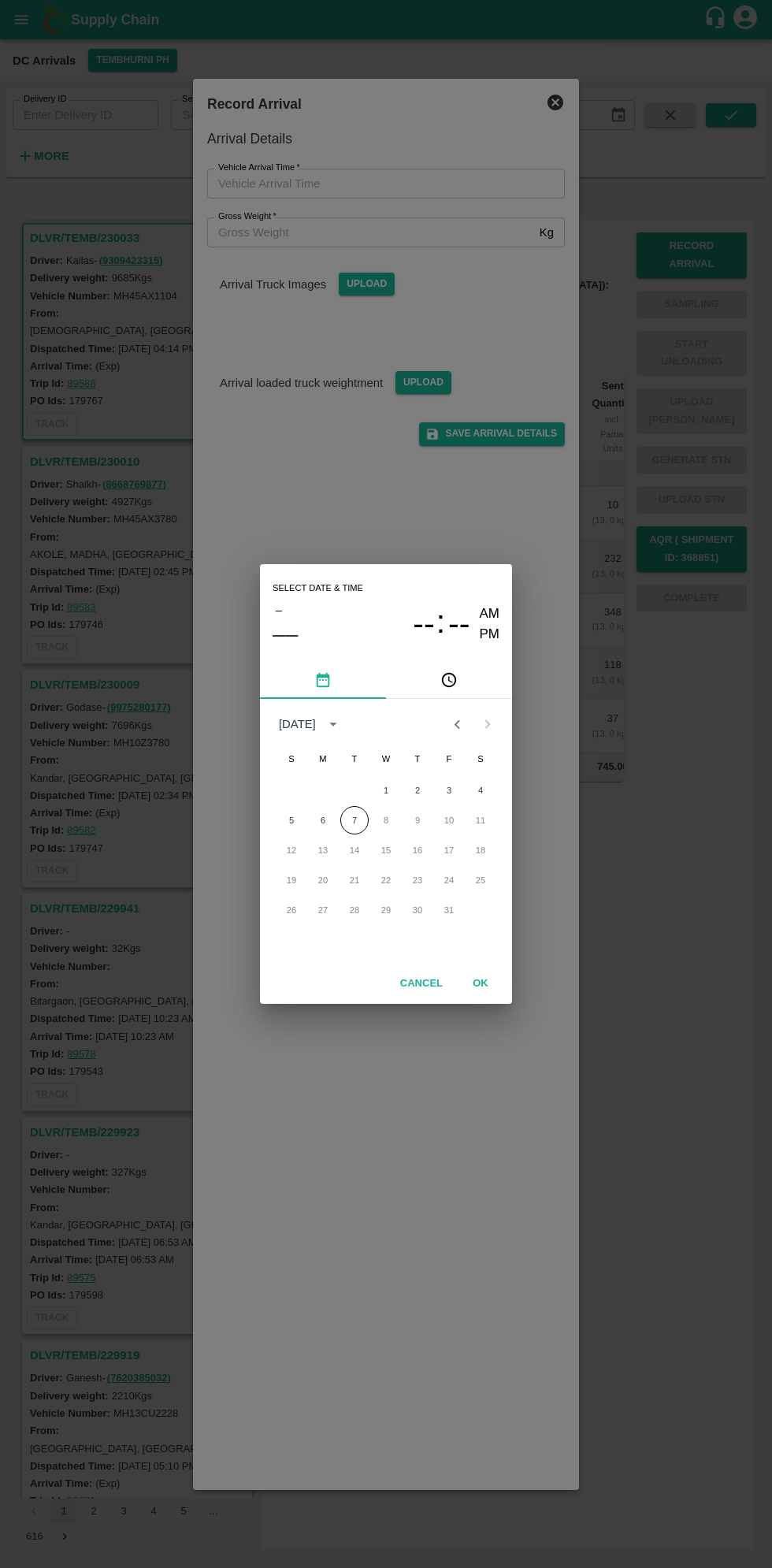
click at [448, 681] on icon "pick time" at bounding box center [450, 680] width 5 height 6
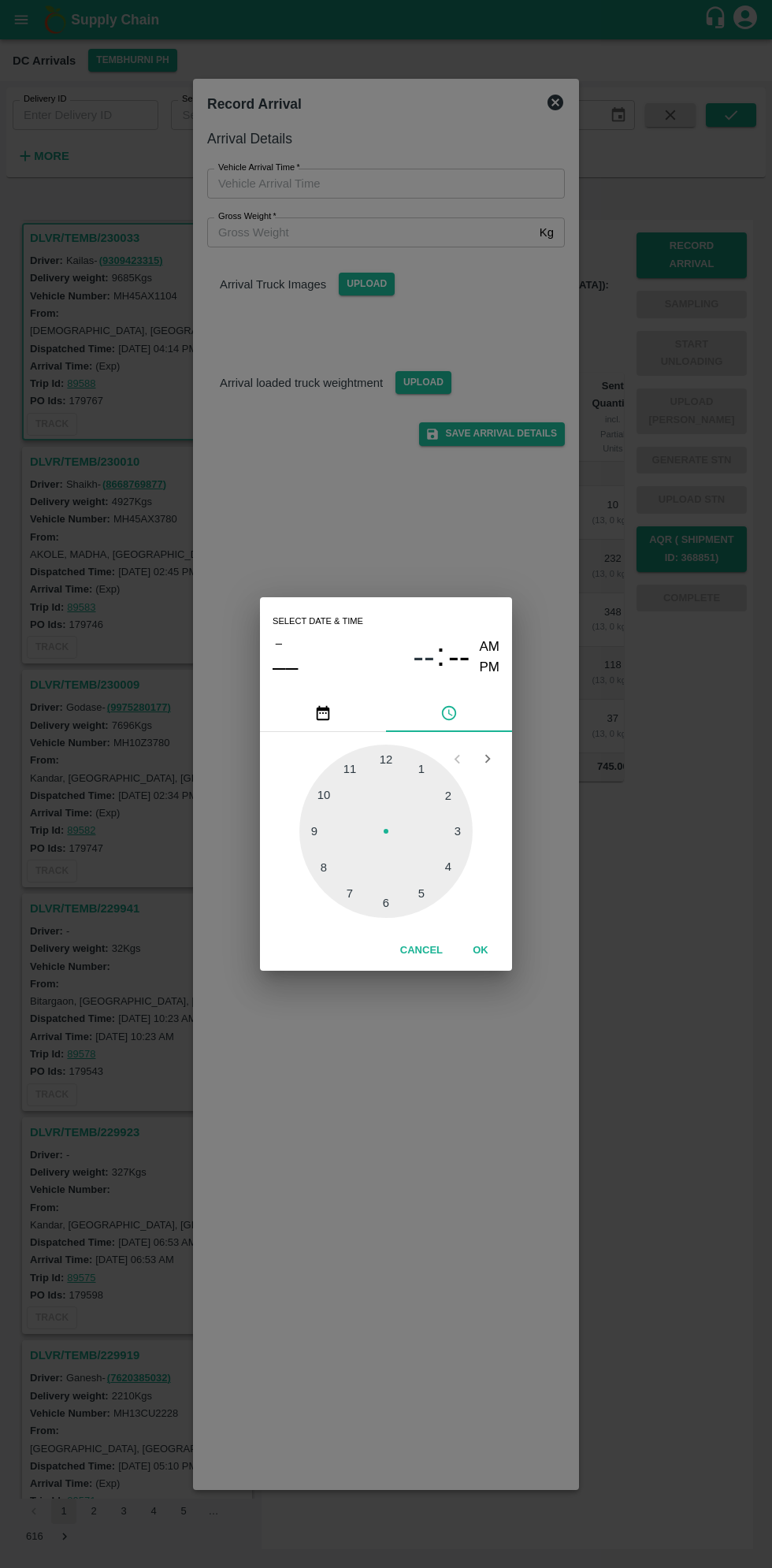
click at [460, 842] on div at bounding box center [386, 832] width 173 height 173
click at [326, 713] on icon "pick date" at bounding box center [324, 713] width 14 height 15
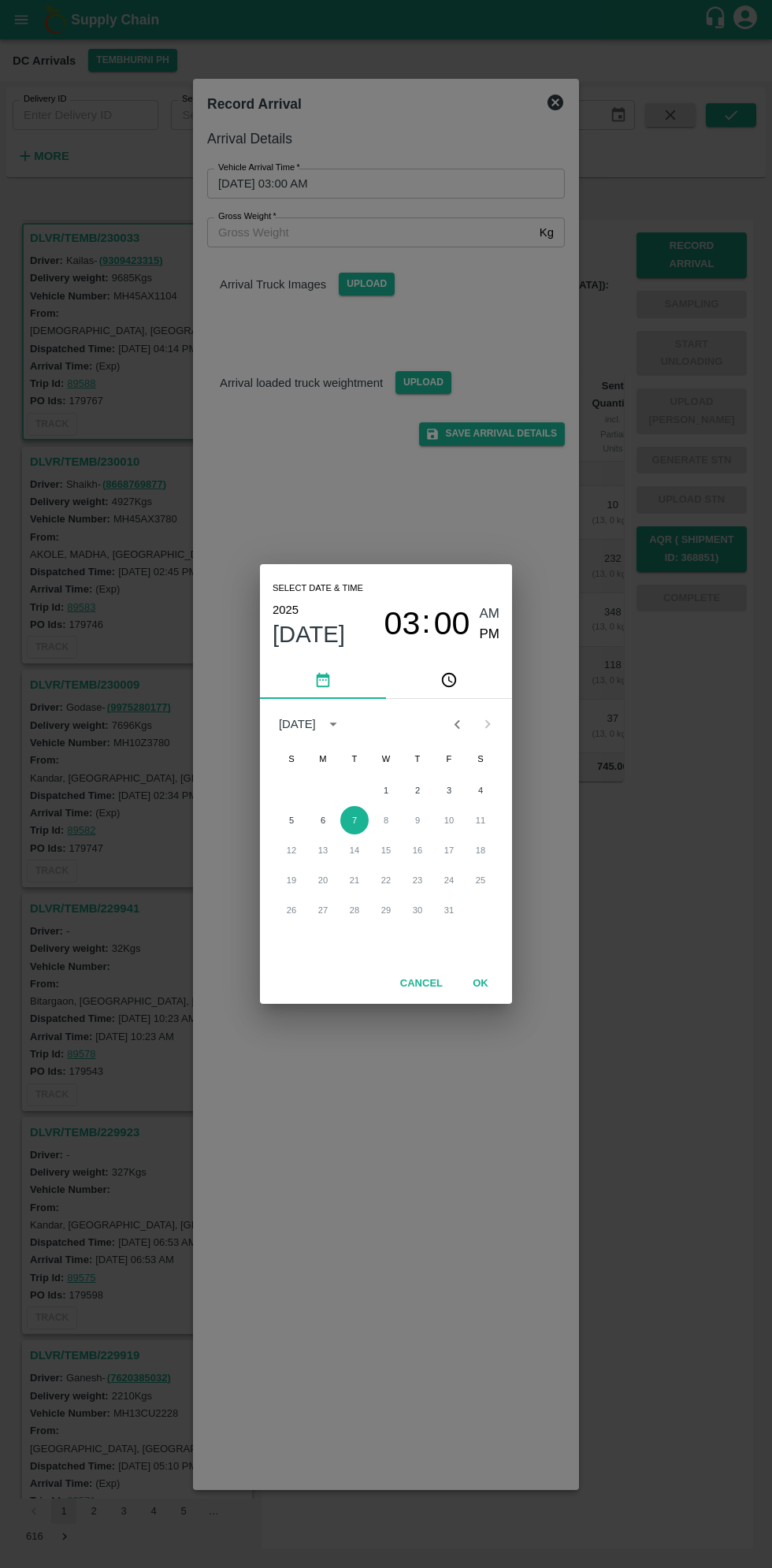
click at [450, 680] on icon "pick time" at bounding box center [449, 680] width 18 height 18
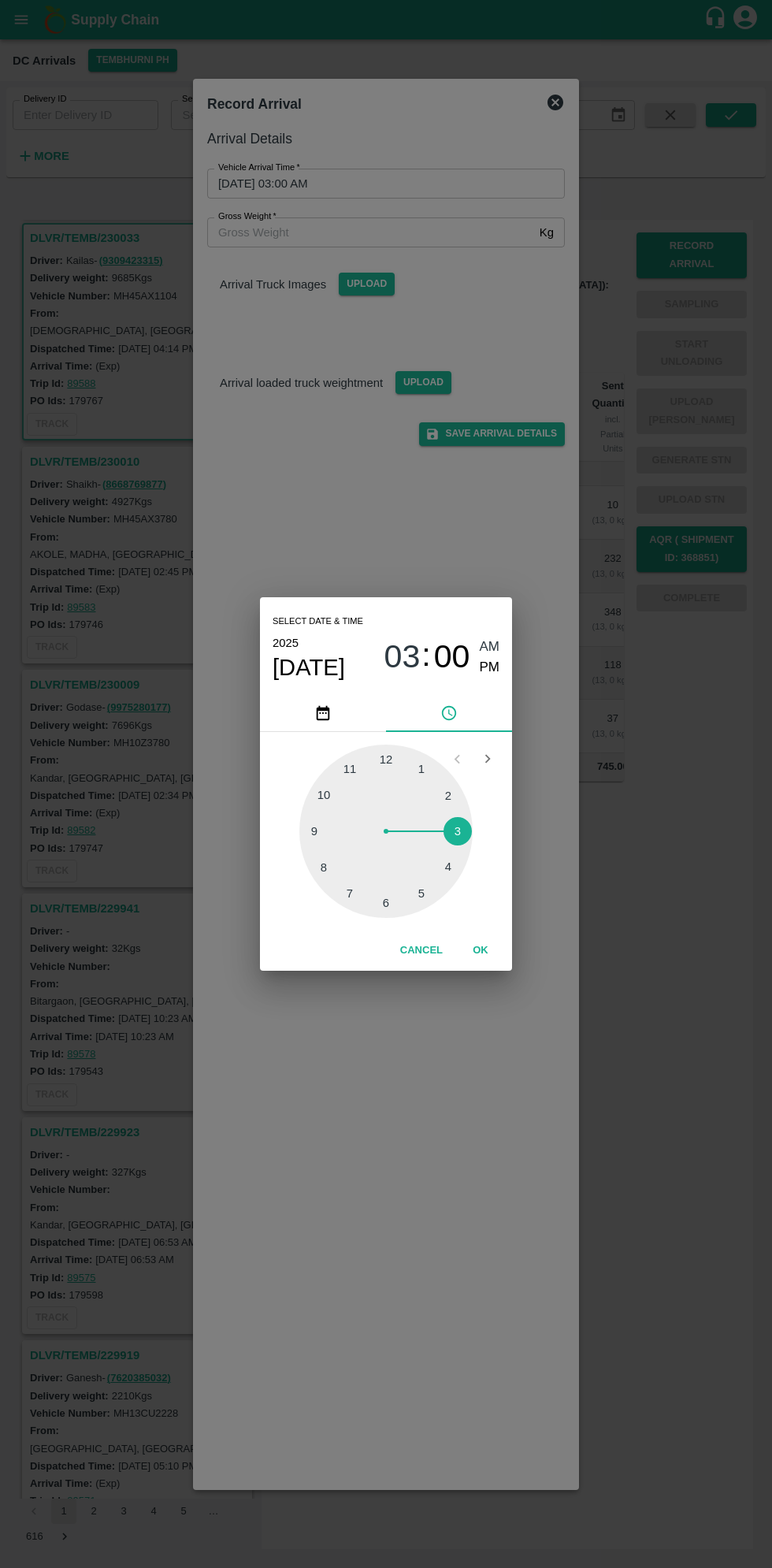
click at [461, 866] on div at bounding box center [386, 832] width 173 height 173
click at [452, 791] on div at bounding box center [386, 832] width 173 height 173
type input "[DATE] 04:10 AM"
click at [479, 950] on button "OK" at bounding box center [480, 950] width 51 height 27
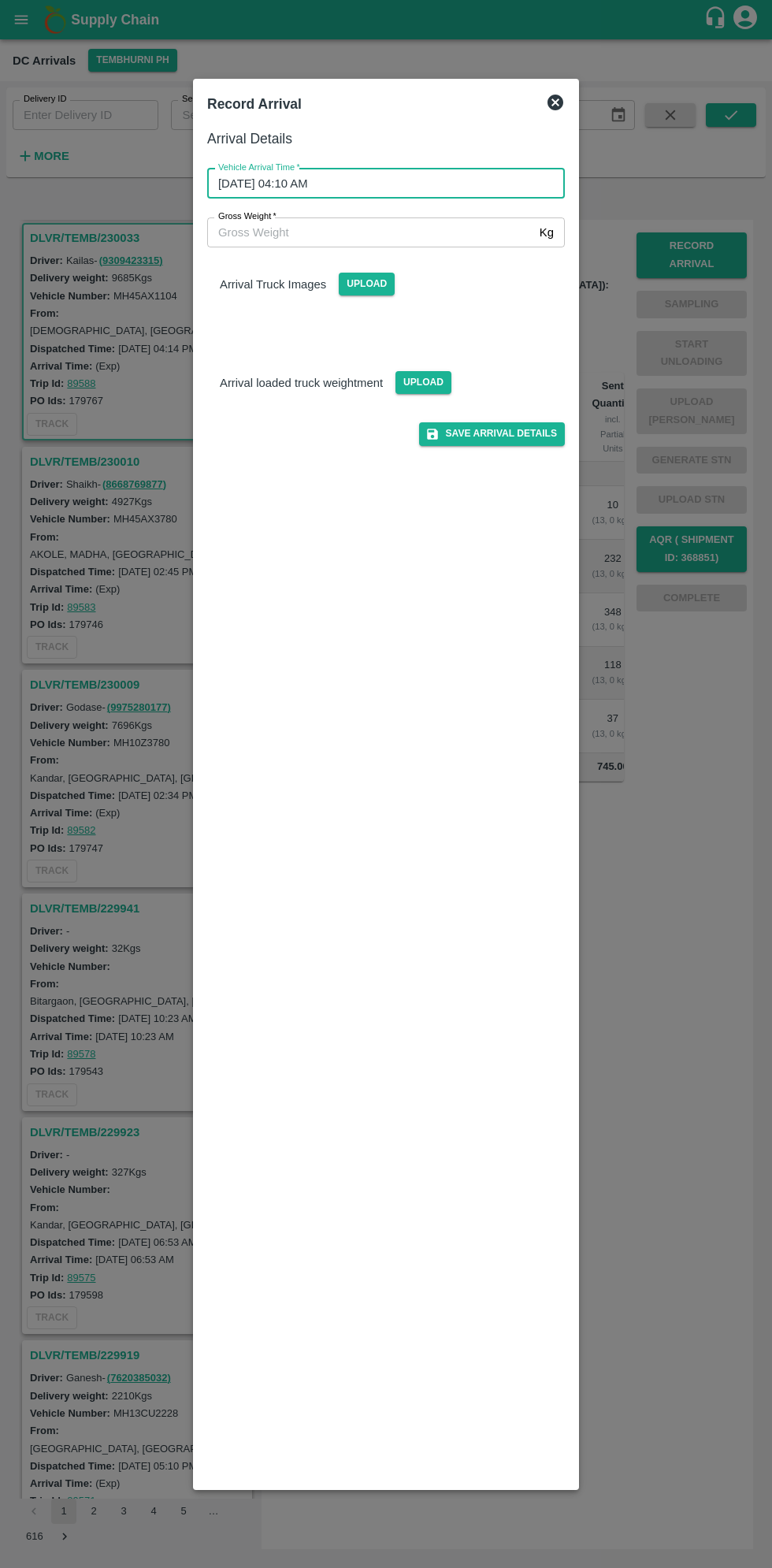
click at [273, 230] on input "Gross Weight   *" at bounding box center [369, 232] width 326 height 30
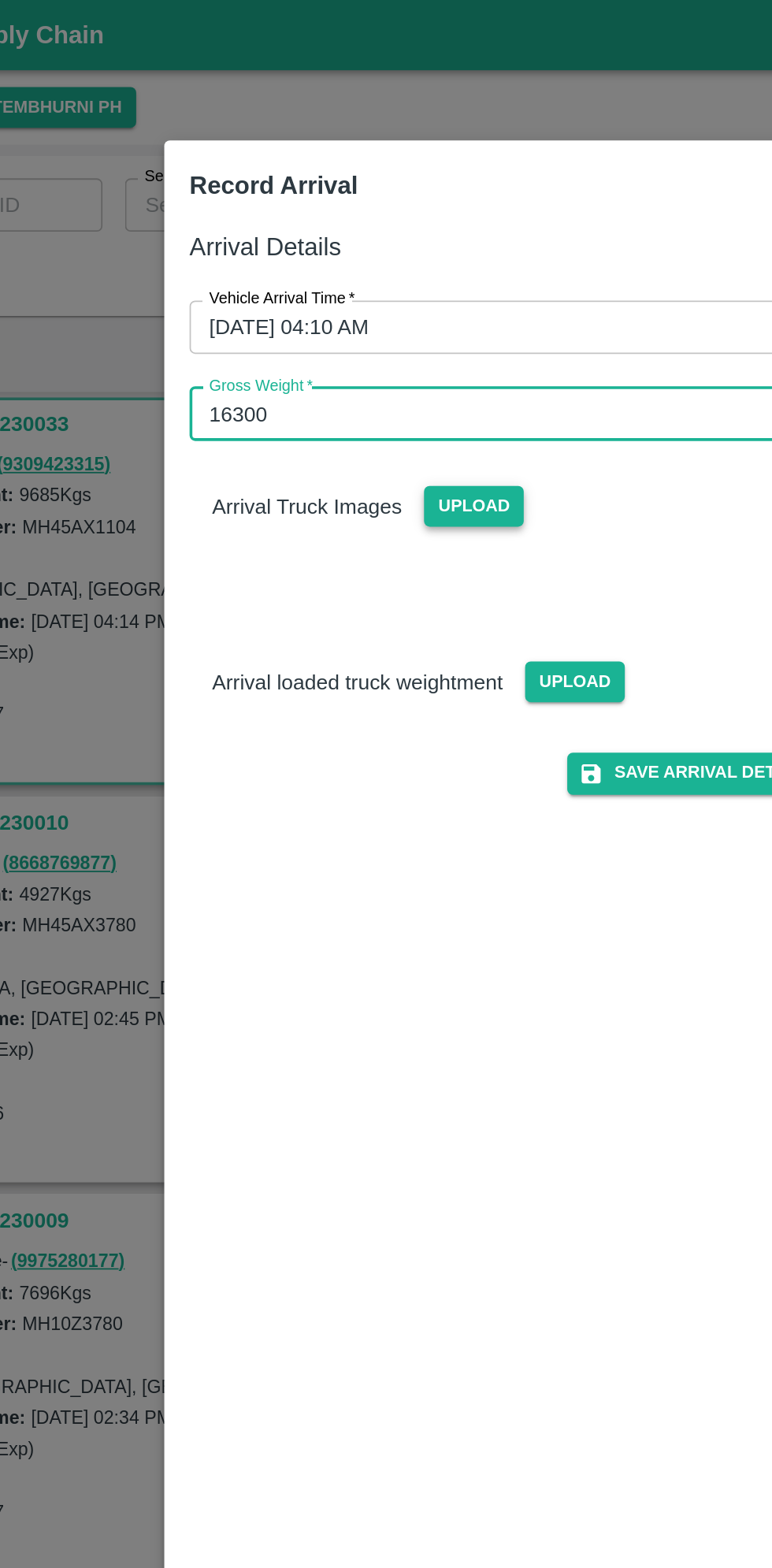
type input "16300"
click at [368, 292] on span "Upload" at bounding box center [367, 283] width 56 height 22
click at [0, 0] on input "Upload" at bounding box center [0, 0] width 0 height 0
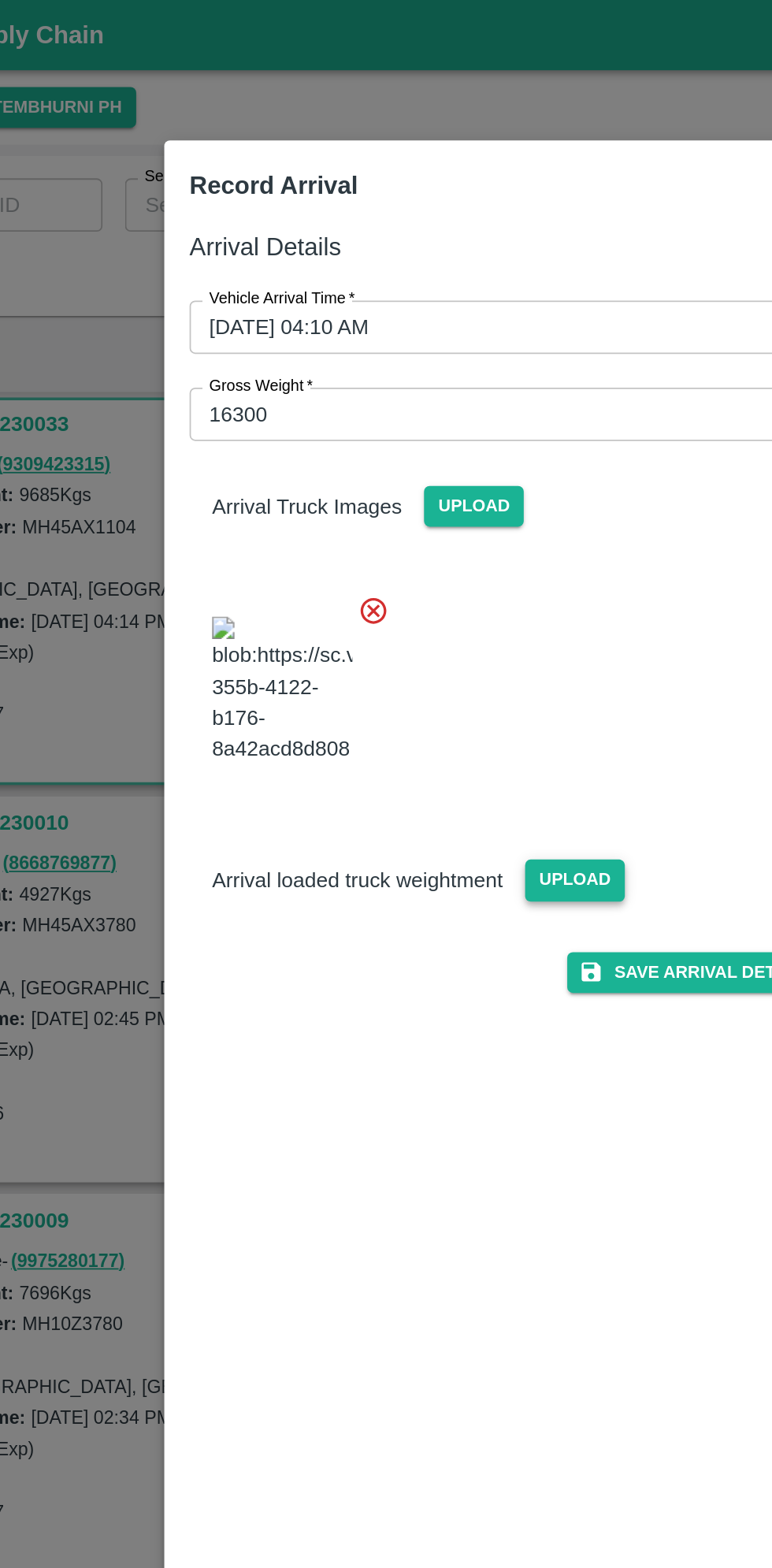
click at [434, 505] on span "Upload" at bounding box center [424, 493] width 56 height 22
click at [0, 0] on input "Upload" at bounding box center [0, 0] width 0 height 0
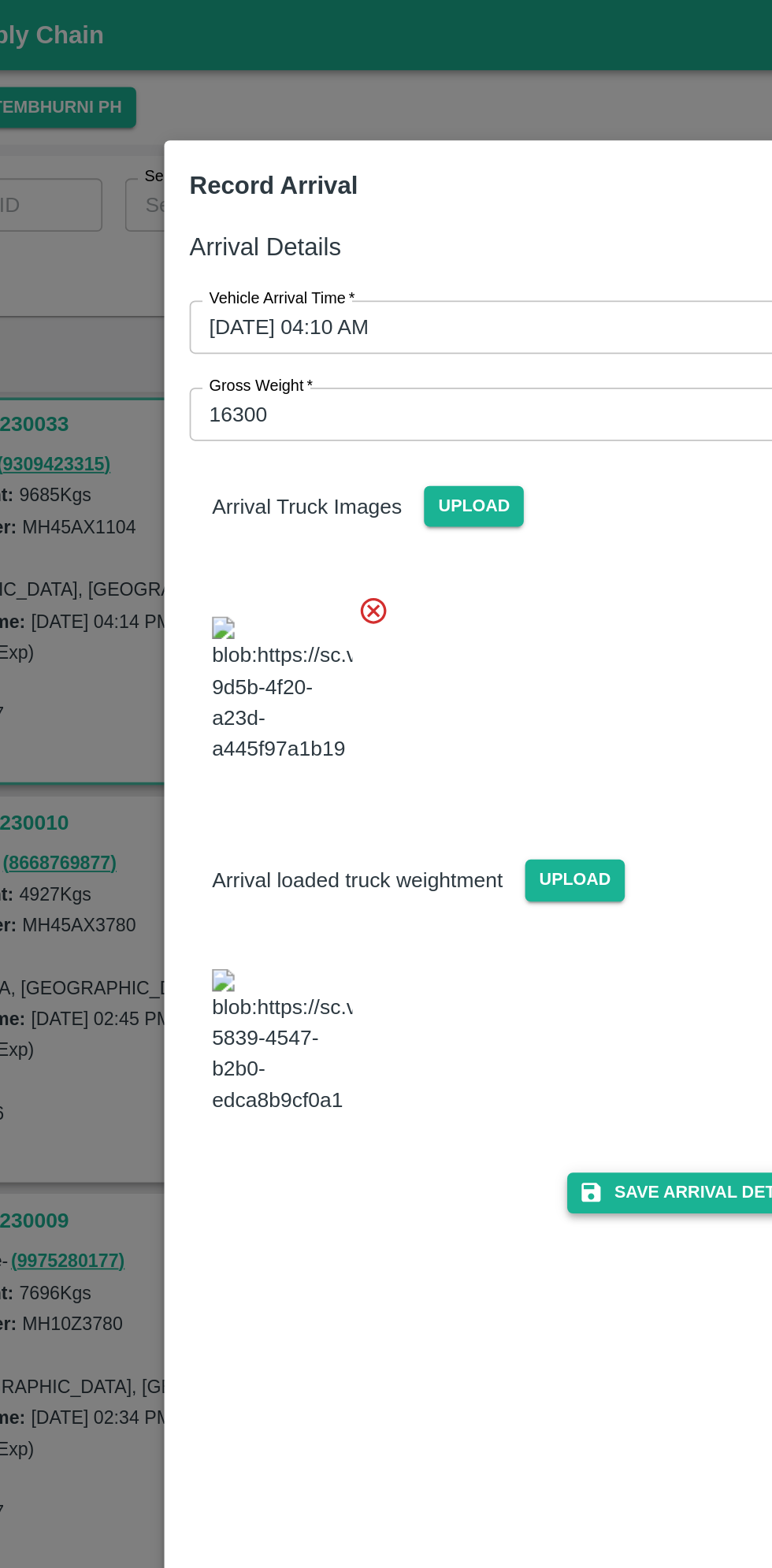
click at [497, 681] on button "Save Arrival Details" at bounding box center [492, 668] width 146 height 22
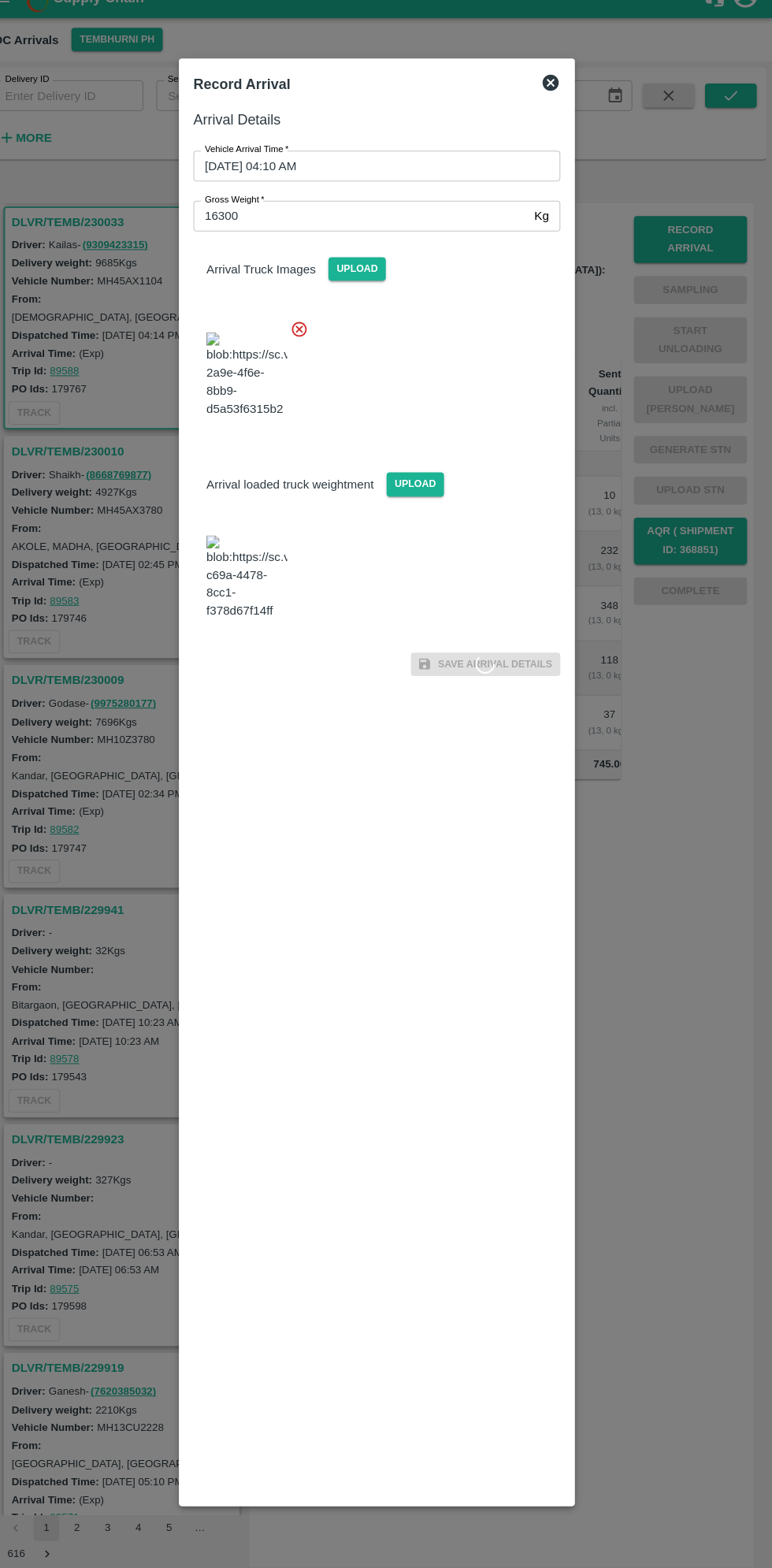
scroll to position [0, 0]
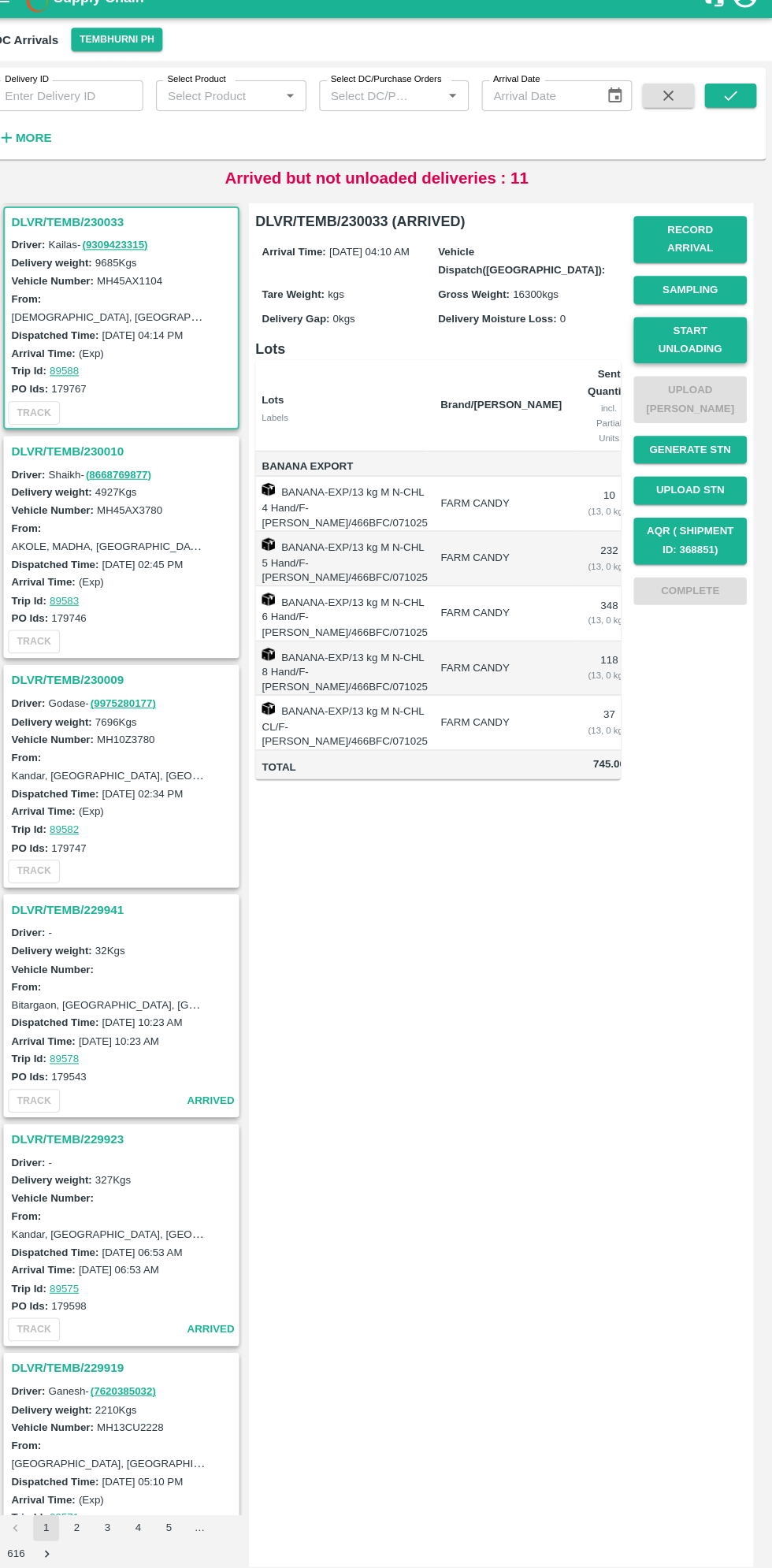
click at [691, 348] on button "Start Unloading" at bounding box center [691, 353] width 110 height 46
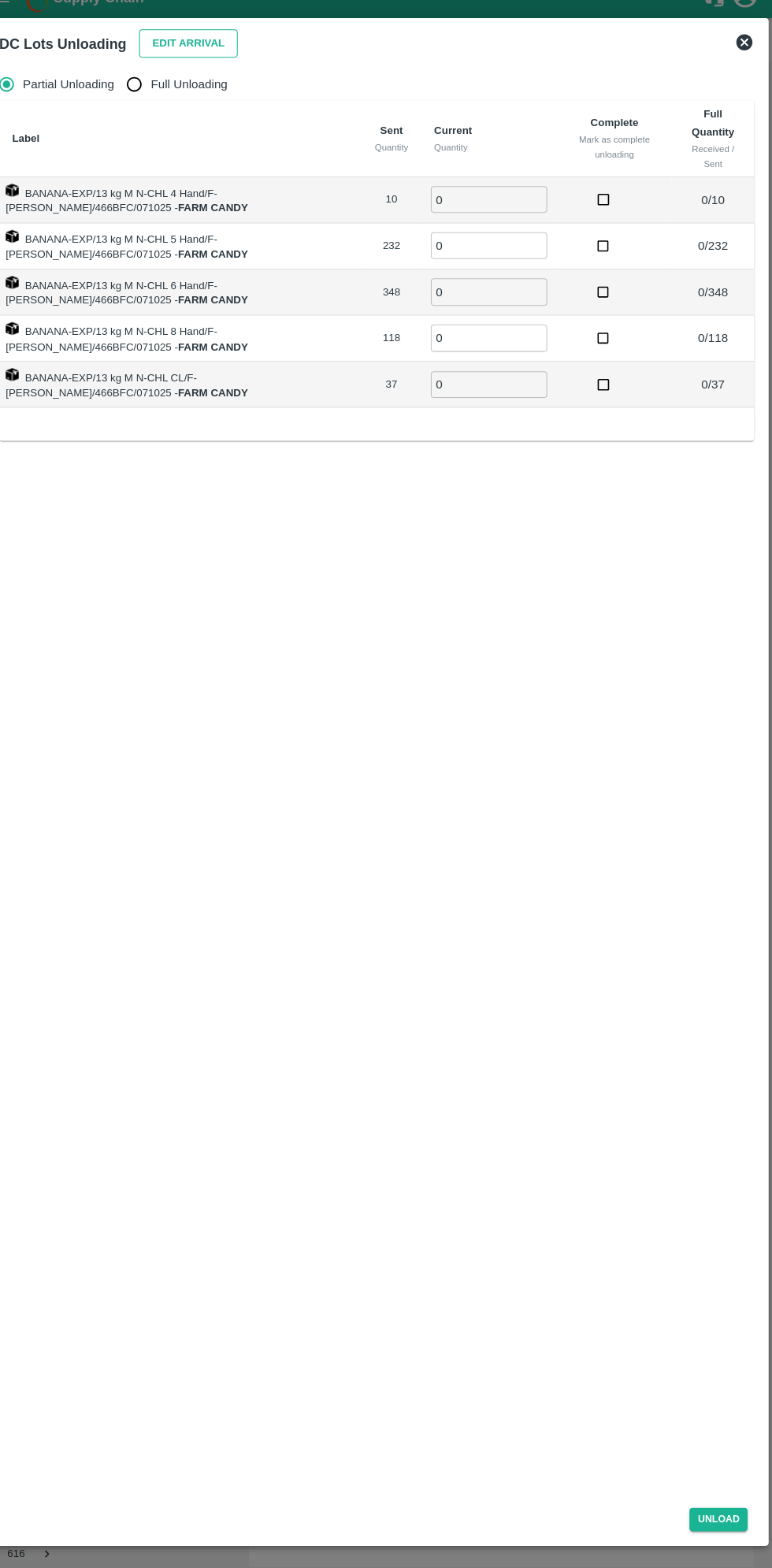
click at [217, 52] on button "Edit Arrival" at bounding box center [202, 64] width 96 height 27
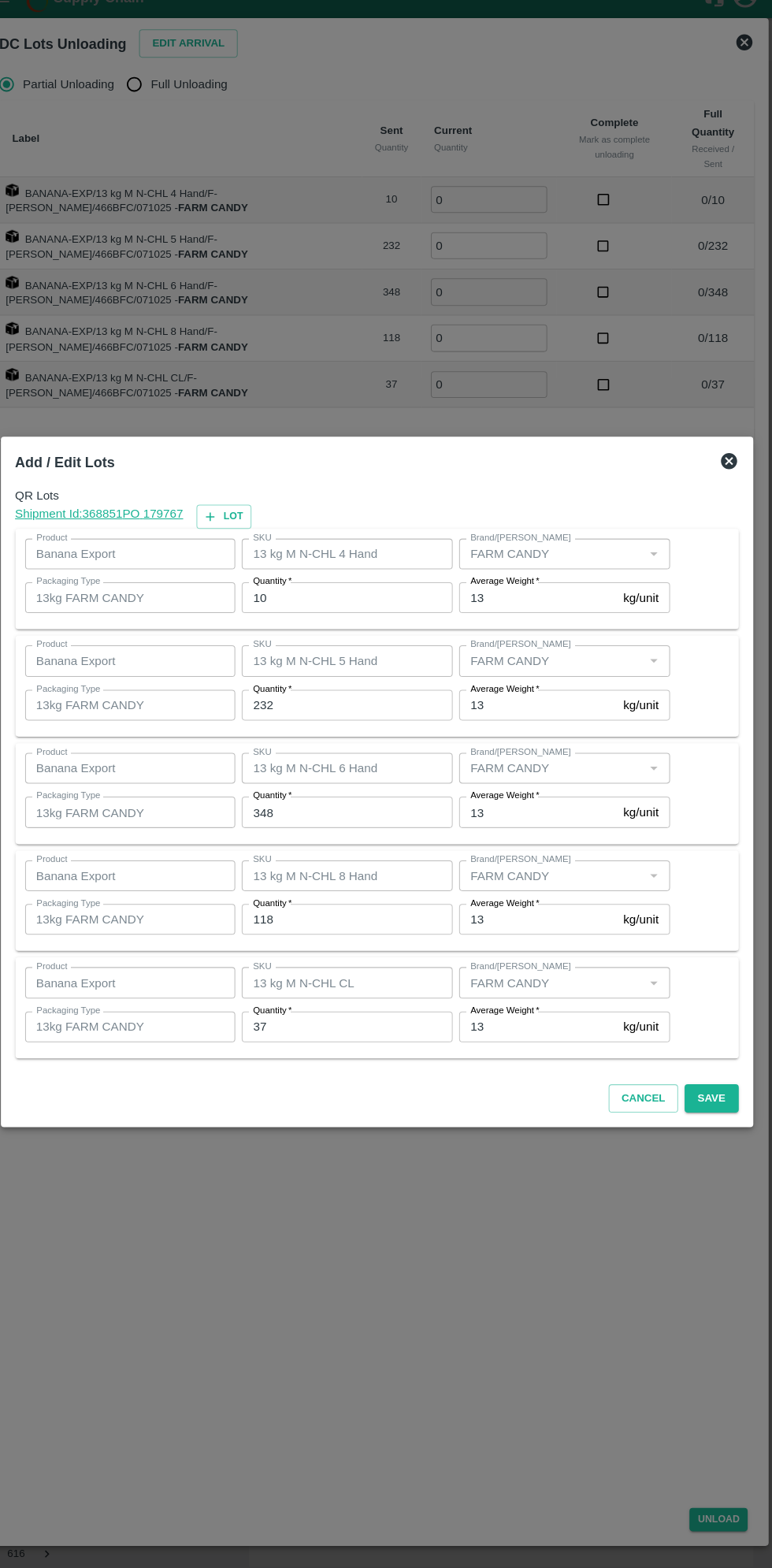
click at [334, 608] on input "10" at bounding box center [357, 604] width 205 height 30
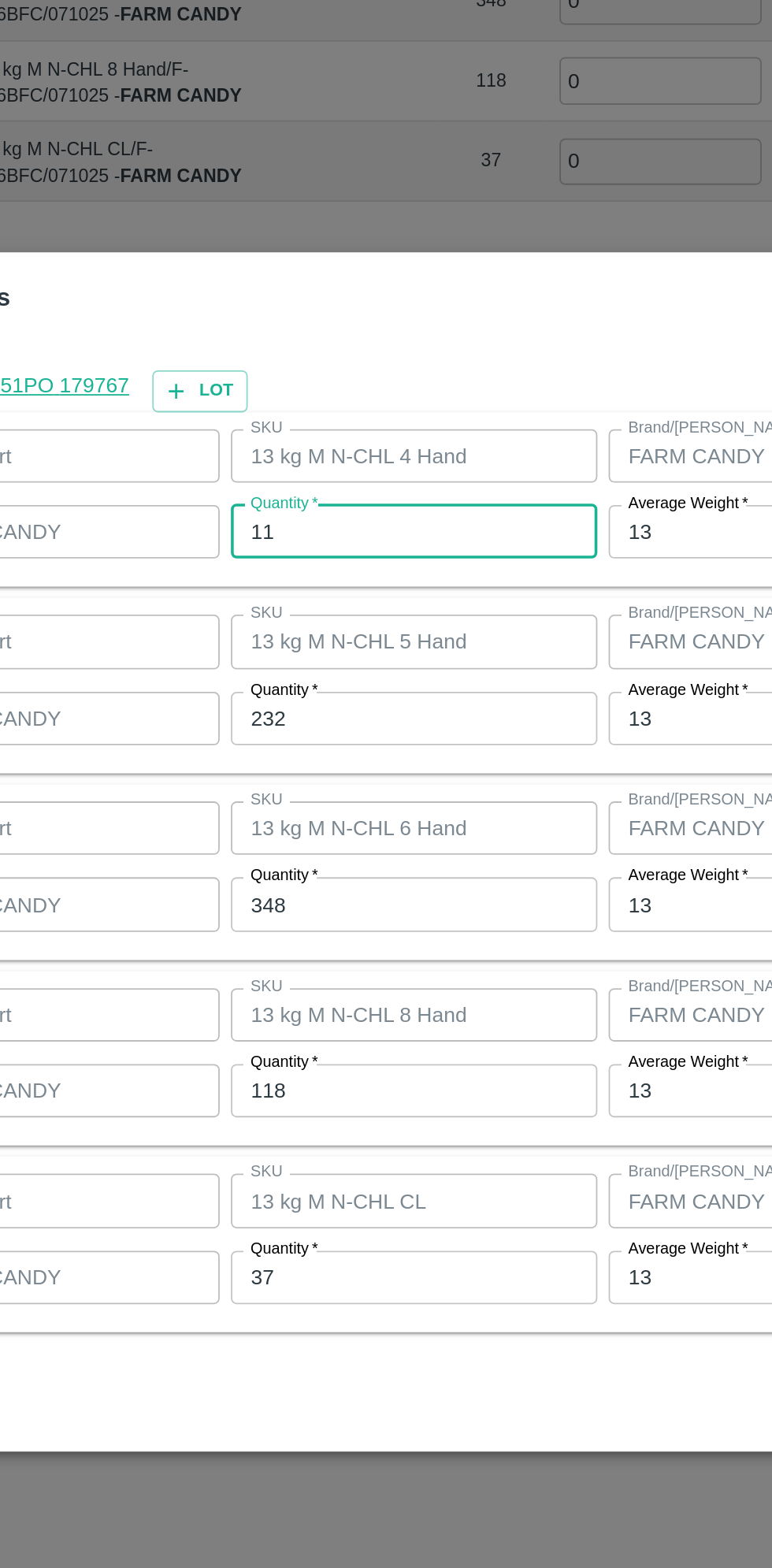
type input "11"
click at [317, 710] on input "232" at bounding box center [357, 709] width 205 height 30
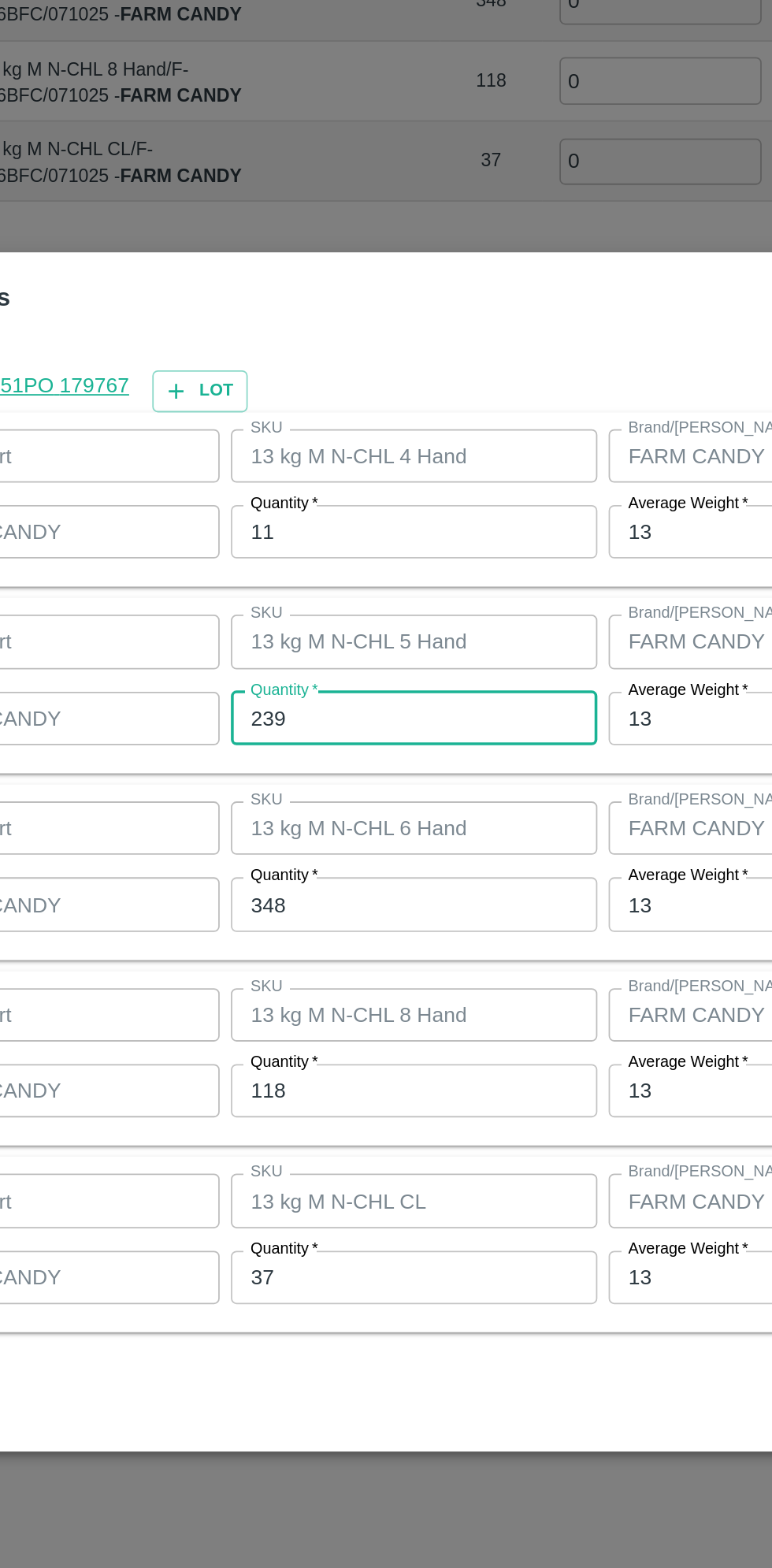
type input "239"
click at [305, 816] on input "348" at bounding box center [357, 813] width 205 height 30
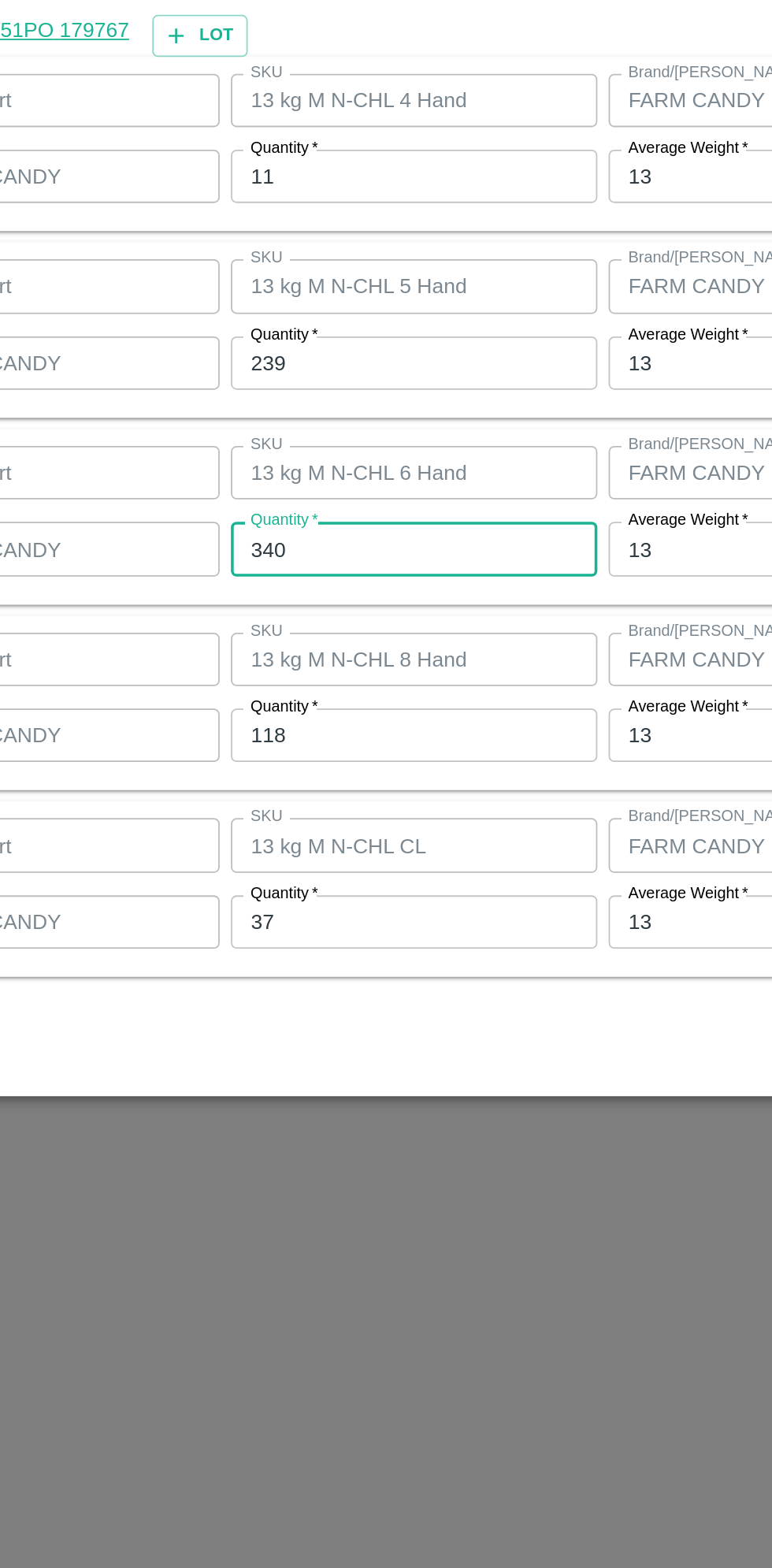
type input "340"
click at [300, 921] on input "118" at bounding box center [357, 917] width 205 height 30
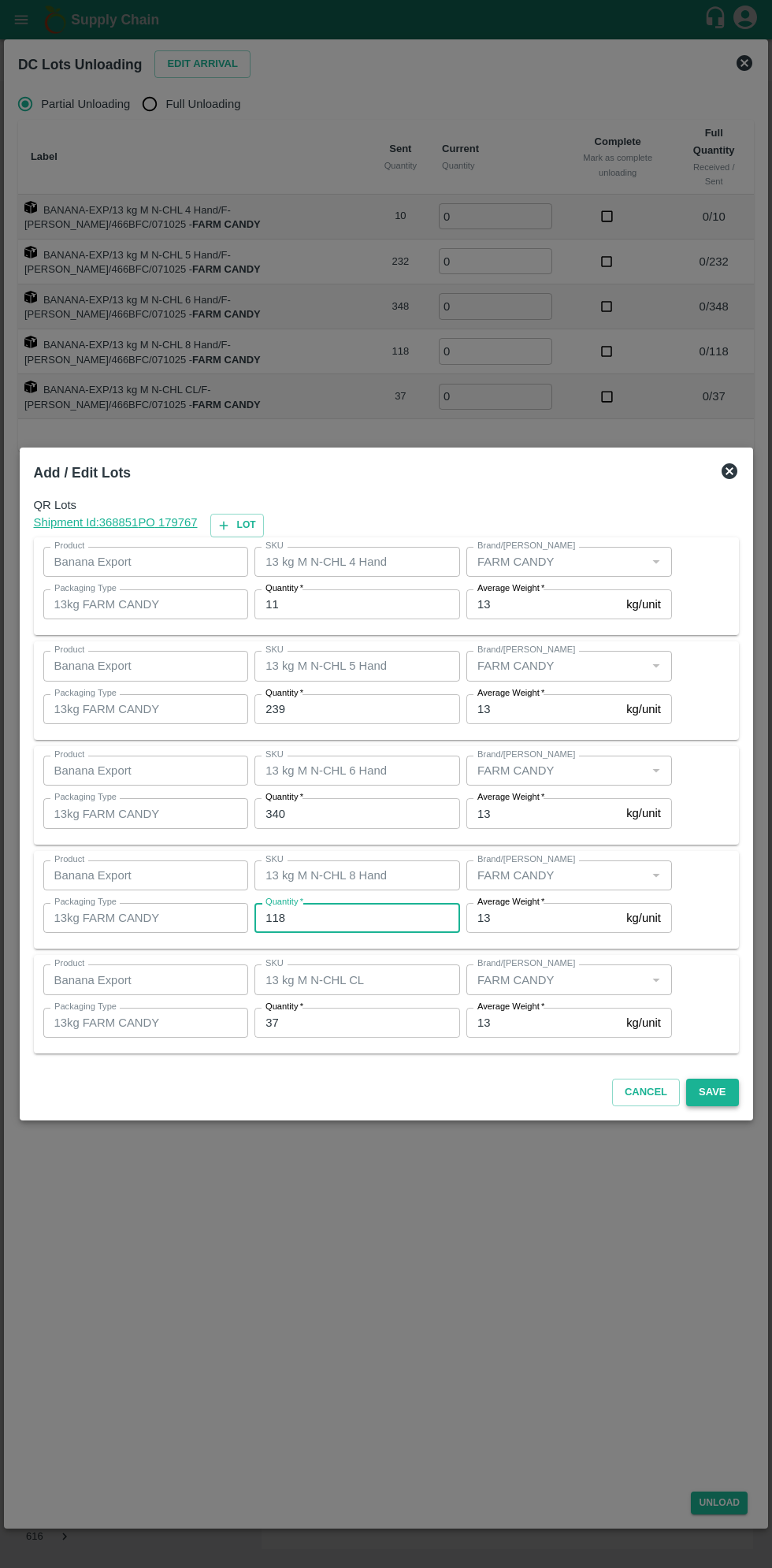
click at [724, 1087] on button "Save" at bounding box center [712, 1092] width 52 height 27
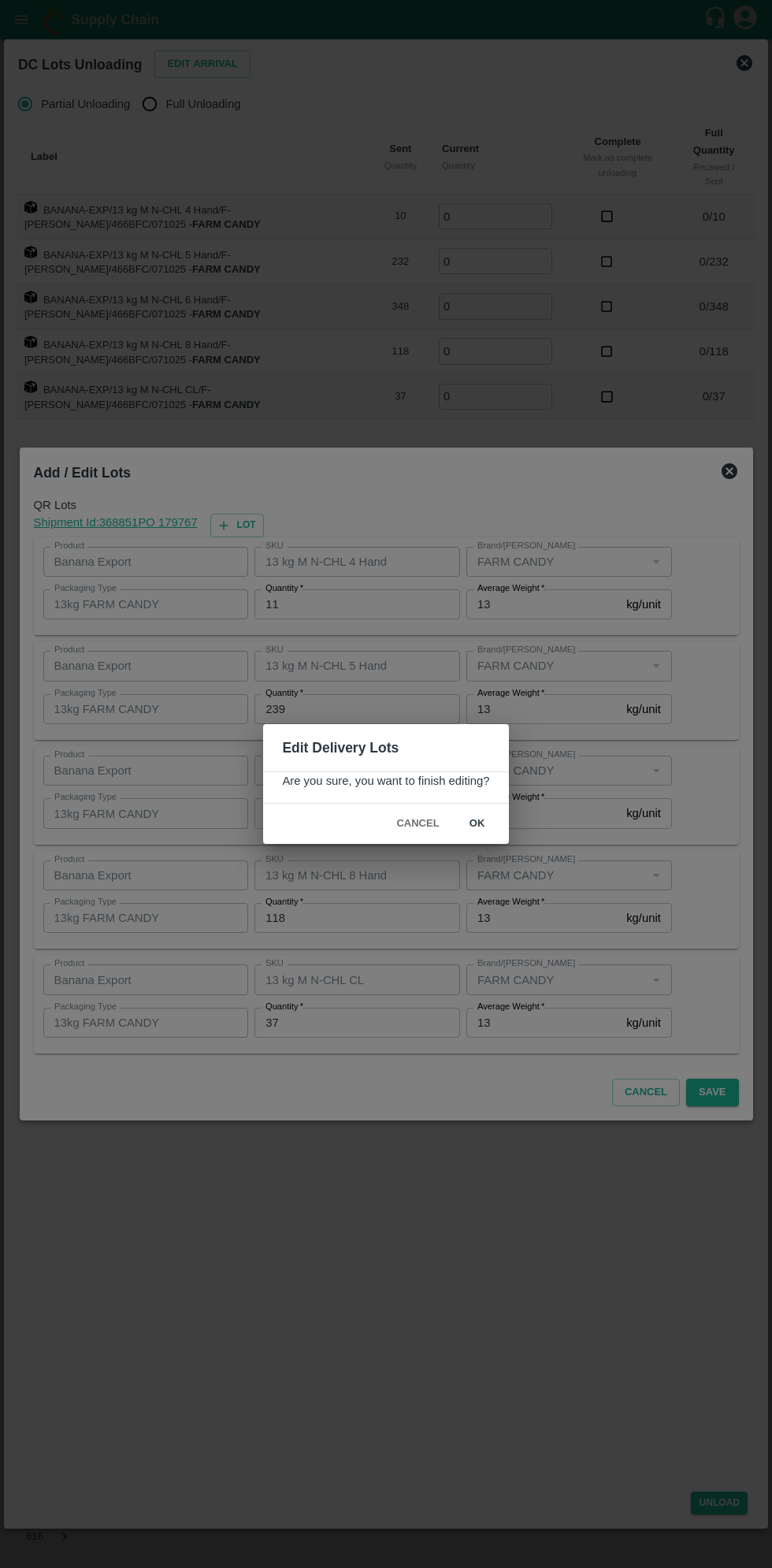
click at [475, 824] on button "ok" at bounding box center [477, 824] width 51 height 27
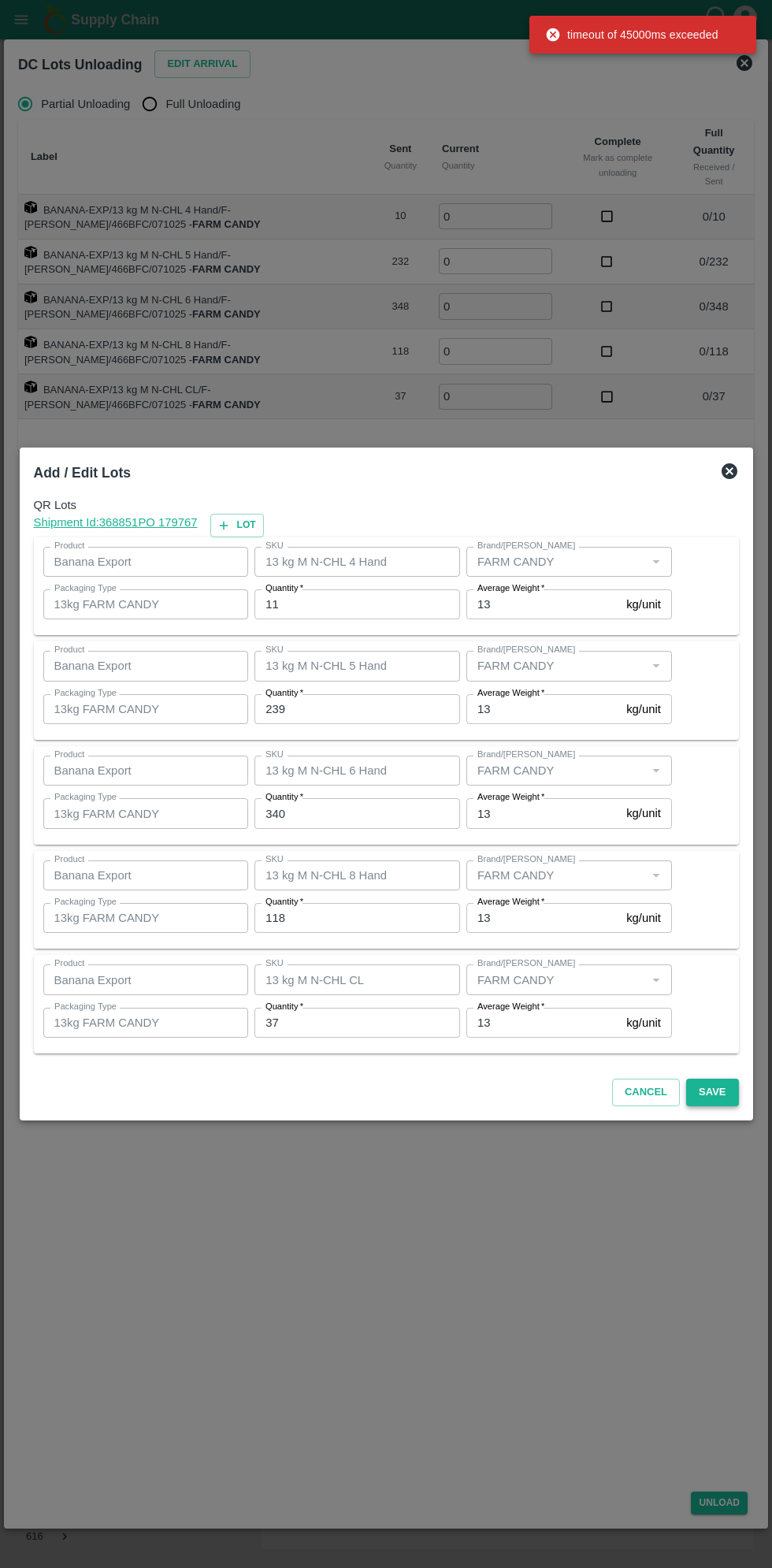
click at [728, 1099] on button "Save" at bounding box center [712, 1092] width 52 height 27
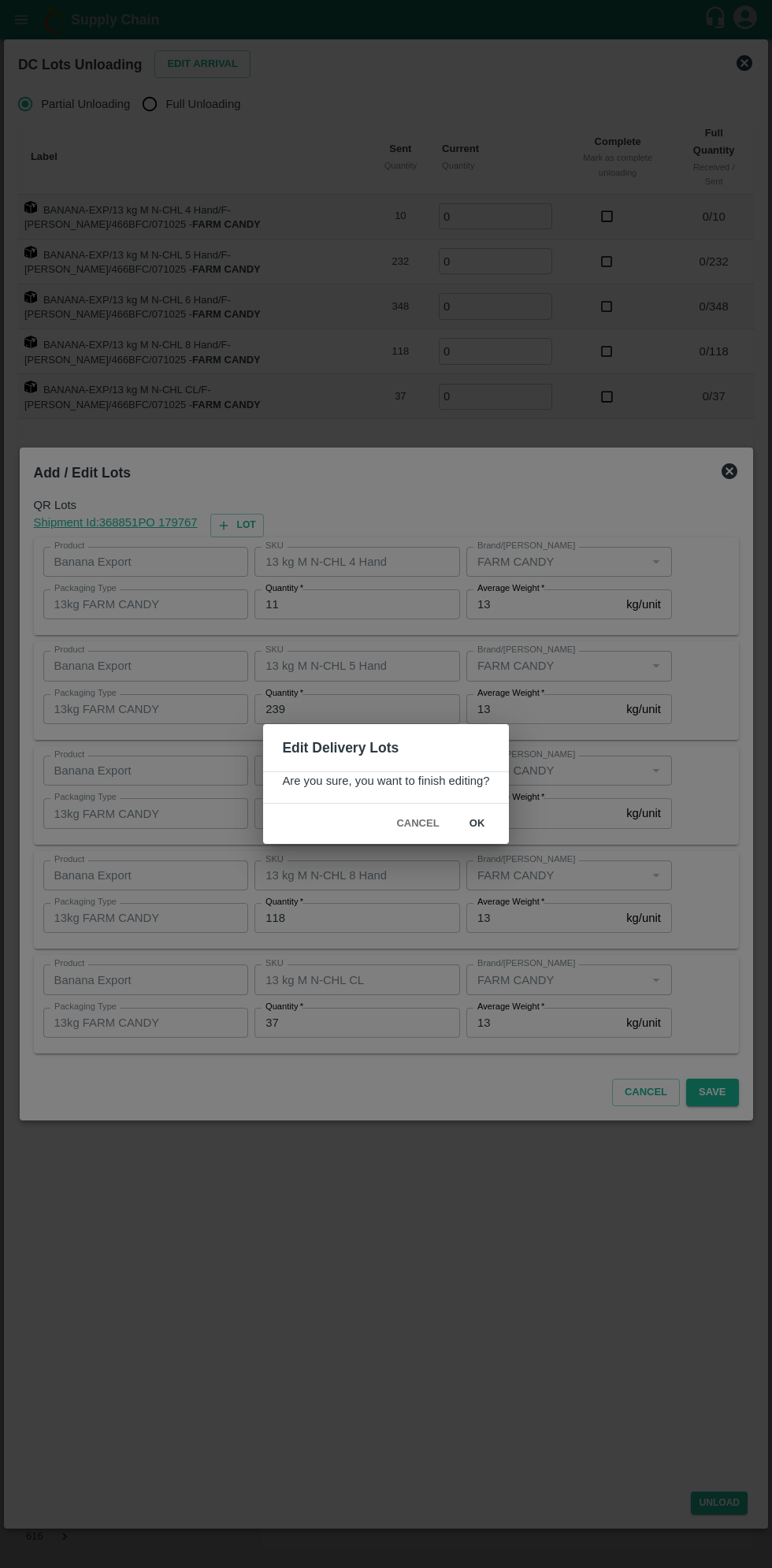
click at [475, 824] on button "ok" at bounding box center [477, 824] width 51 height 27
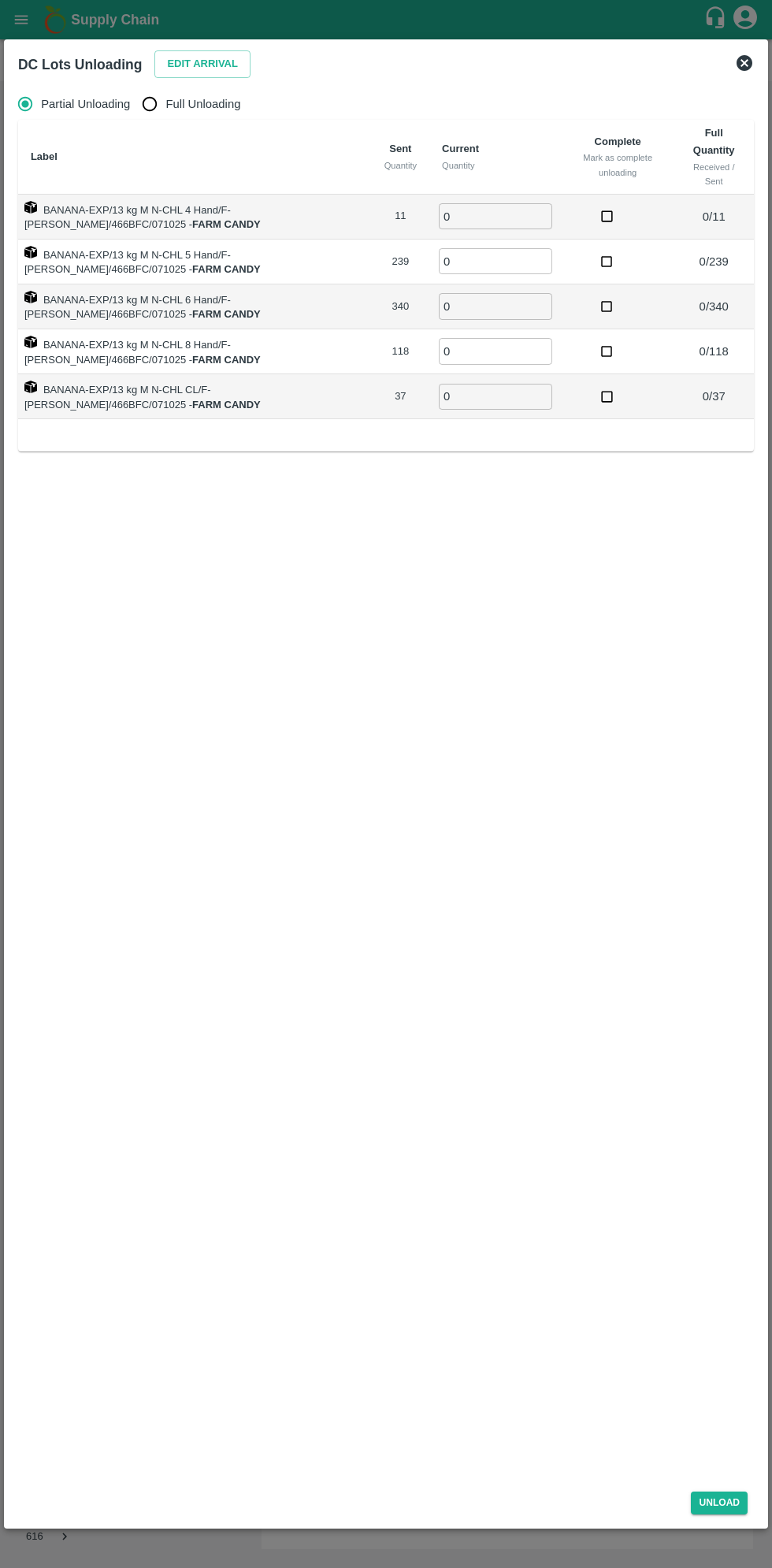
click at [164, 104] on input "Full Unloading" at bounding box center [150, 104] width 31 height 31
radio input "true"
click at [410, 222] on input "0" at bounding box center [440, 216] width 114 height 26
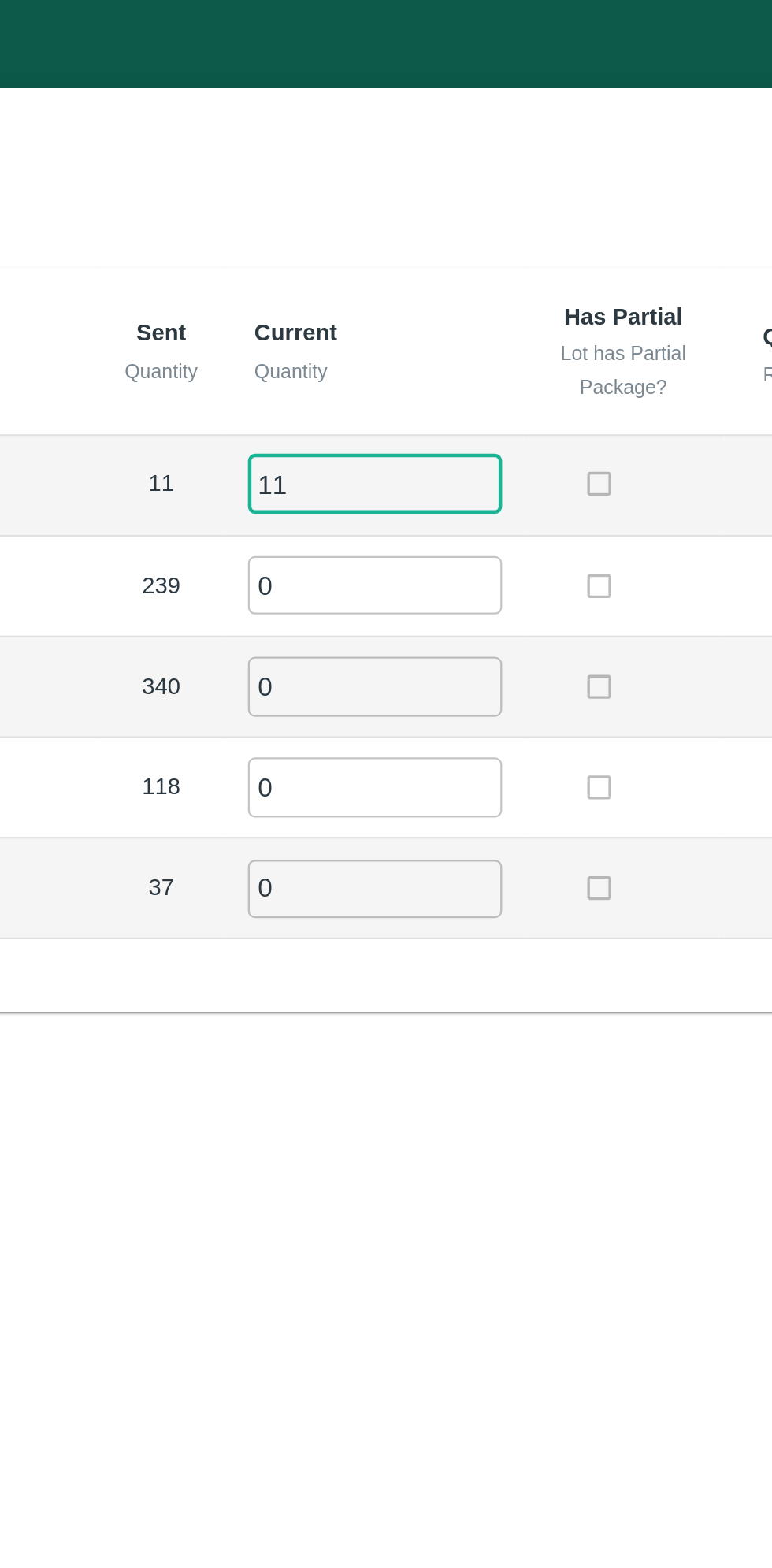
type input "11"
click at [407, 255] on input "0" at bounding box center [440, 261] width 114 height 26
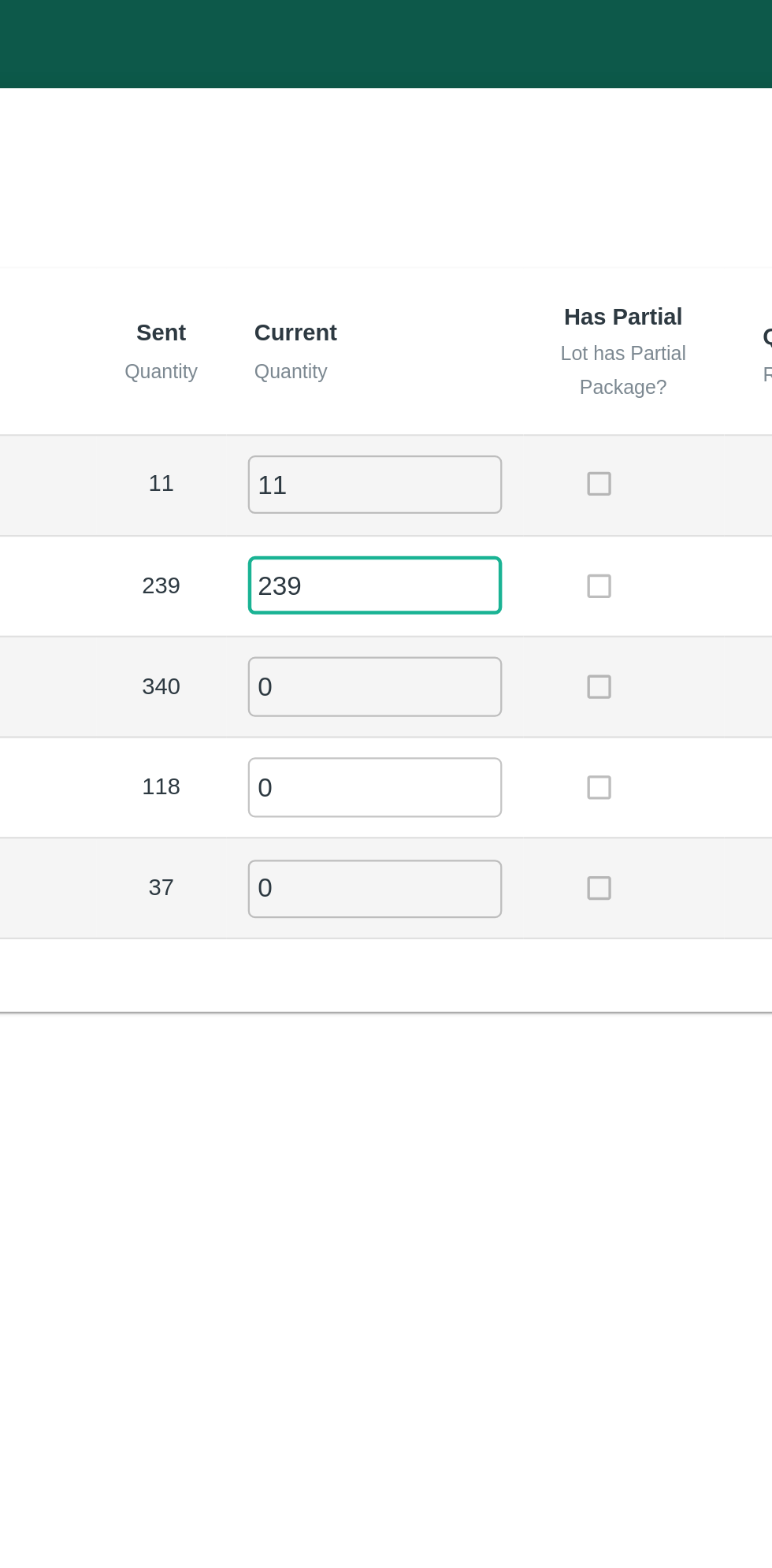
type input "239"
click at [410, 305] on input "0" at bounding box center [440, 305] width 114 height 26
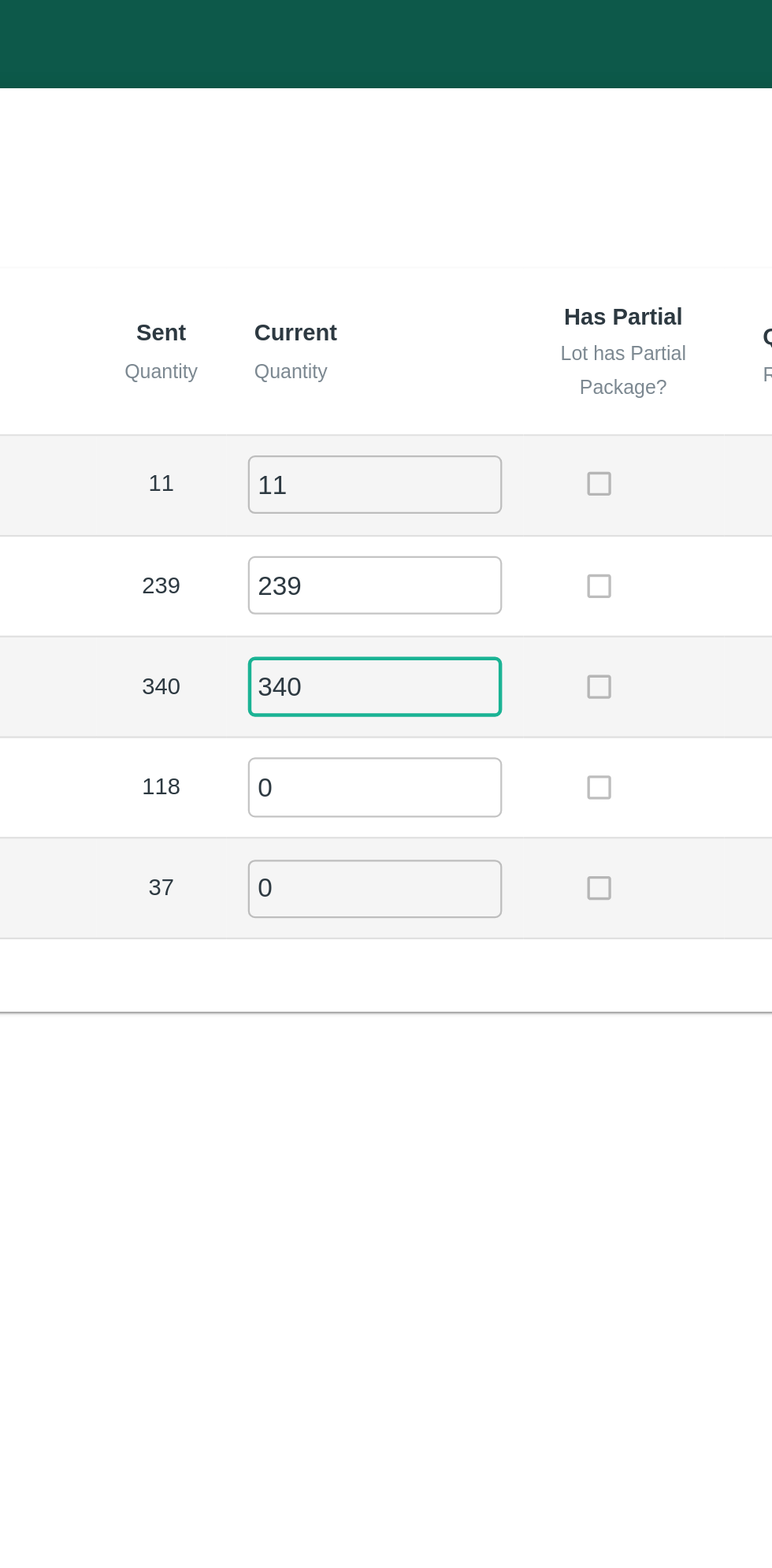
type input "340"
click at [417, 346] on input "0" at bounding box center [440, 351] width 114 height 26
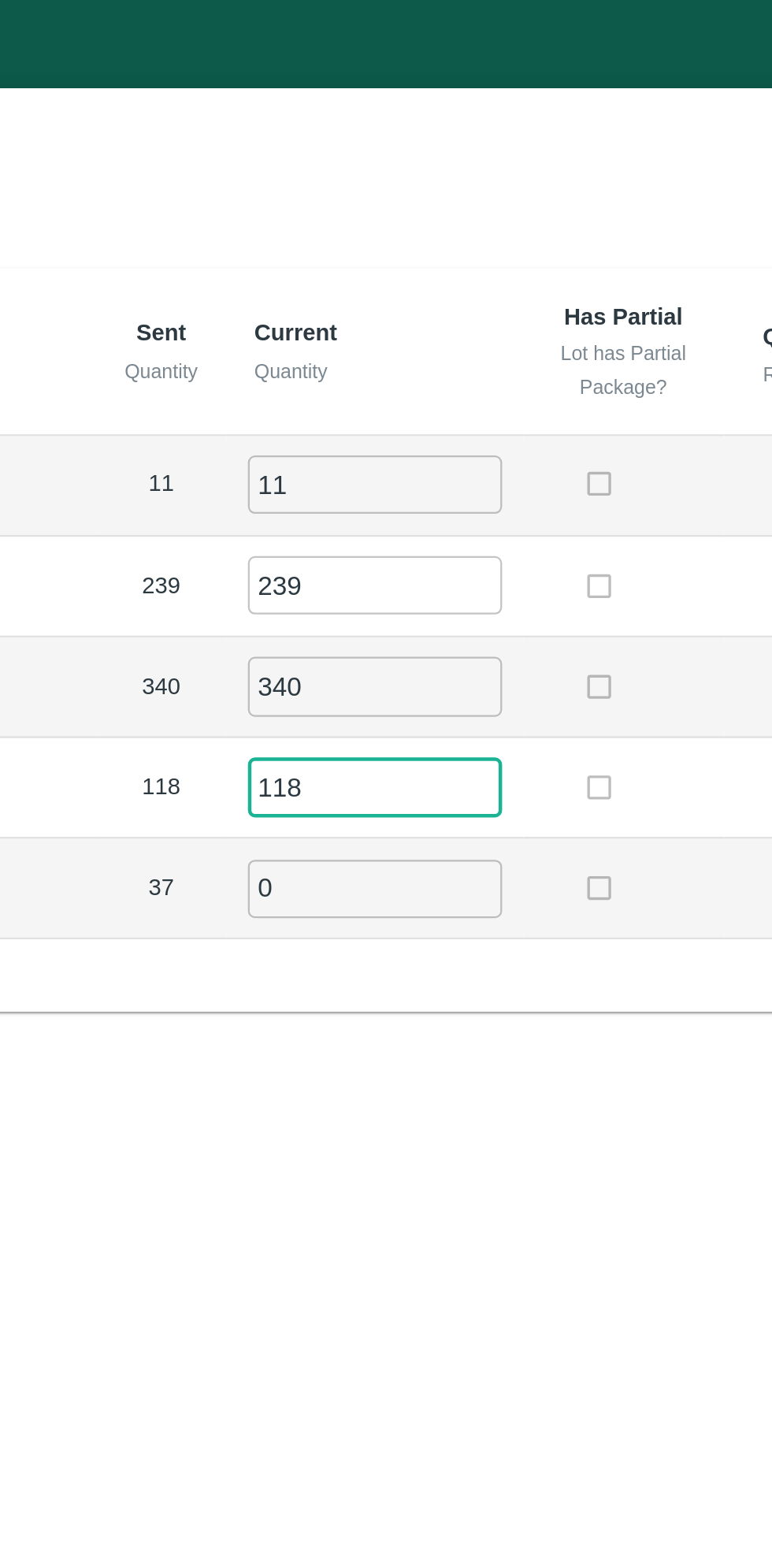
type input "118"
click at [412, 397] on input "0" at bounding box center [440, 397] width 114 height 26
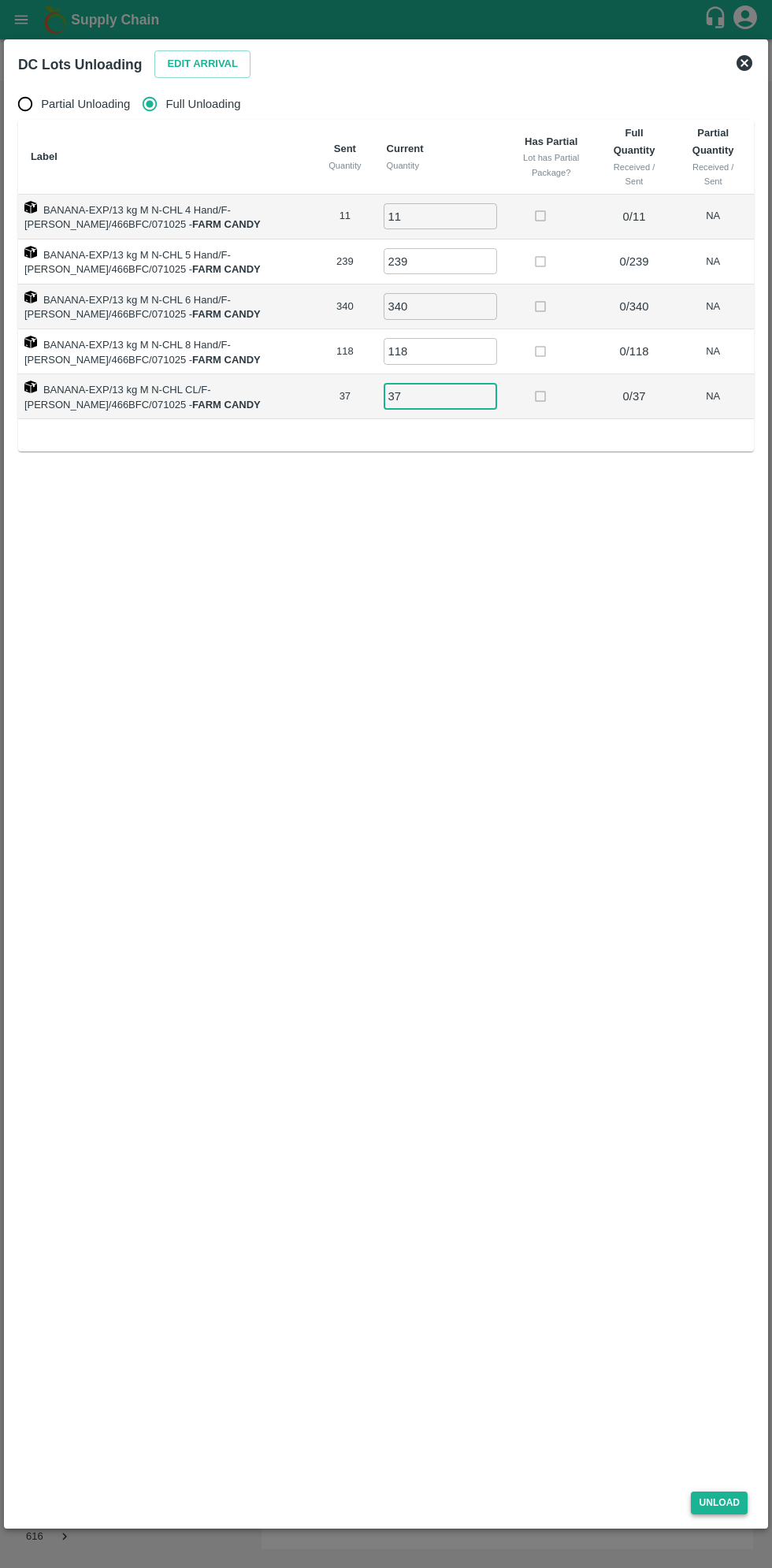
type input "37"
click at [719, 1504] on button "Unload" at bounding box center [719, 1503] width 56 height 22
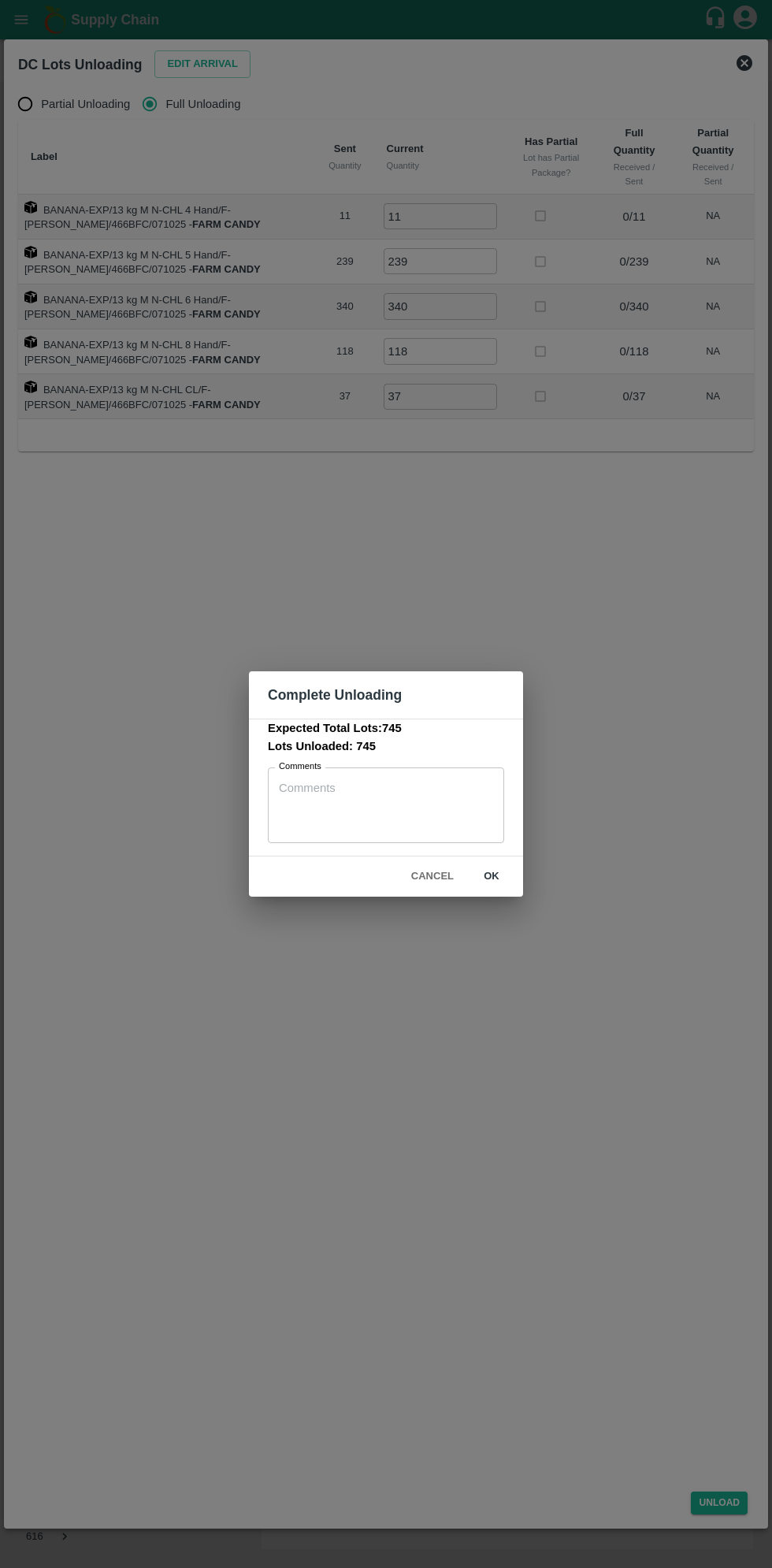
click at [511, 878] on button "ok" at bounding box center [492, 876] width 51 height 27
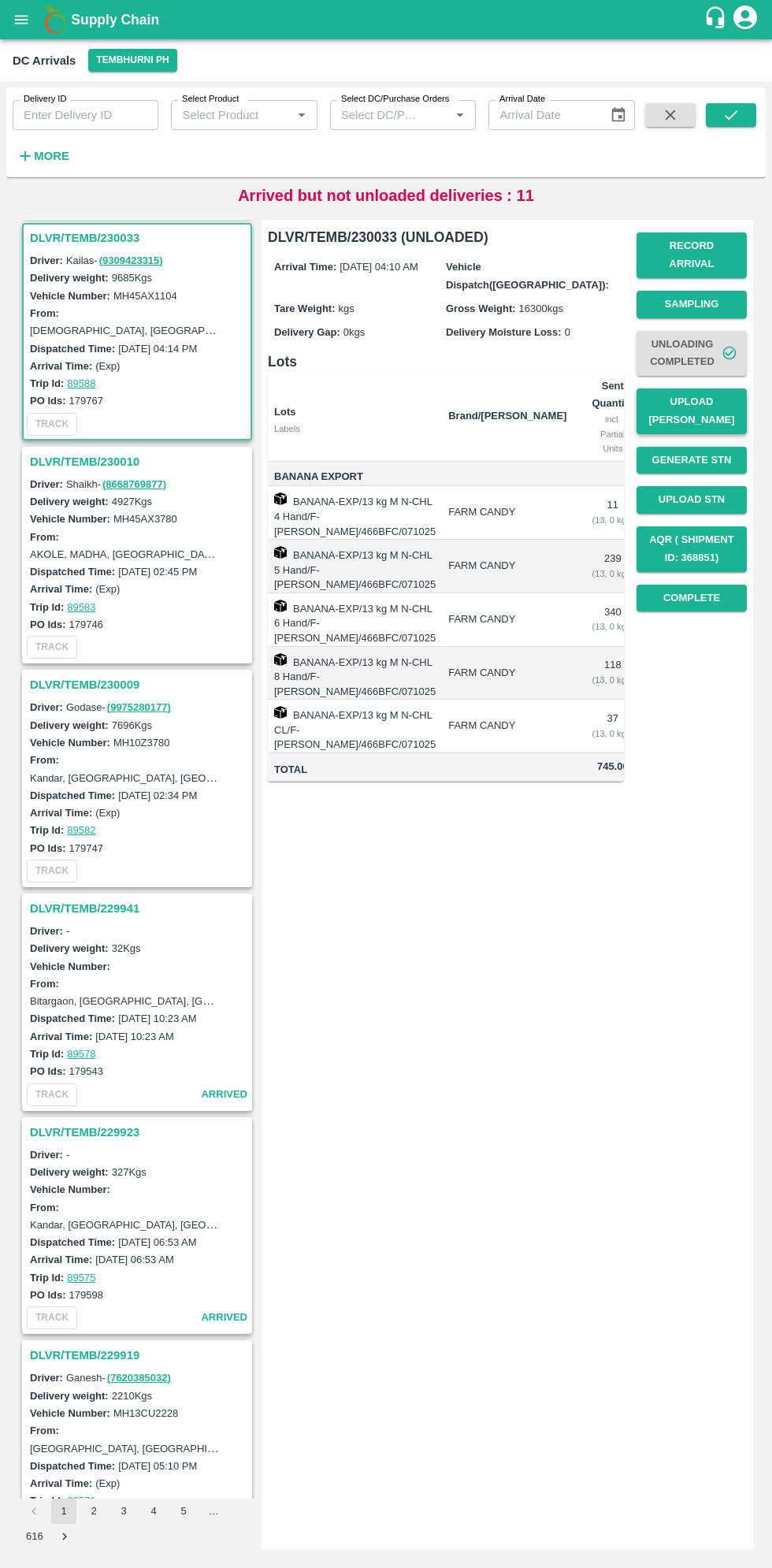
click at [706, 406] on button "Upload [PERSON_NAME]" at bounding box center [691, 410] width 110 height 46
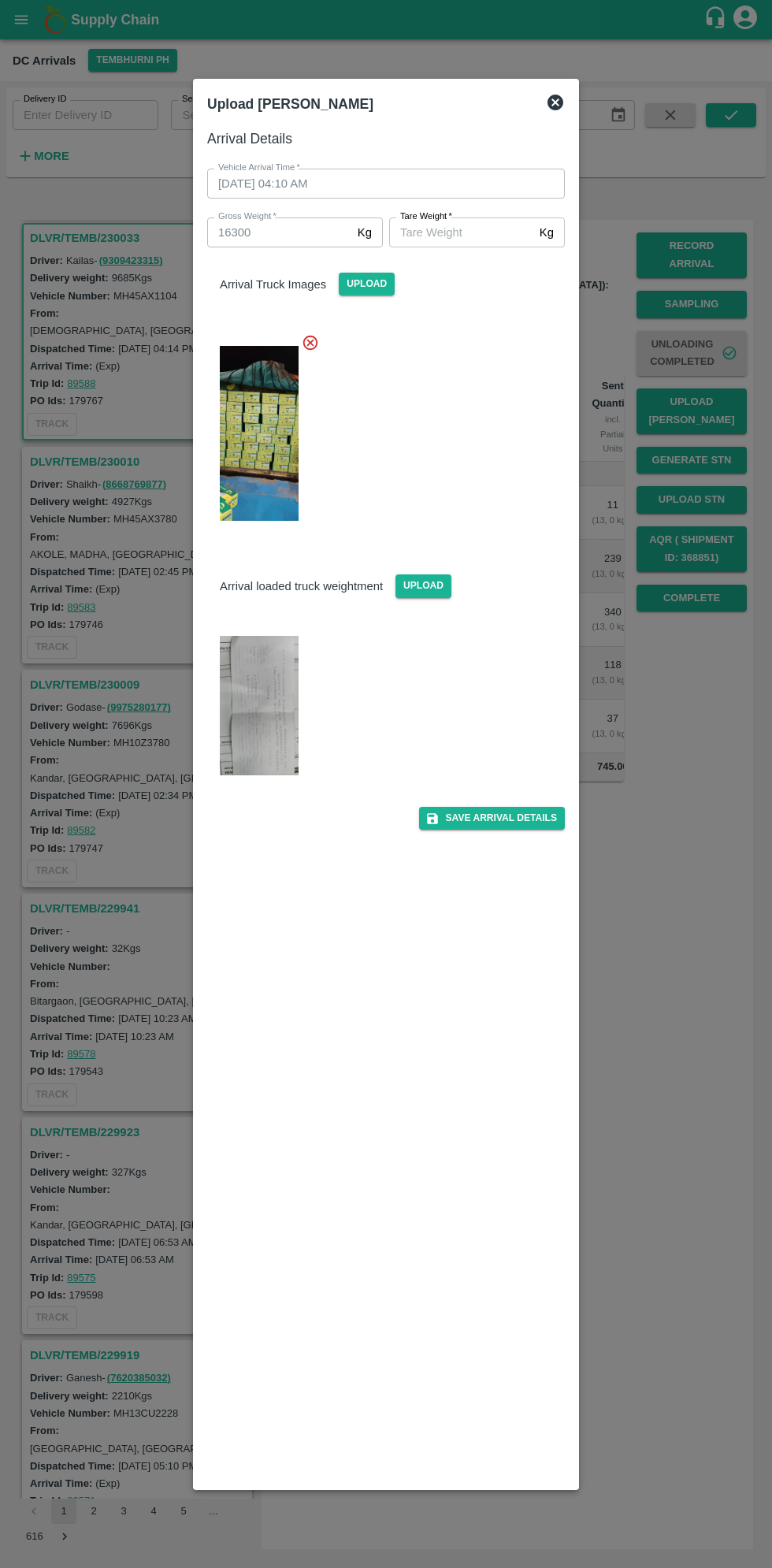
click at [263, 708] on img at bounding box center [259, 706] width 79 height 140
click at [260, 712] on img at bounding box center [259, 706] width 79 height 140
click at [447, 229] on input "[PERSON_NAME]   *" at bounding box center [461, 232] width 144 height 30
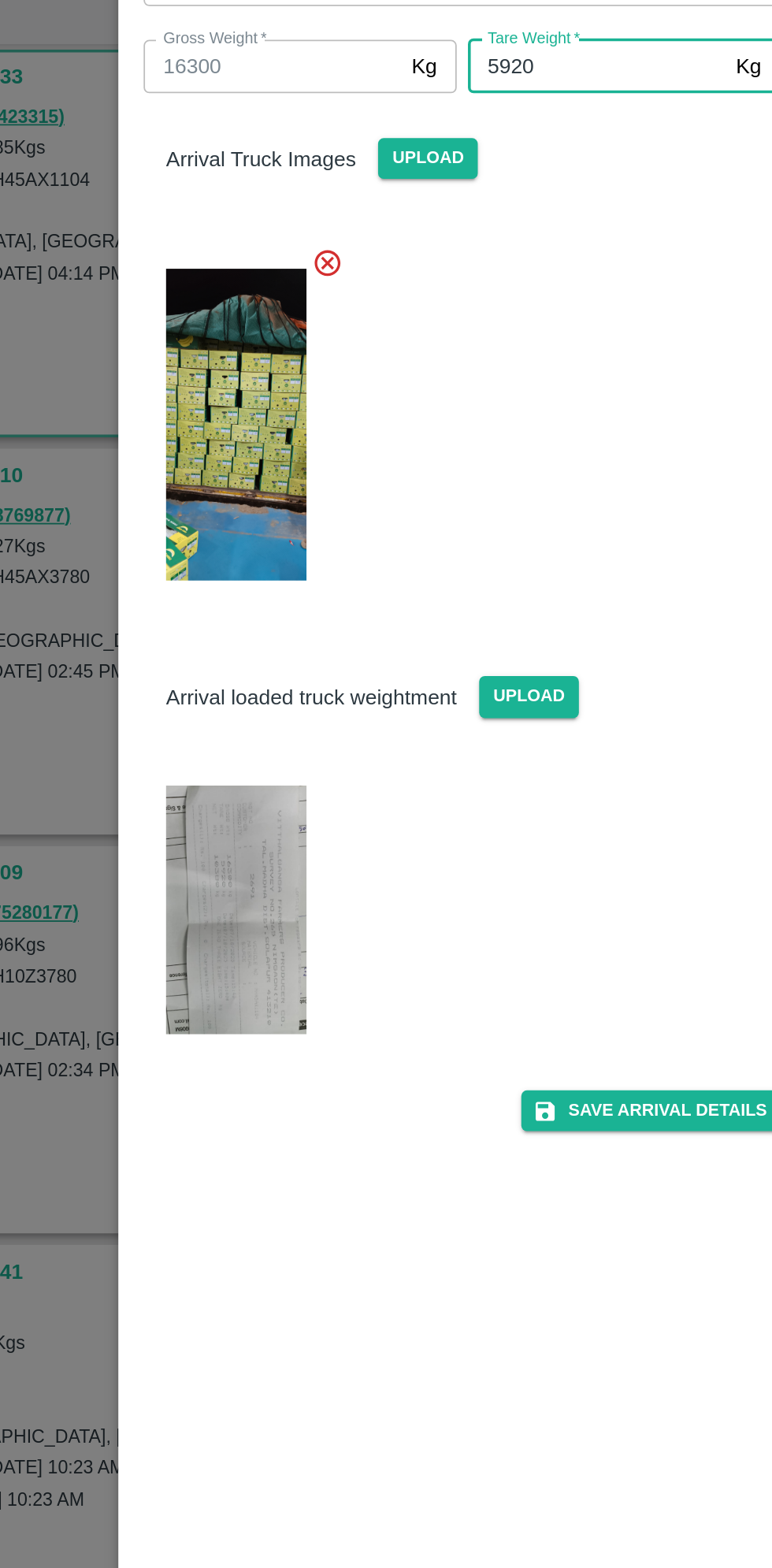
type input "5920"
click at [256, 673] on img at bounding box center [259, 706] width 79 height 140
click at [253, 703] on img at bounding box center [259, 706] width 79 height 140
click at [510, 823] on button "Save Arrival Details" at bounding box center [492, 818] width 146 height 22
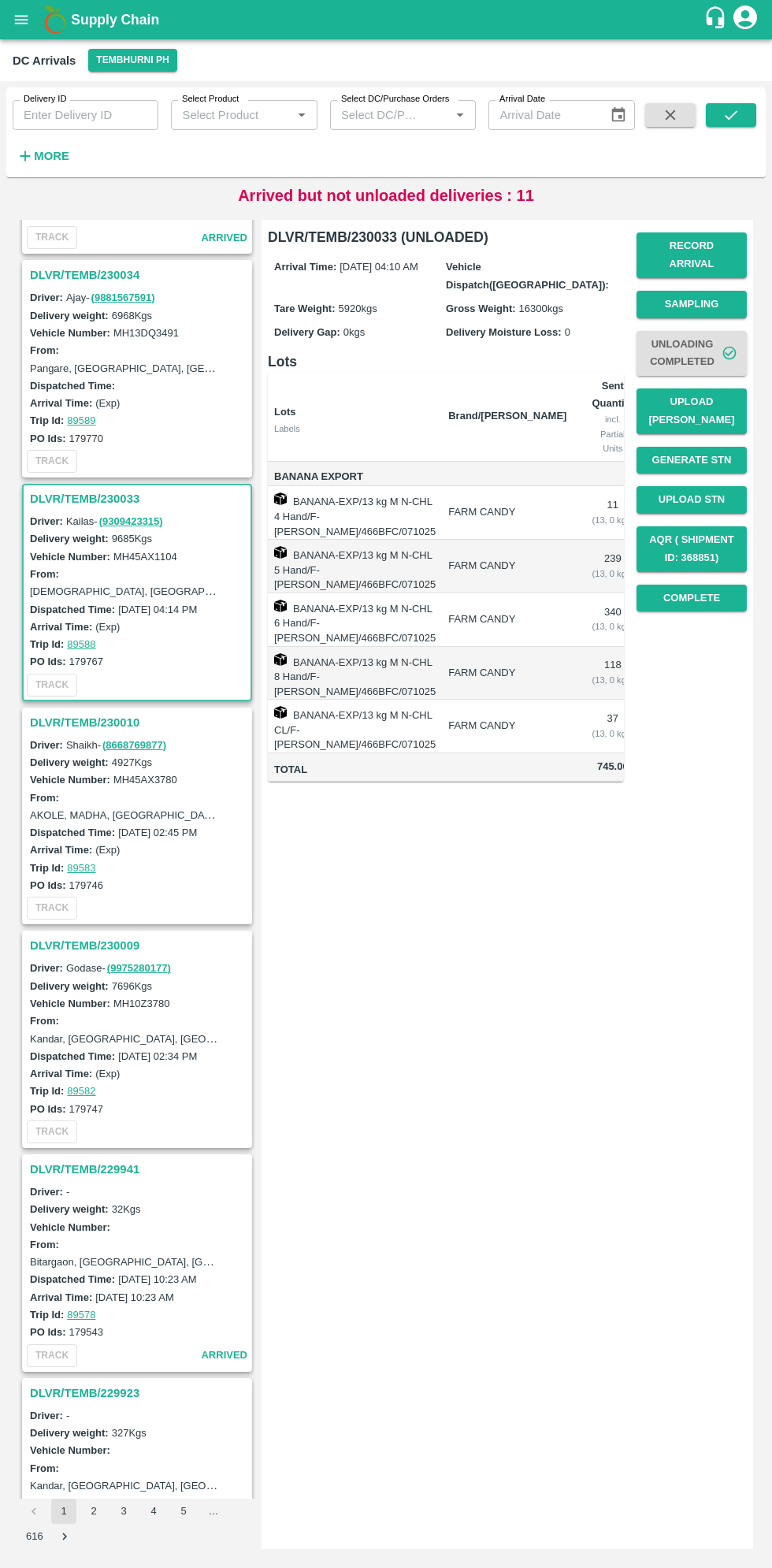
scroll to position [636, 0]
click at [70, 713] on h3 "DLVR/TEMB/230010" at bounding box center [139, 723] width 219 height 20
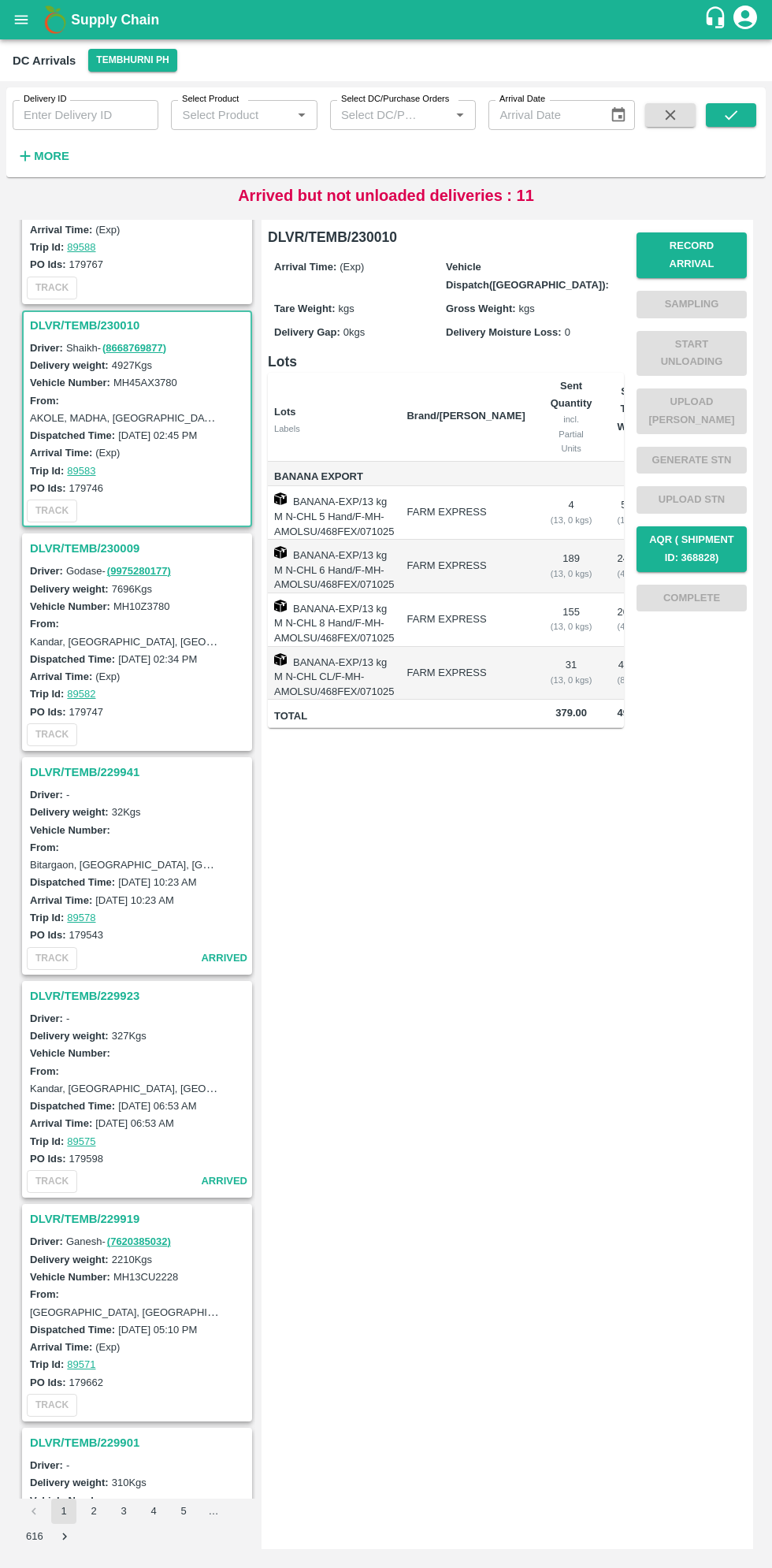
scroll to position [1120, 0]
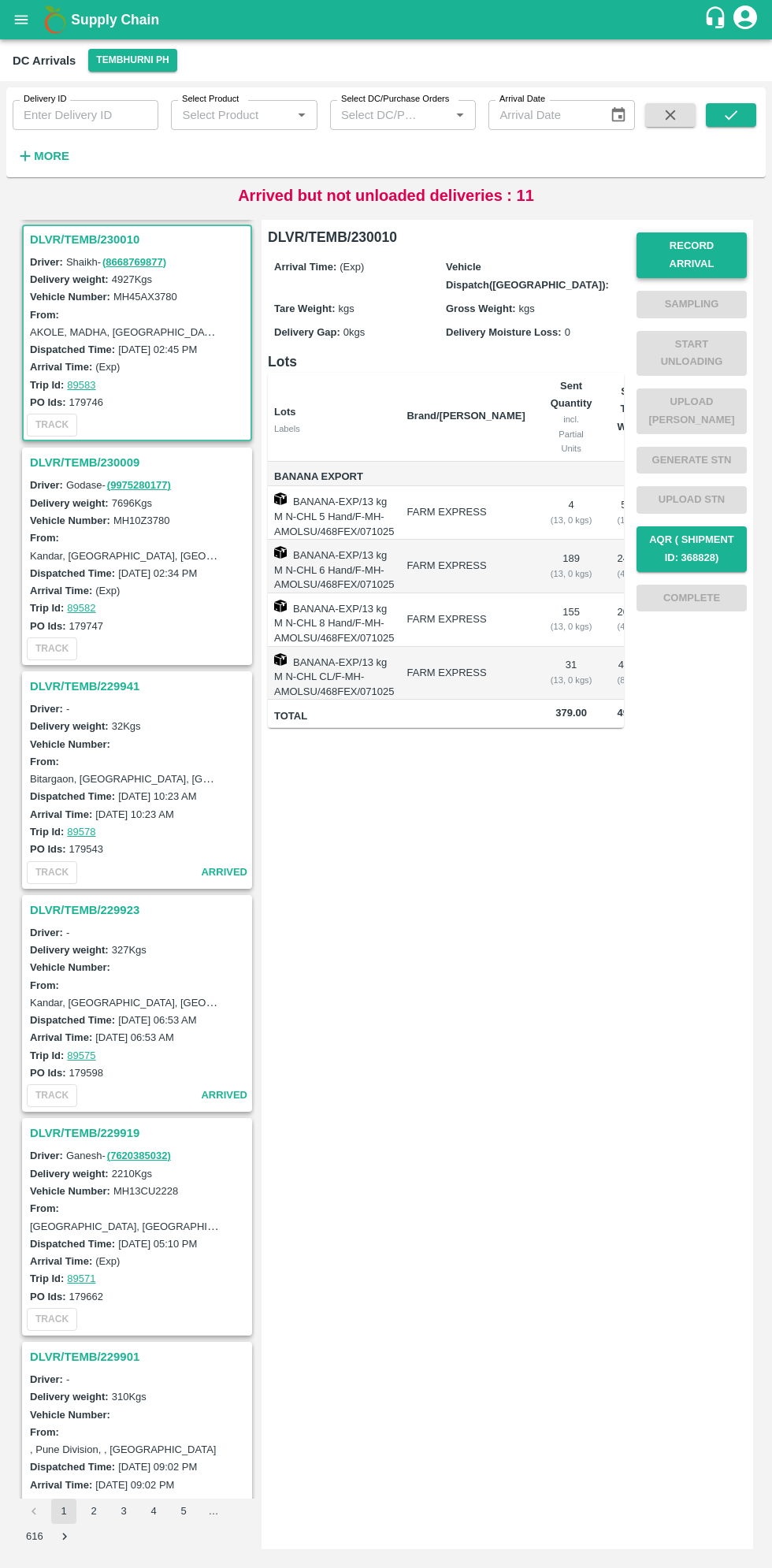
click at [715, 246] on button "Record Arrival" at bounding box center [691, 255] width 110 height 46
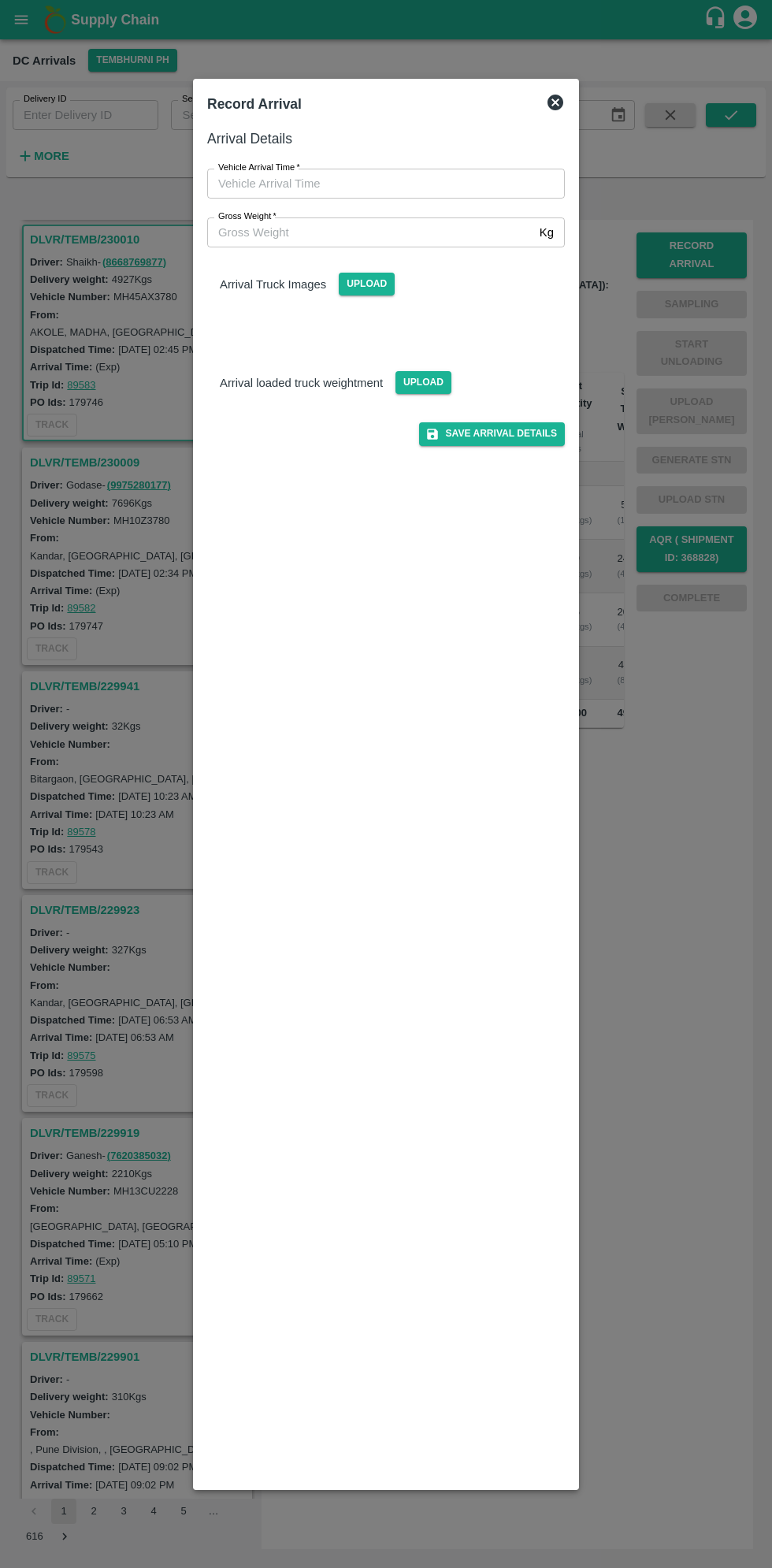
click at [280, 176] on input "Vehicle Arrival Time   *" at bounding box center [380, 183] width 346 height 30
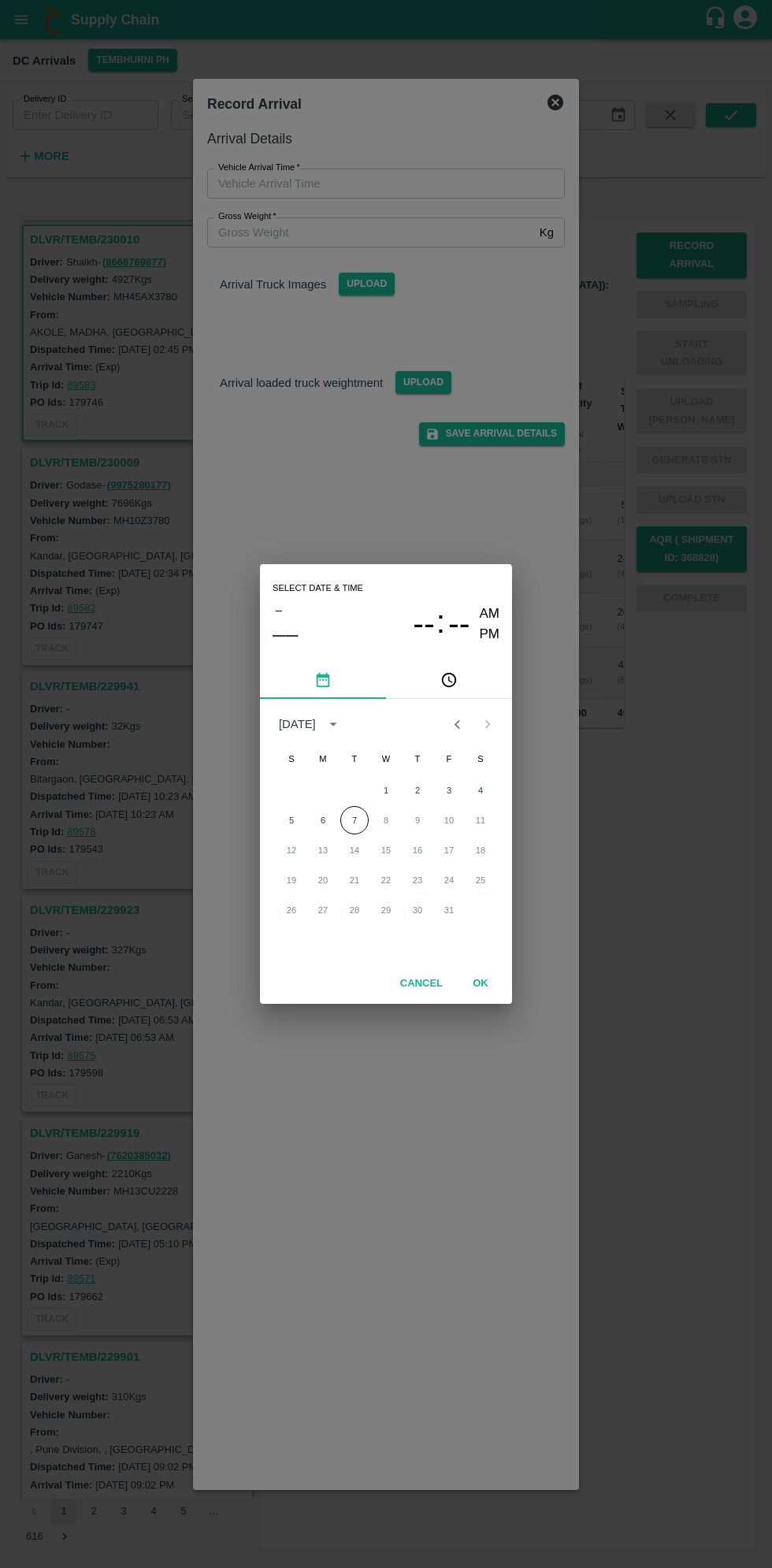
click at [701, 1028] on div "Select date & time – –– -- : -- AM PM [DATE] S M T W T F S 1 2 3 4 5 6 7 8 9 10…" at bounding box center [386, 784] width 772 height 1568
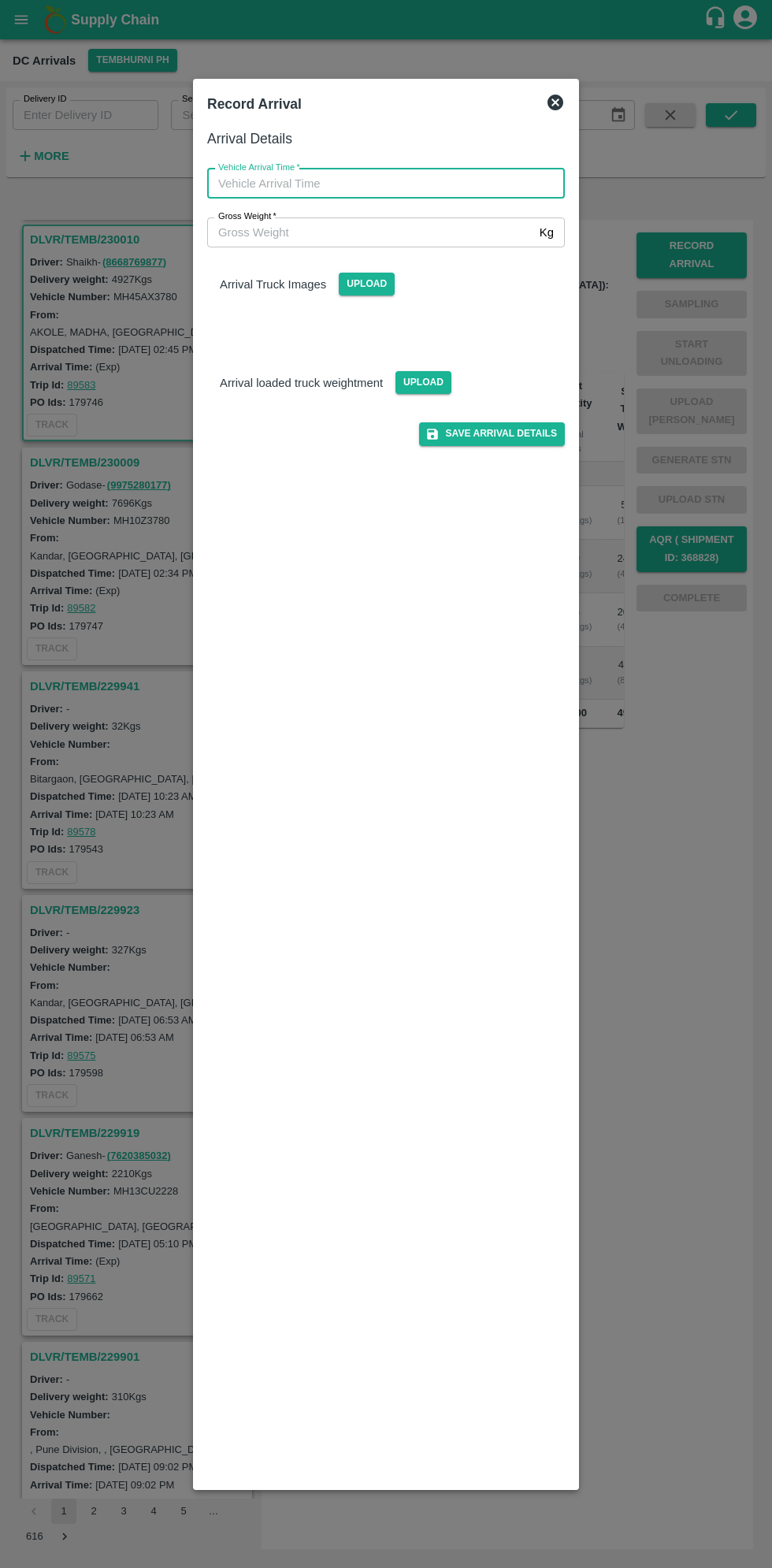
click at [569, 100] on div "Record Arrival" at bounding box center [386, 104] width 370 height 35
click at [558, 93] on icon at bounding box center [554, 102] width 18 height 18
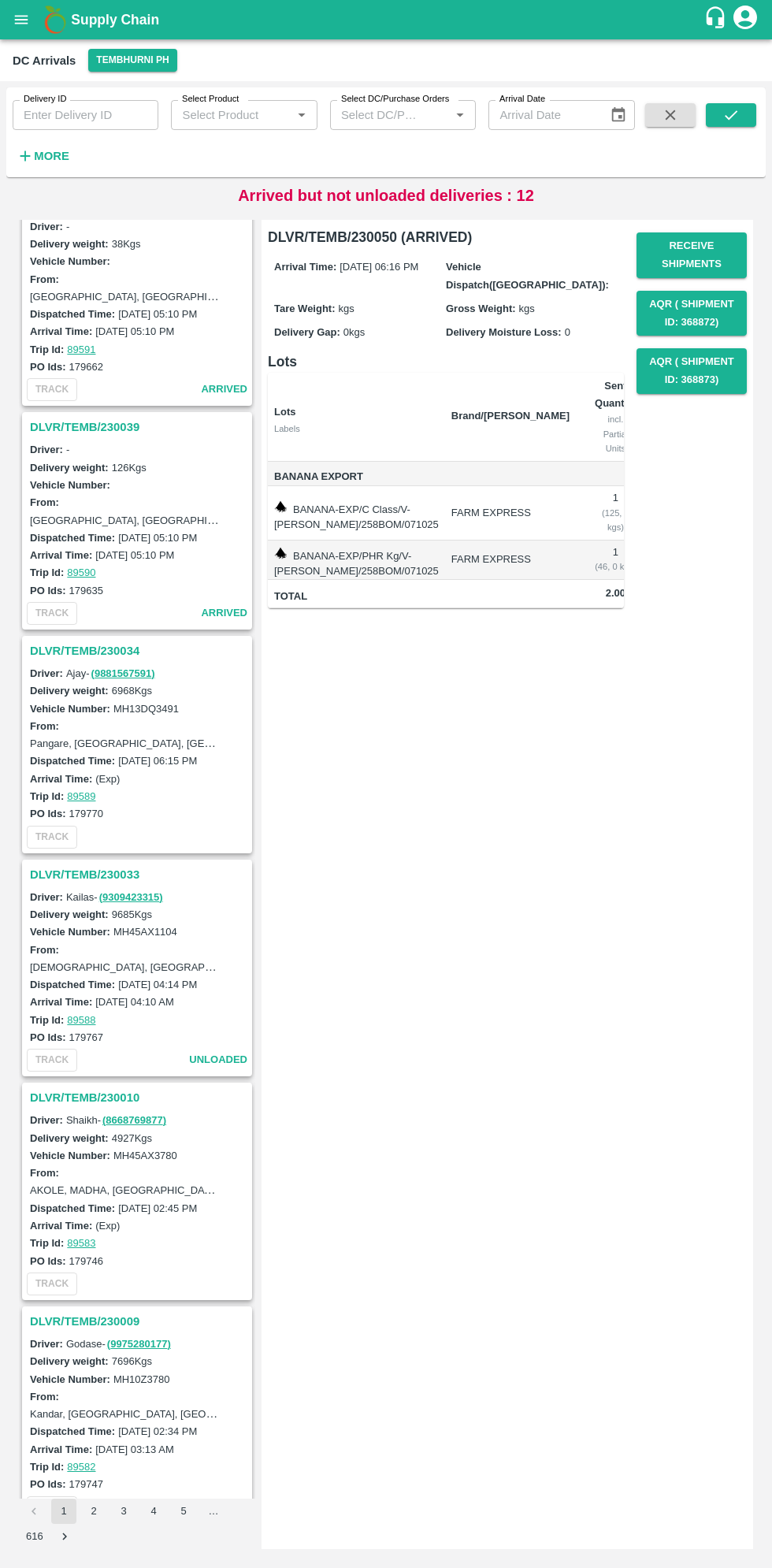
scroll to position [758, 0]
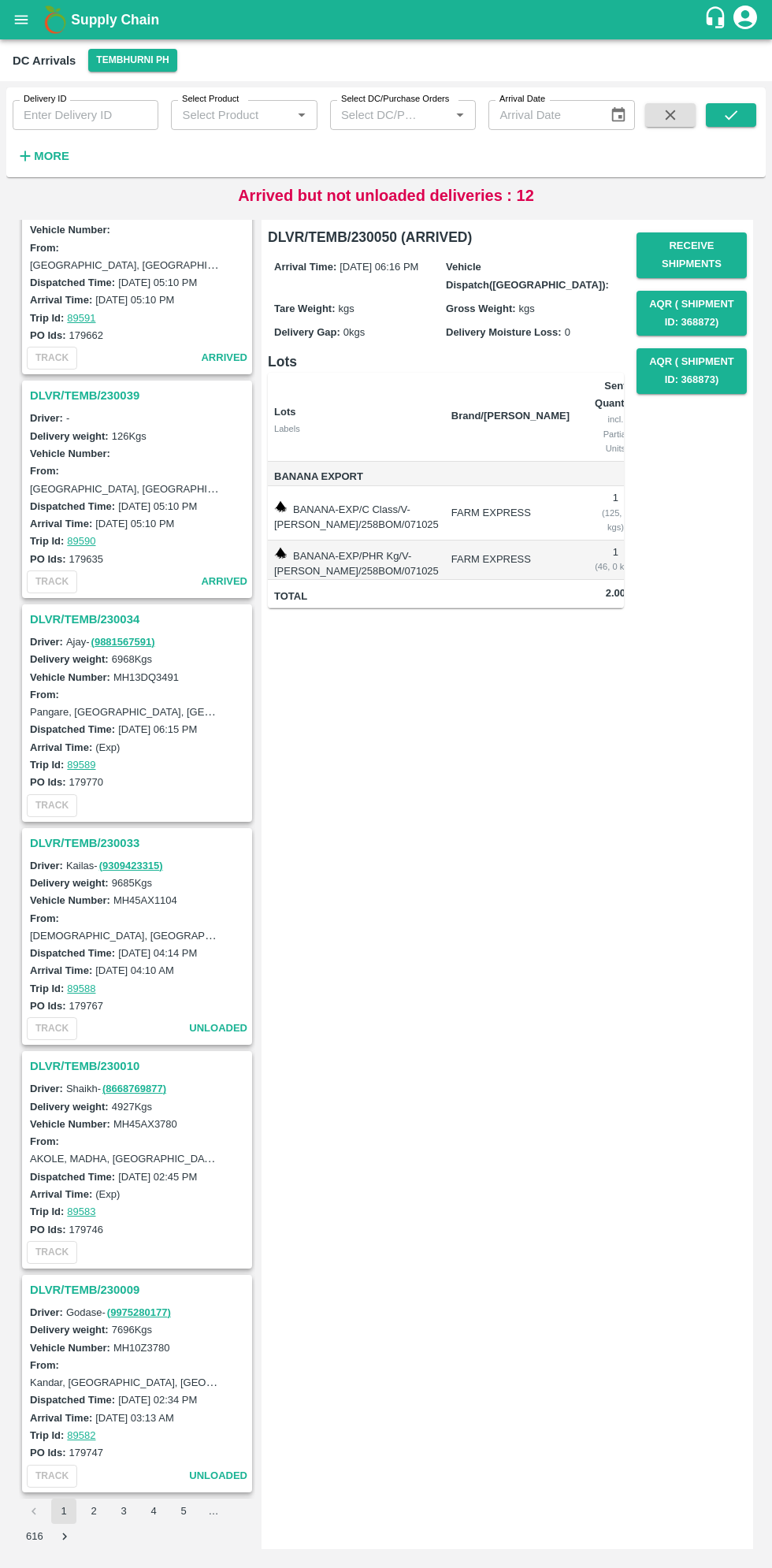
click at [105, 1056] on h3 "DLVR/TEMB/230010" at bounding box center [139, 1066] width 219 height 20
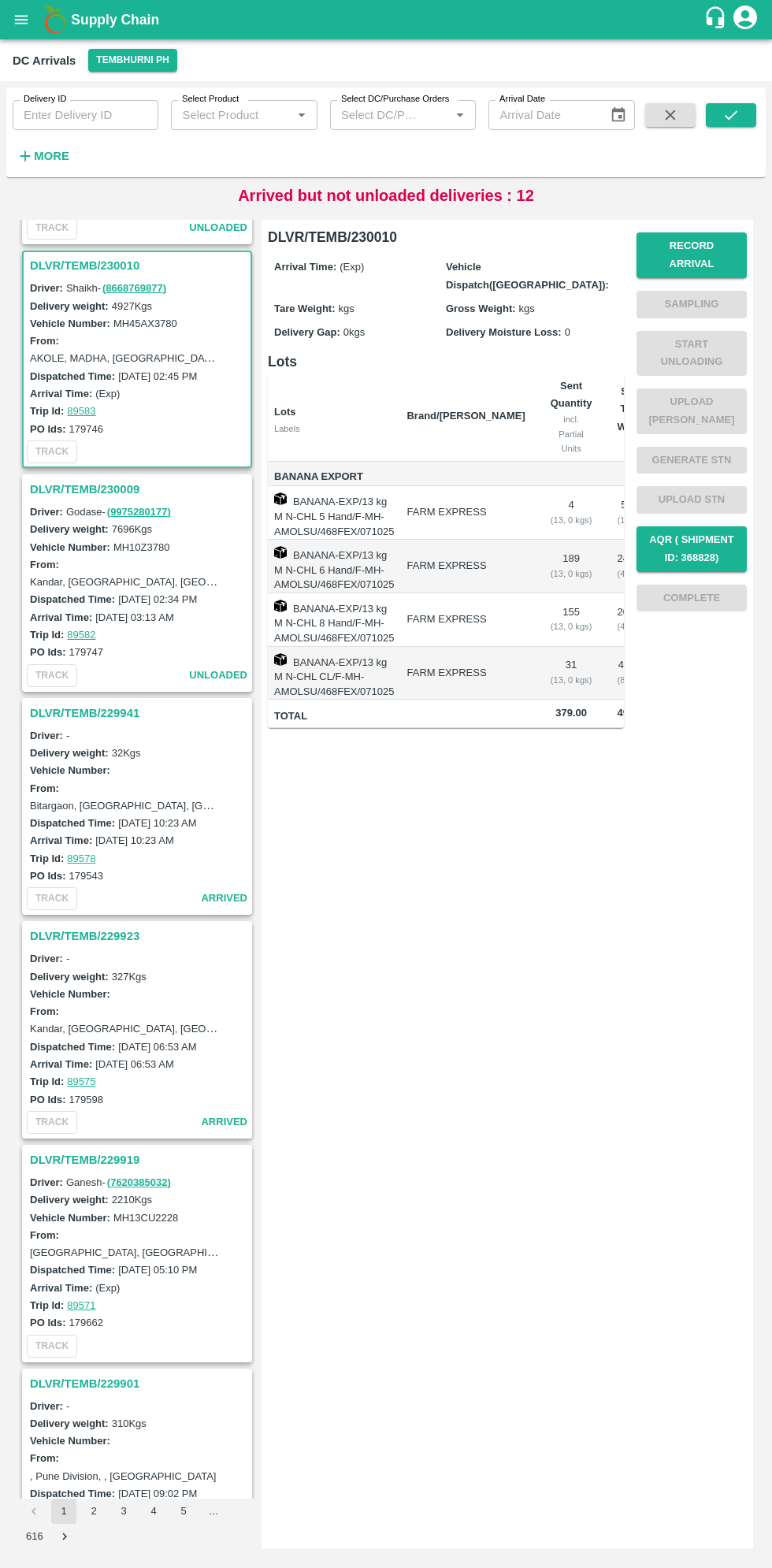
scroll to position [1566, 0]
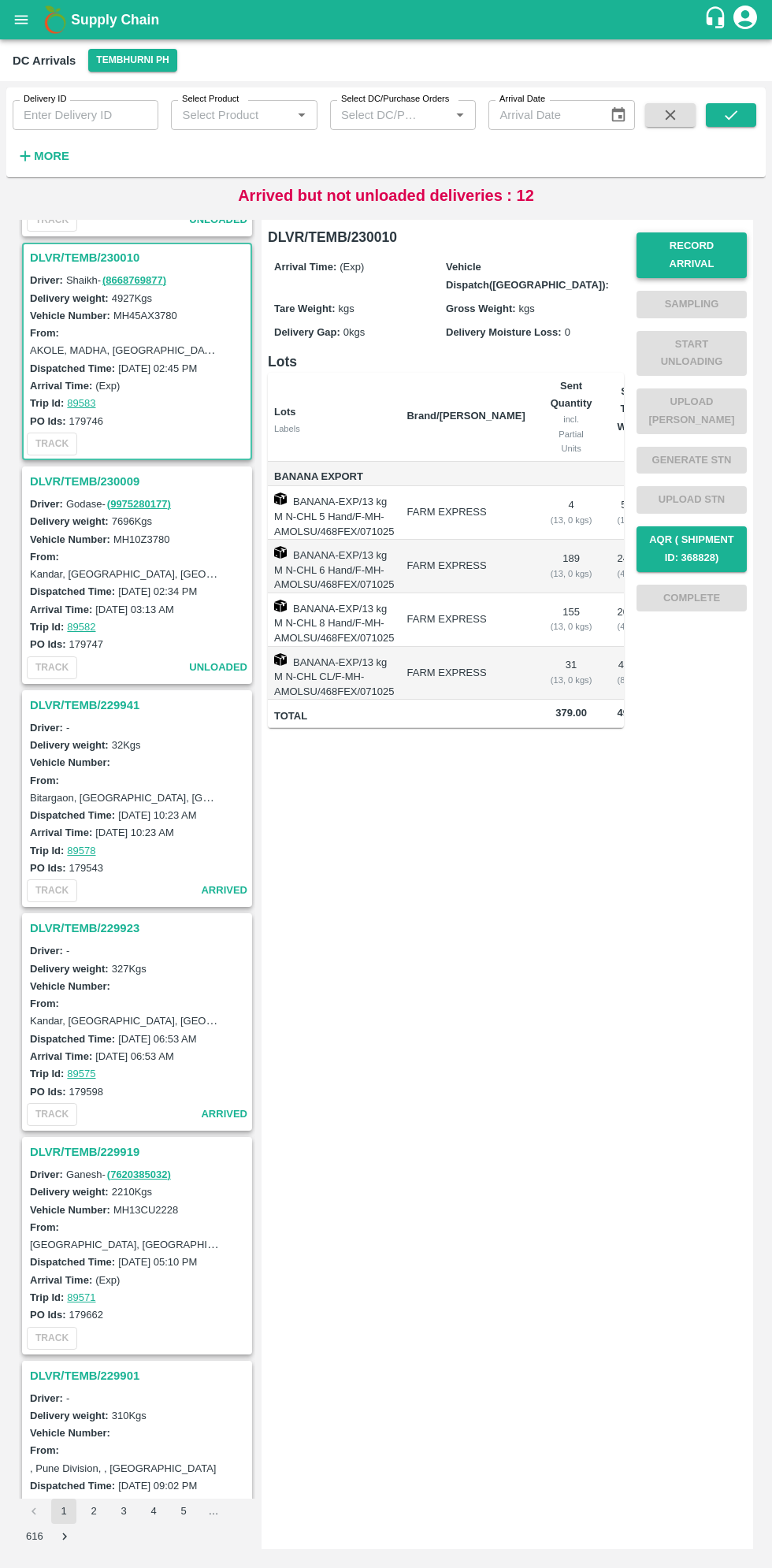
click at [719, 235] on button "Record Arrival" at bounding box center [691, 255] width 110 height 46
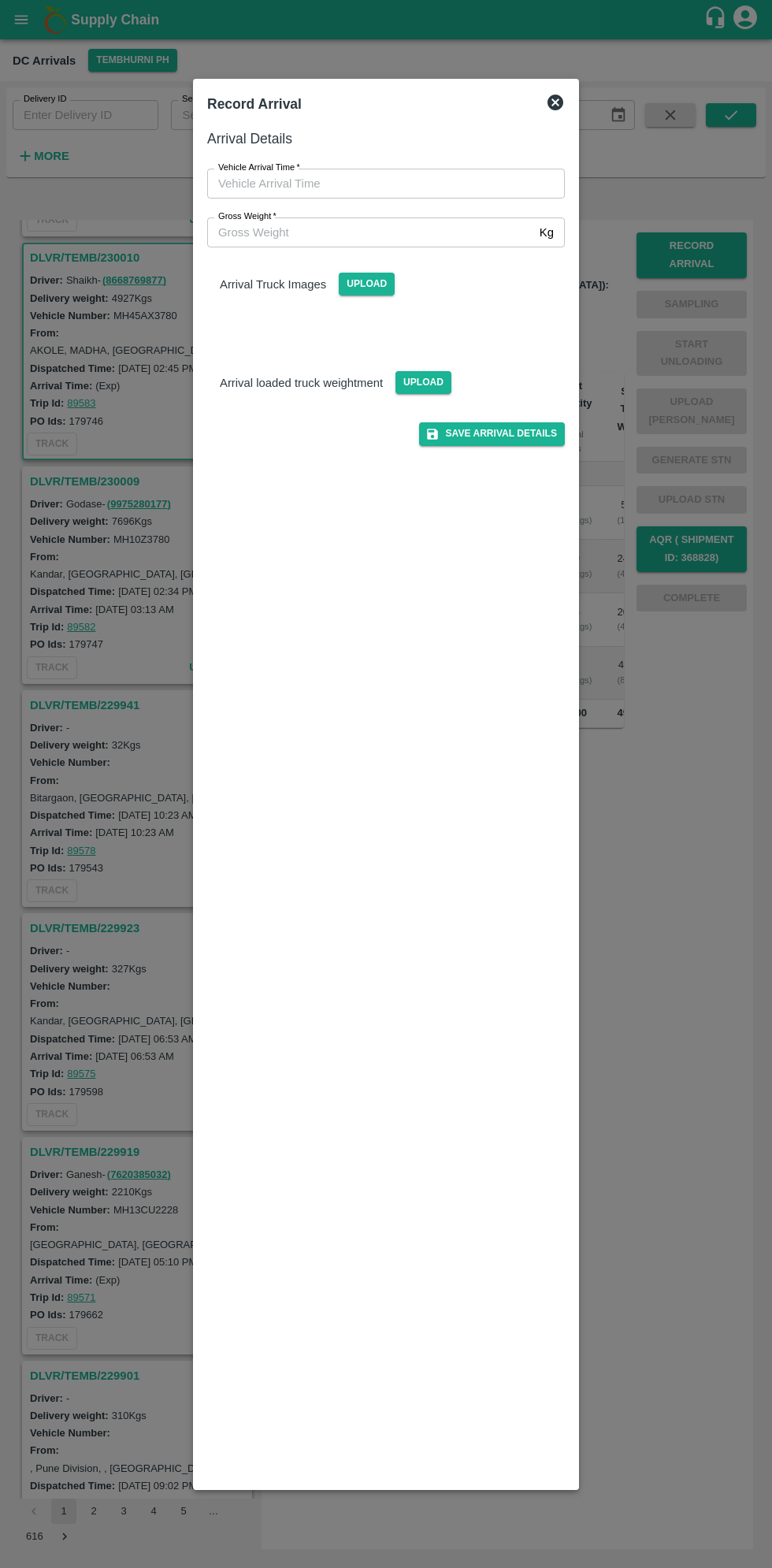
click at [290, 187] on input "Vehicle Arrival Time   *" at bounding box center [380, 183] width 346 height 30
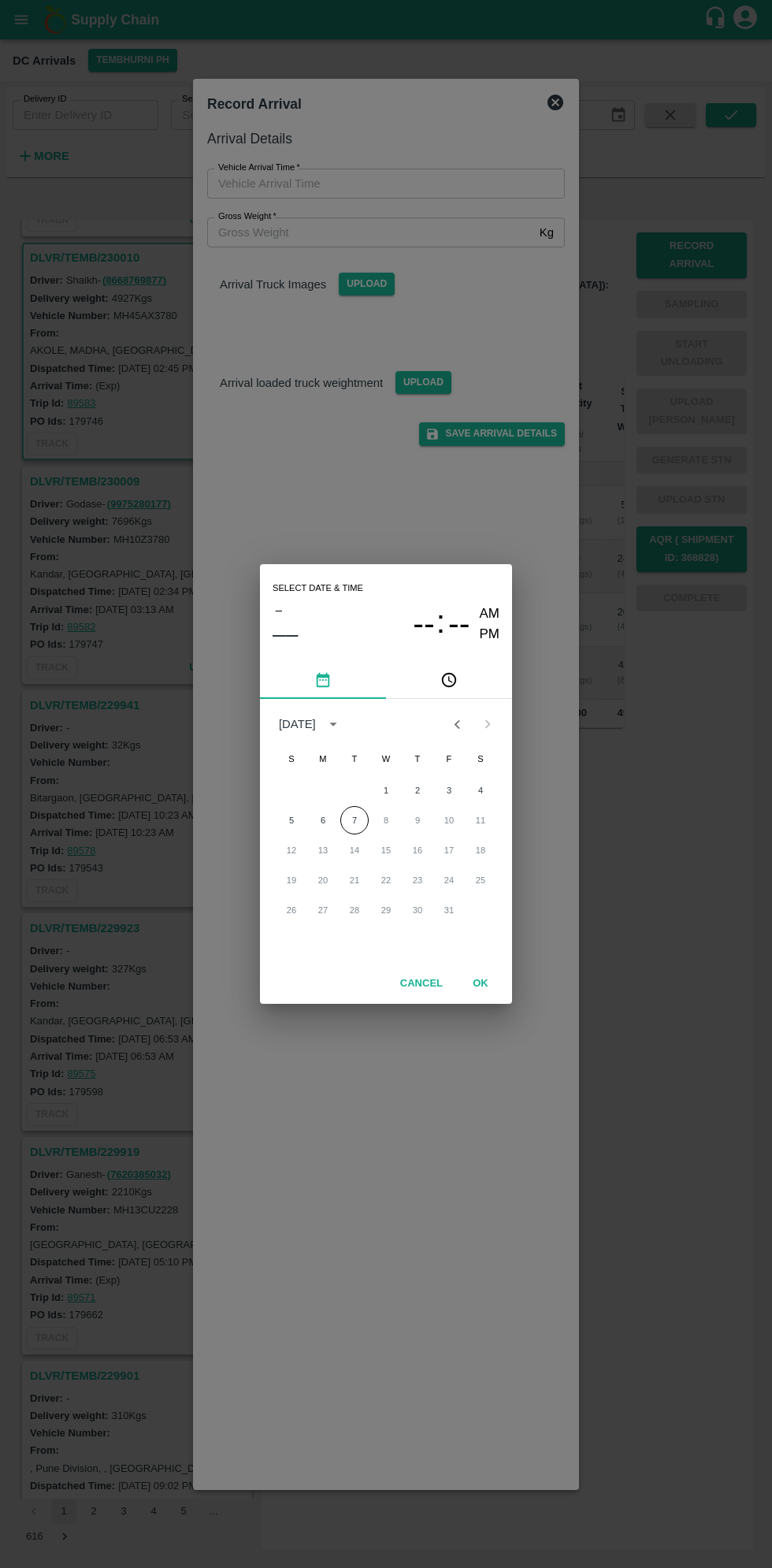
click at [456, 682] on icon "pick time" at bounding box center [449, 680] width 18 height 18
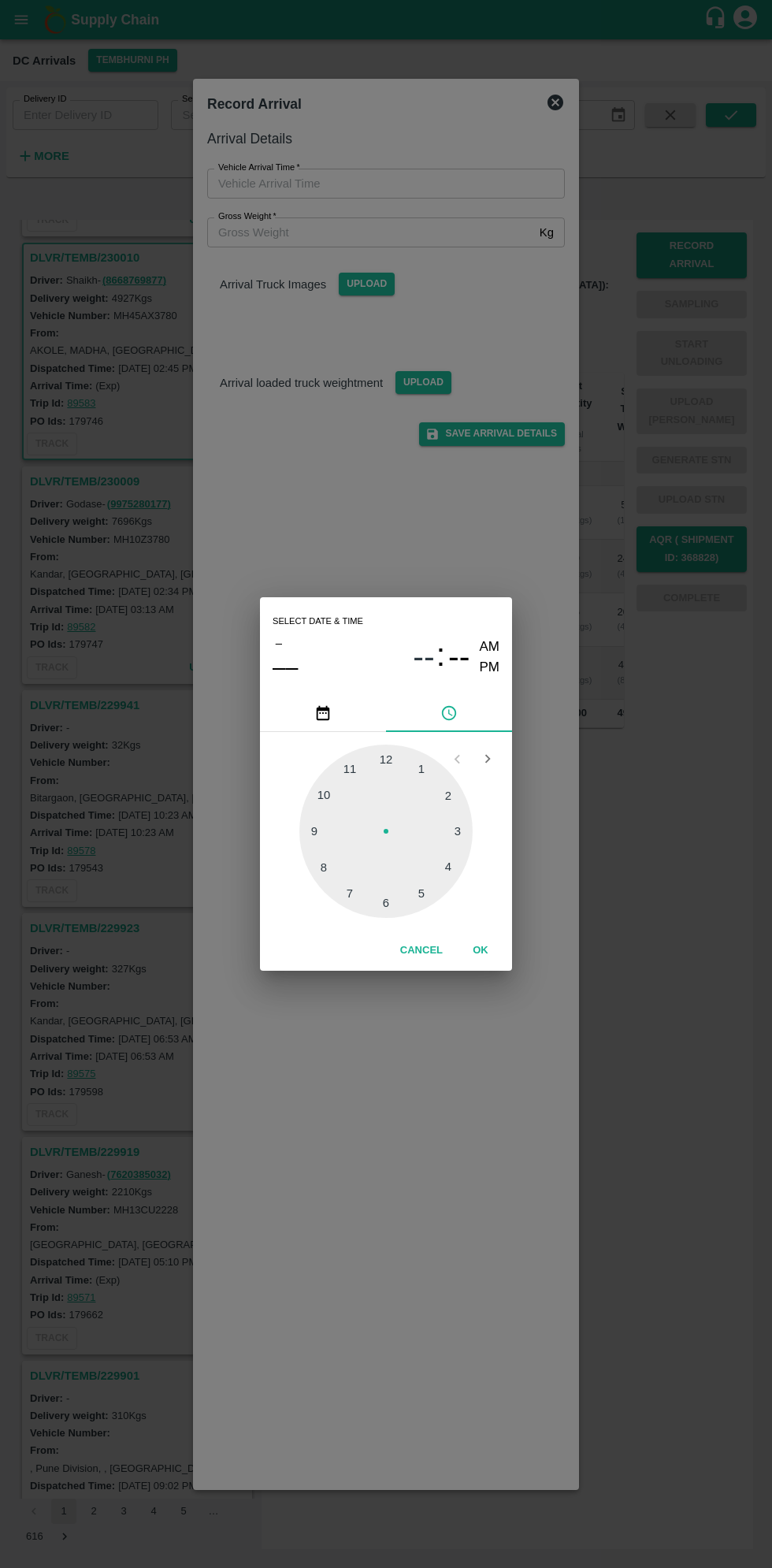
click at [457, 872] on div at bounding box center [386, 832] width 173 height 173
click at [362, 888] on div at bounding box center [386, 832] width 173 height 173
click at [345, 890] on div at bounding box center [386, 832] width 173 height 173
click at [351, 892] on div at bounding box center [386, 832] width 173 height 173
type input "07/10/2025 04:35 AM"
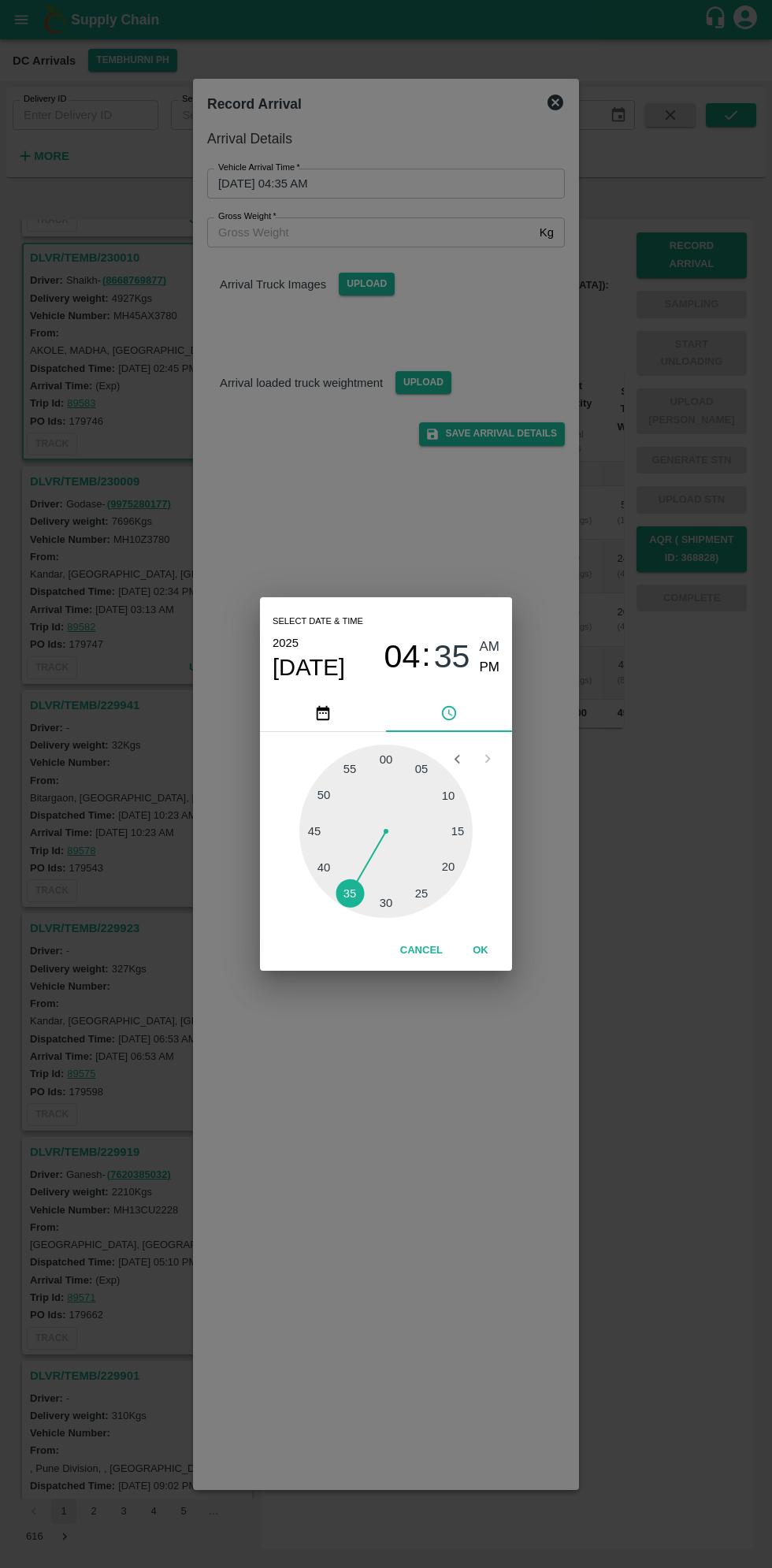
click at [483, 950] on button "OK" at bounding box center [480, 950] width 51 height 27
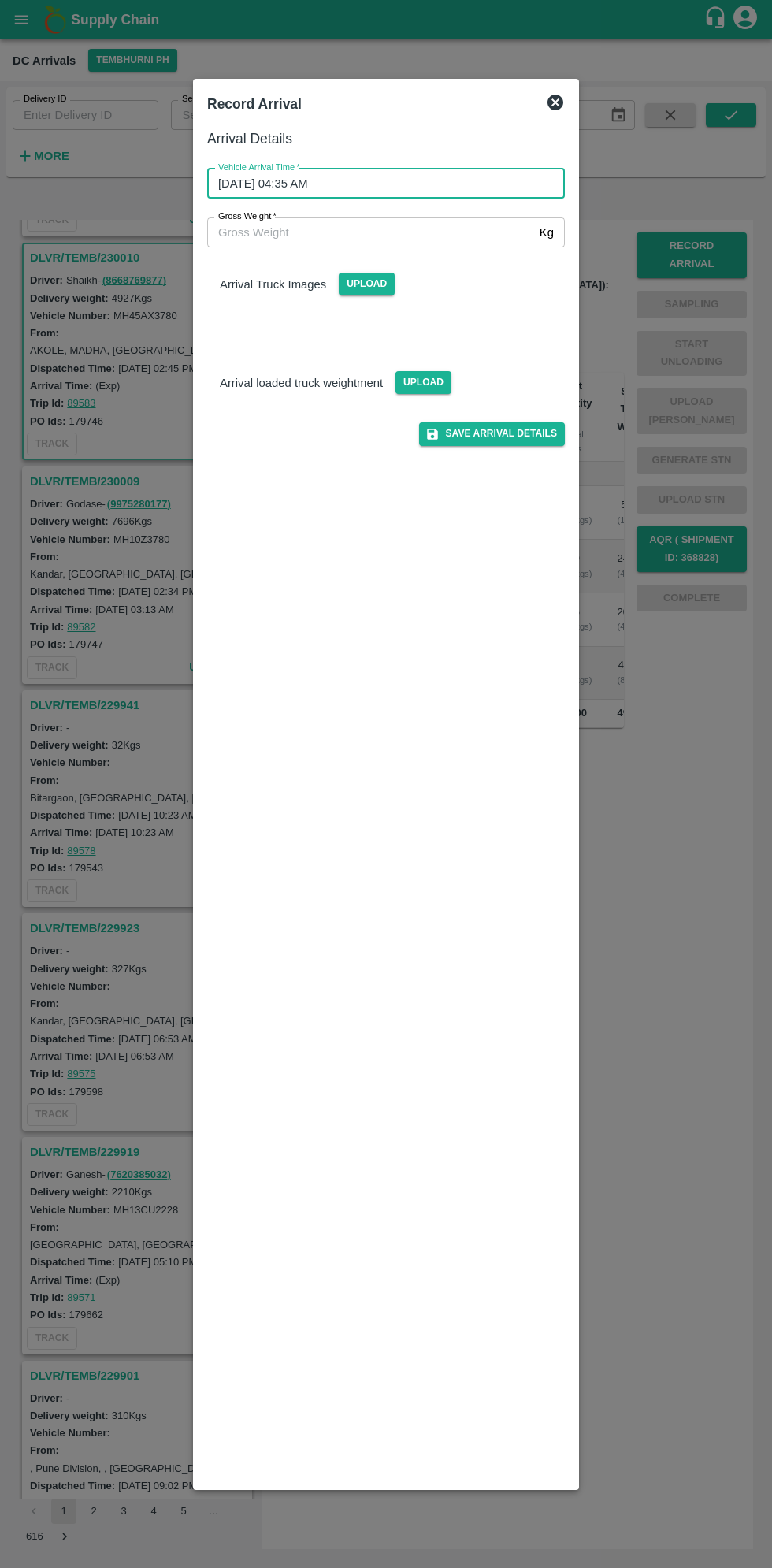
click at [272, 232] on input "Gross Weight   *" at bounding box center [369, 232] width 326 height 30
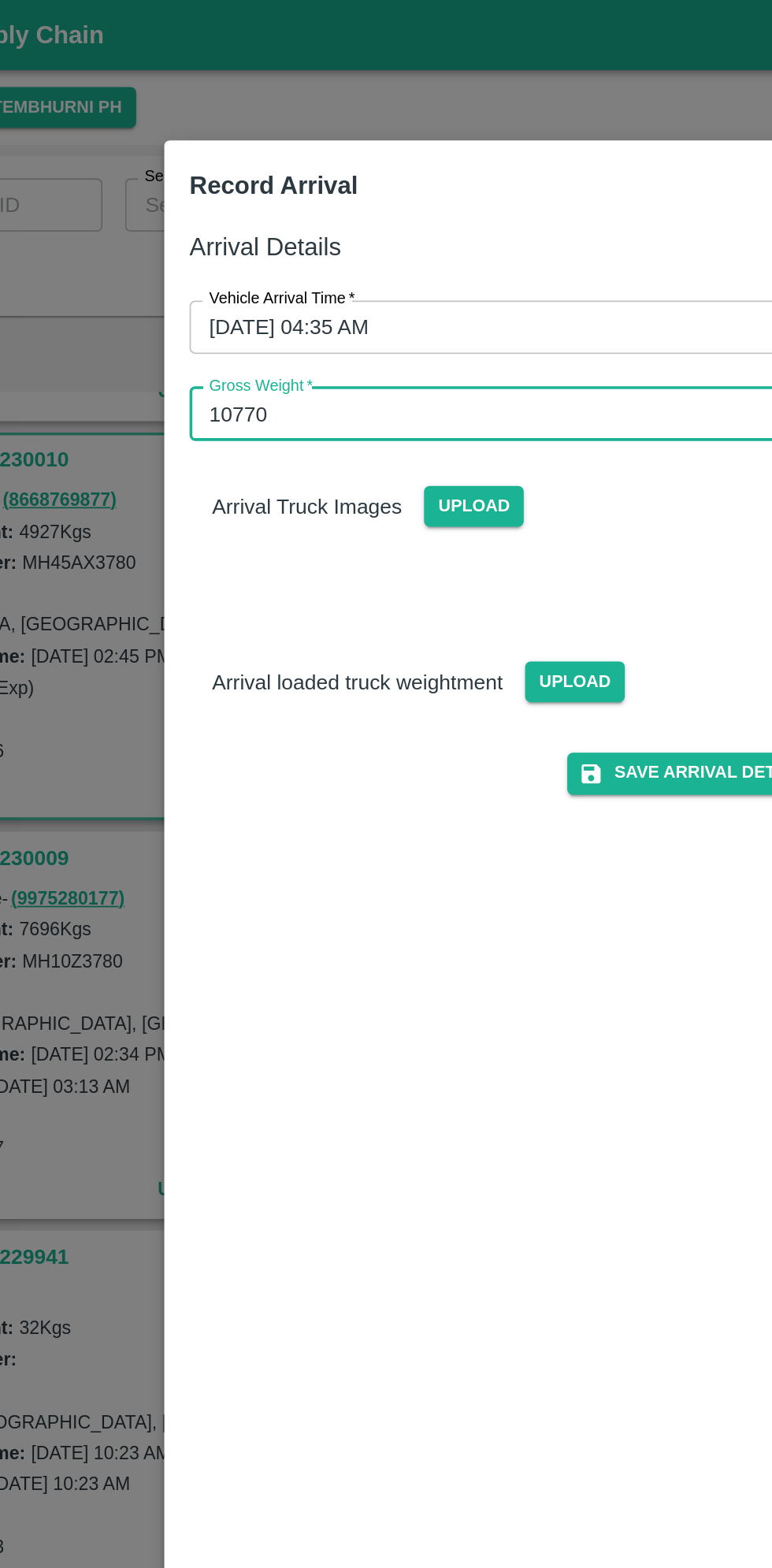
type input "10770"
click at [368, 281] on span "Upload" at bounding box center [367, 283] width 56 height 22
click at [0, 0] on input "Upload" at bounding box center [0, 0] width 0 height 0
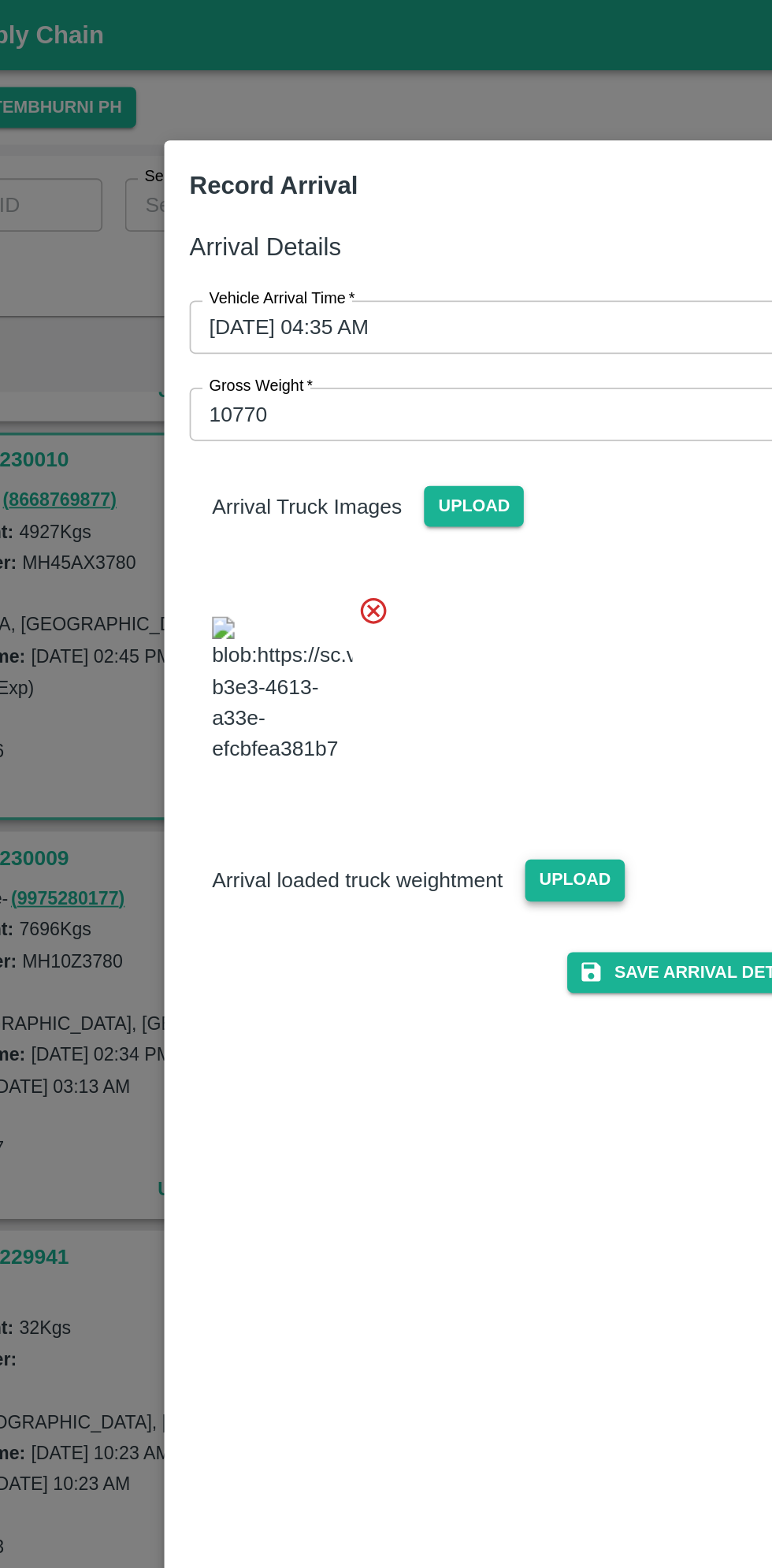
click at [429, 505] on span "Upload" at bounding box center [424, 493] width 56 height 22
click at [0, 0] on input "Upload" at bounding box center [0, 0] width 0 height 0
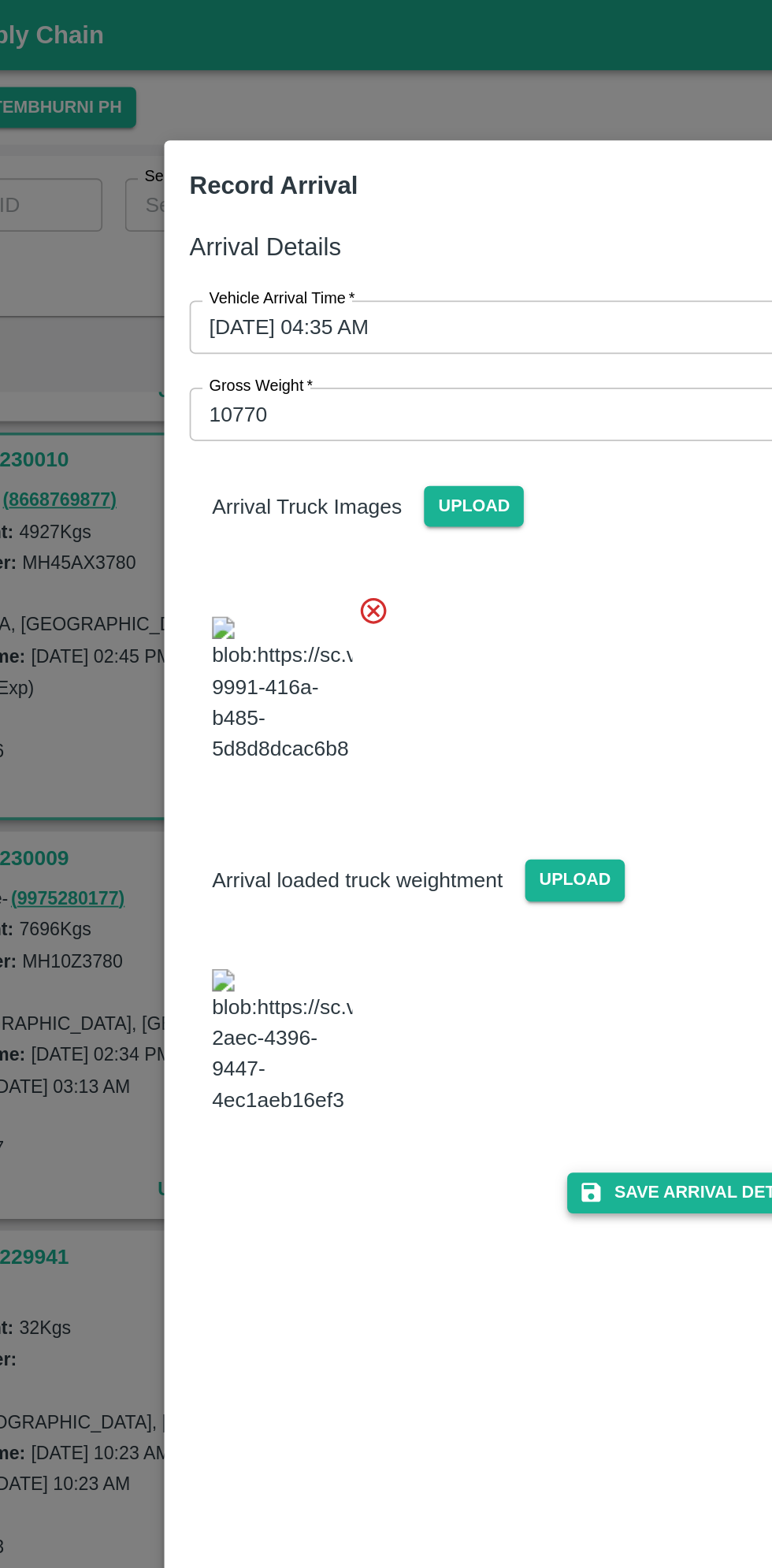
click at [484, 681] on button "Save Arrival Details" at bounding box center [492, 668] width 146 height 22
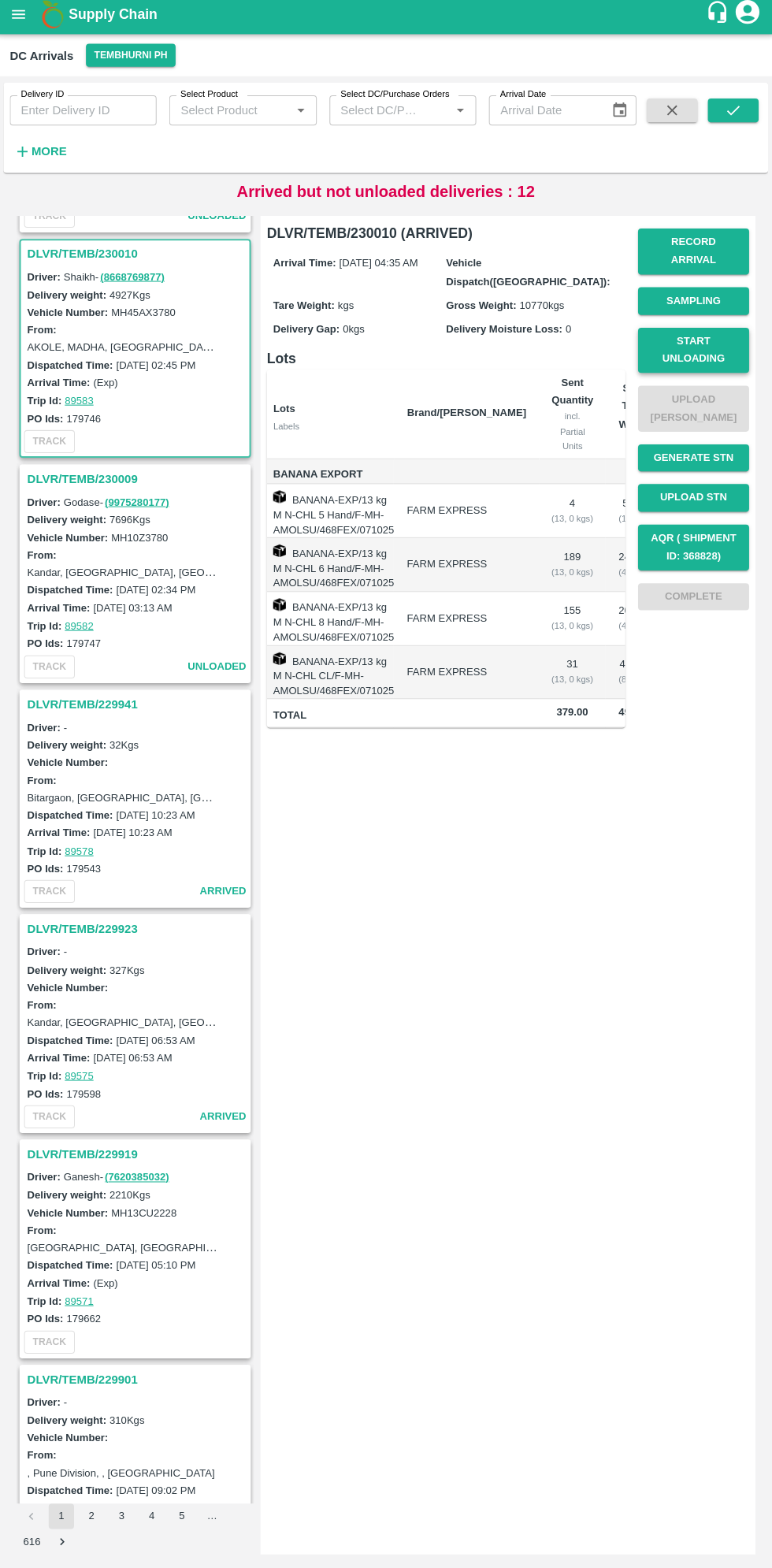
click at [715, 339] on button "Start Unloading" at bounding box center [691, 353] width 110 height 46
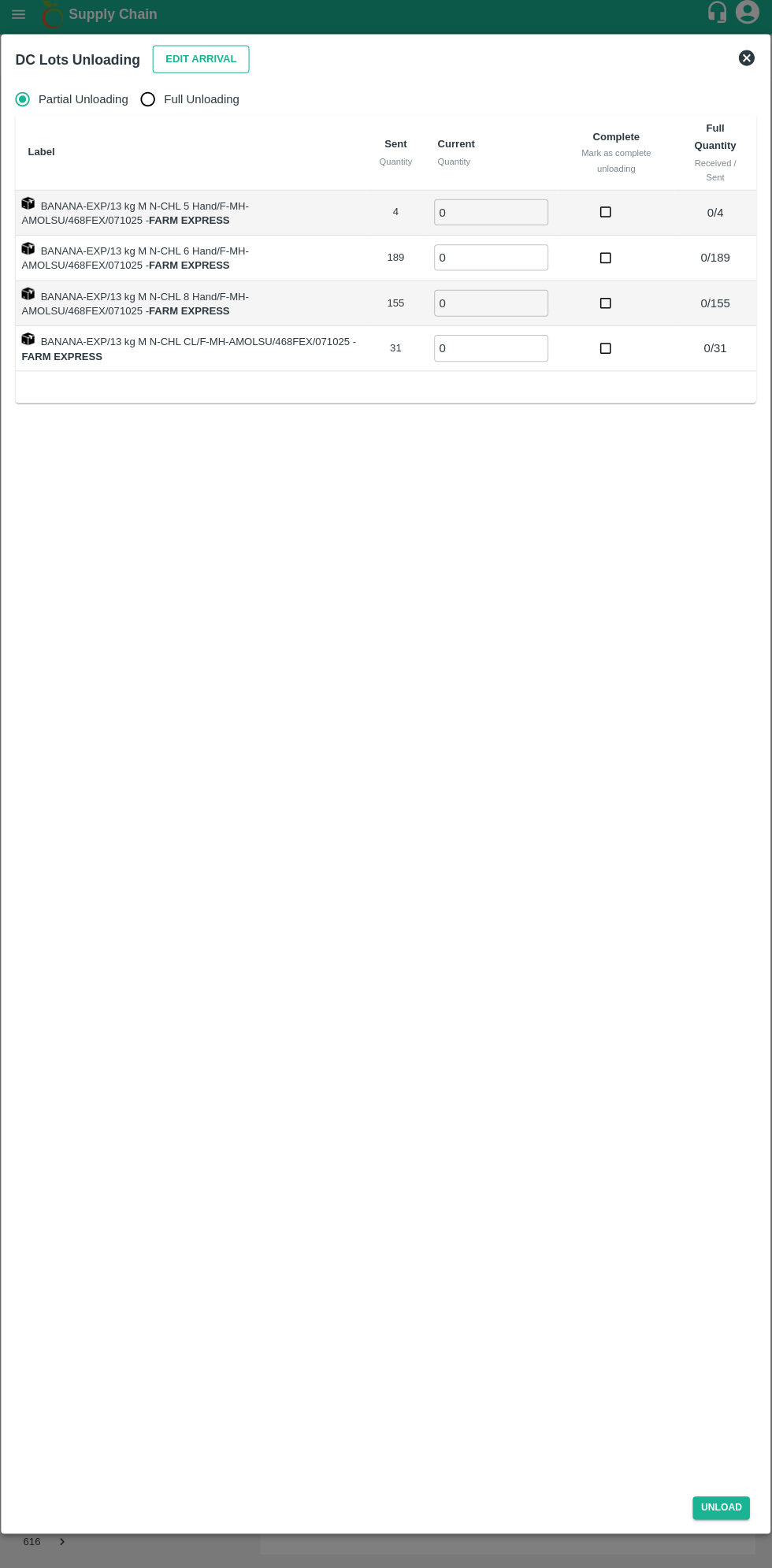
click at [193, 58] on button "Edit Arrival" at bounding box center [202, 64] width 96 height 27
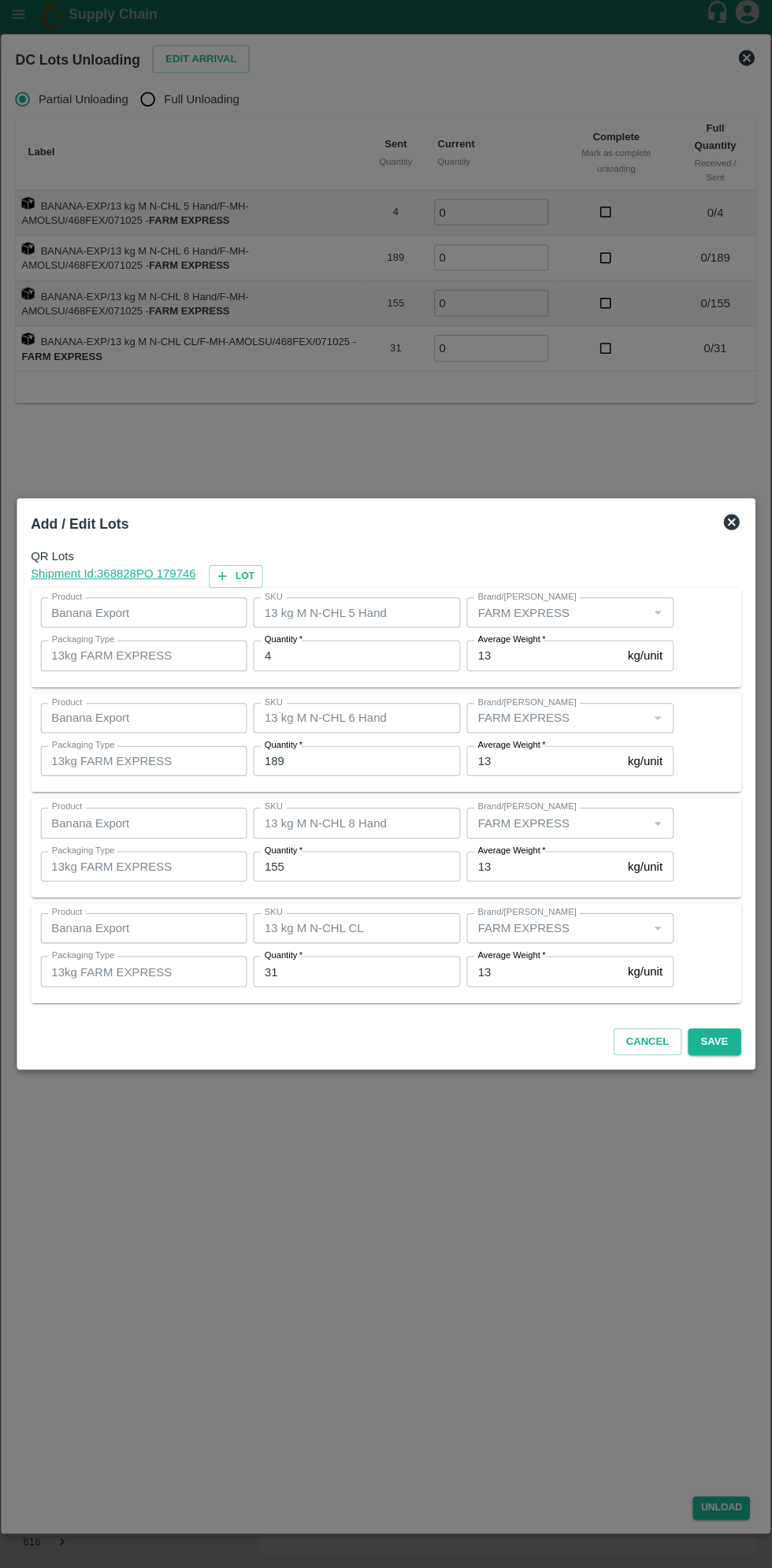
click at [322, 658] on input "4" at bounding box center [357, 656] width 205 height 30
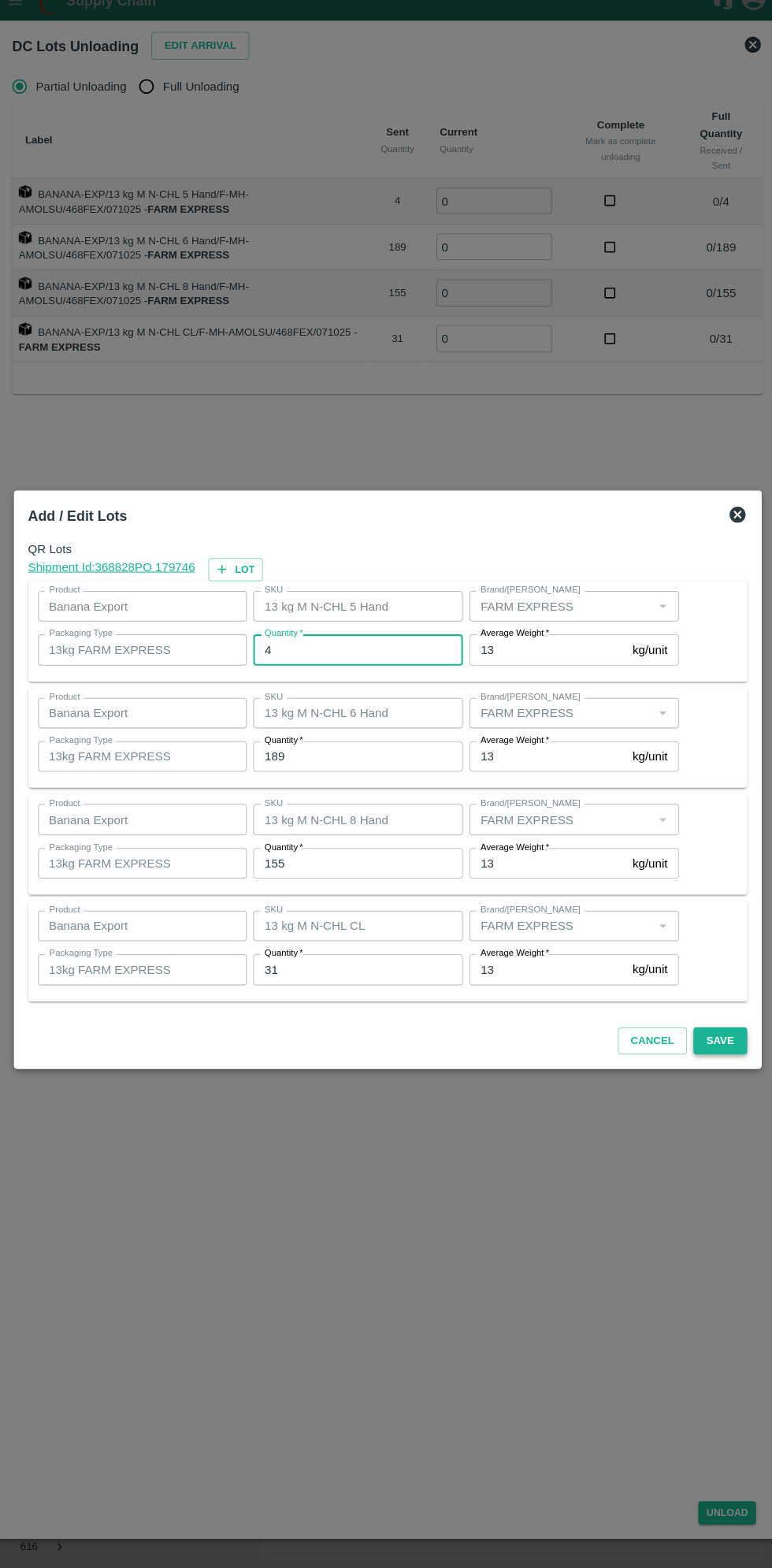
click at [715, 1040] on button "Save" at bounding box center [712, 1041] width 52 height 27
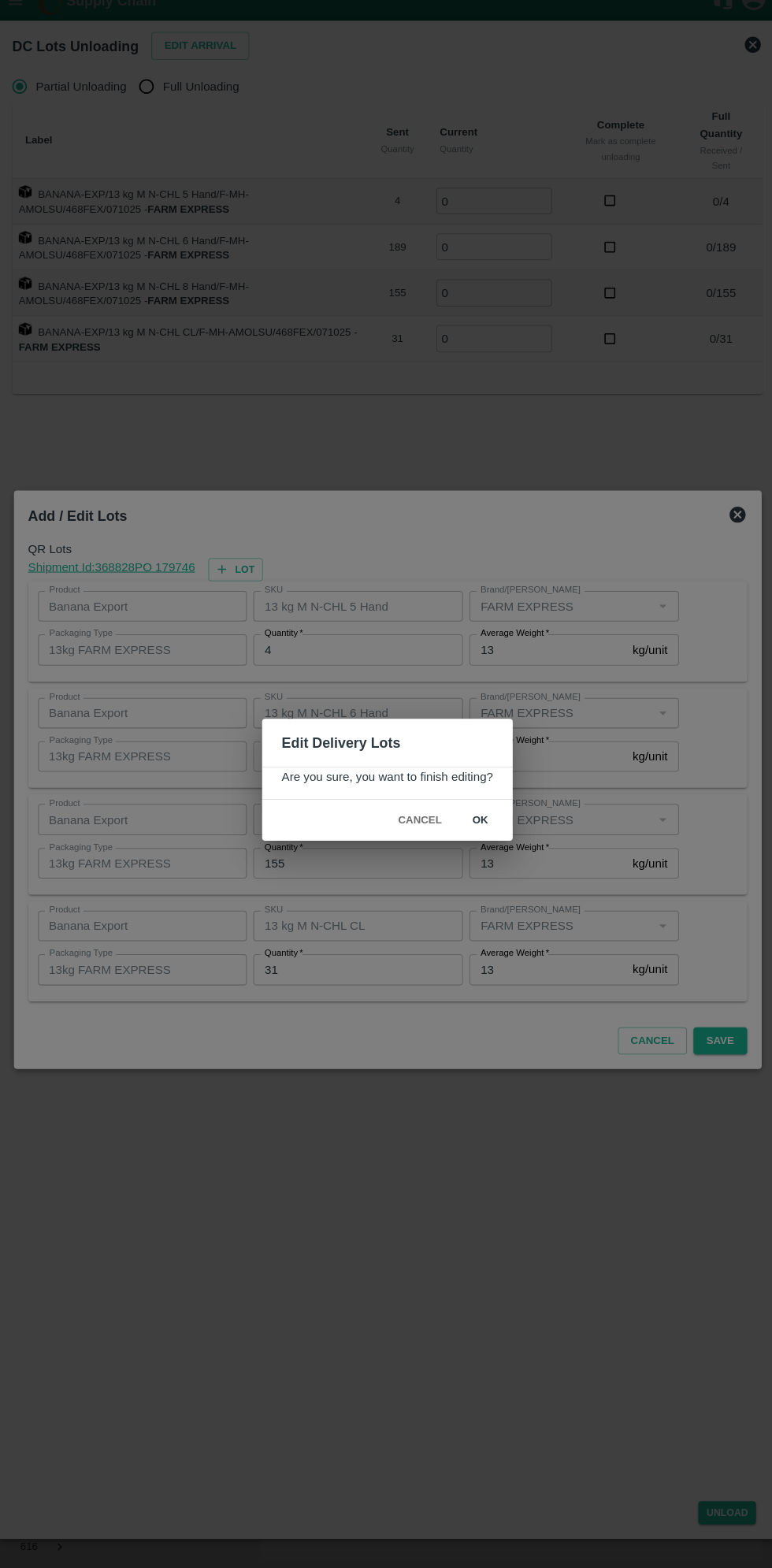
click at [475, 824] on button "ok" at bounding box center [477, 824] width 51 height 27
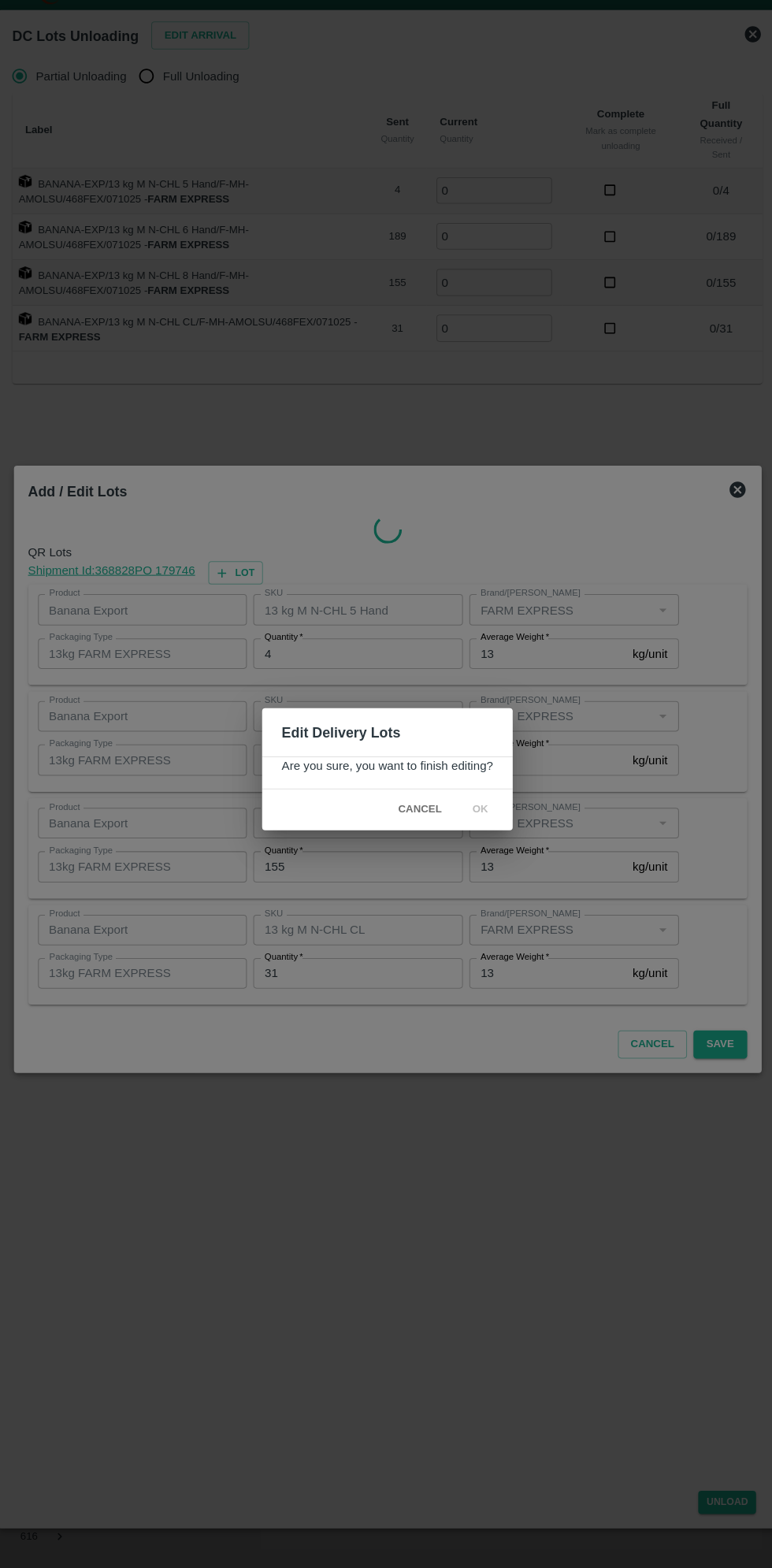
scroll to position [0, 0]
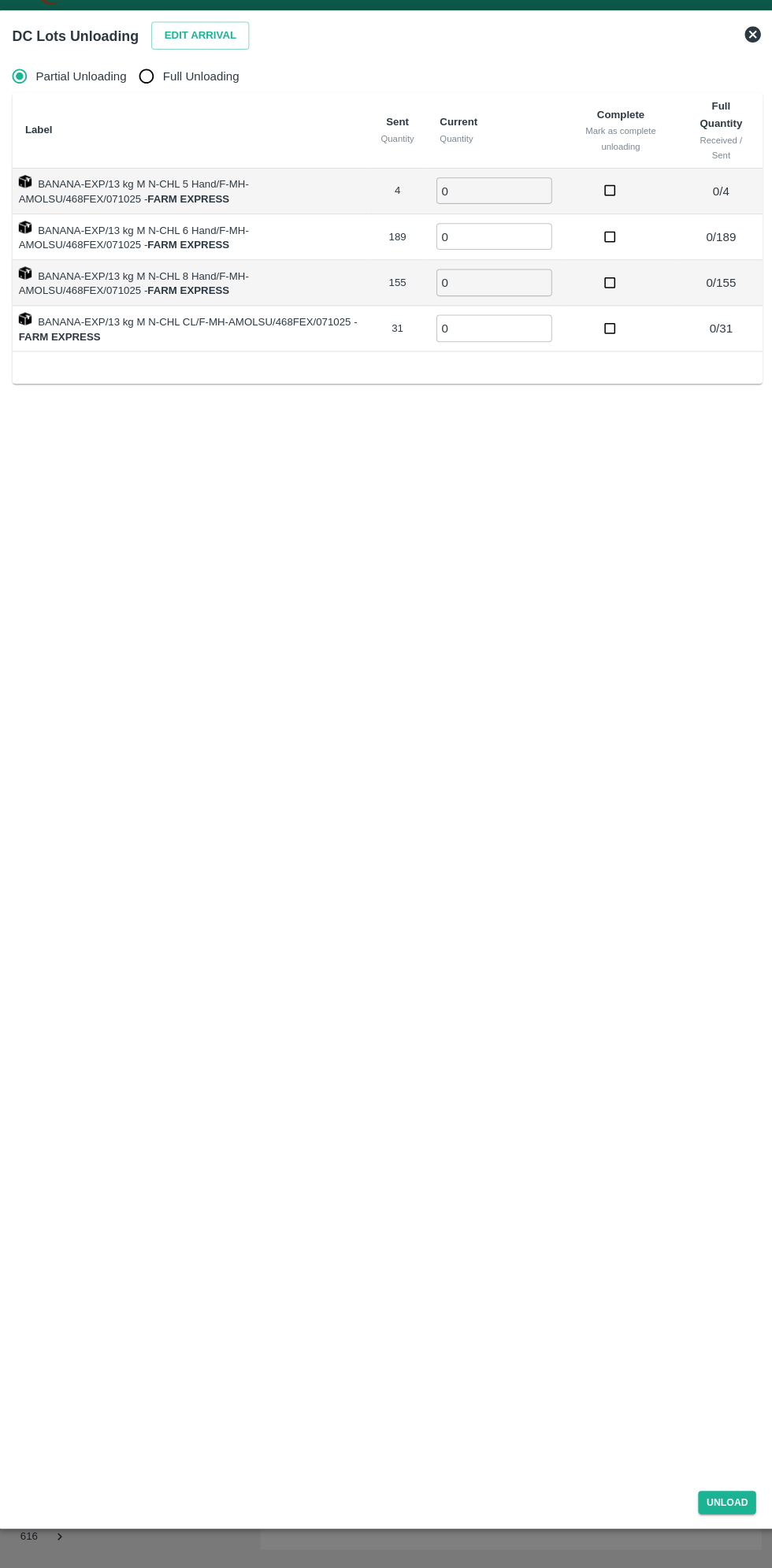
click at [193, 105] on span "Full Unloading" at bounding box center [203, 104] width 75 height 18
click at [165, 105] on input "Full Unloading" at bounding box center [150, 104] width 31 height 31
radio input "true"
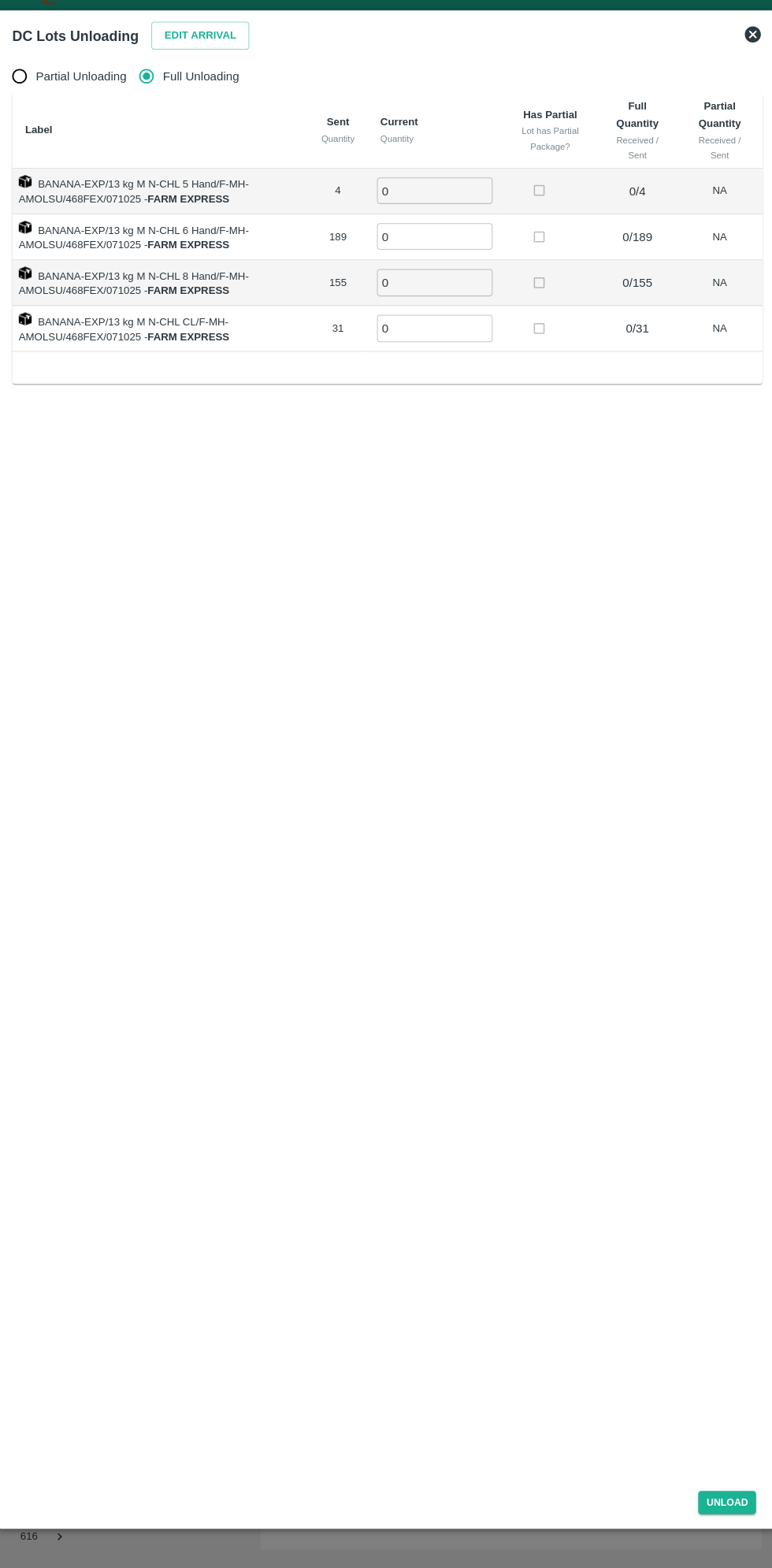
click at [435, 209] on input "0" at bounding box center [432, 216] width 114 height 26
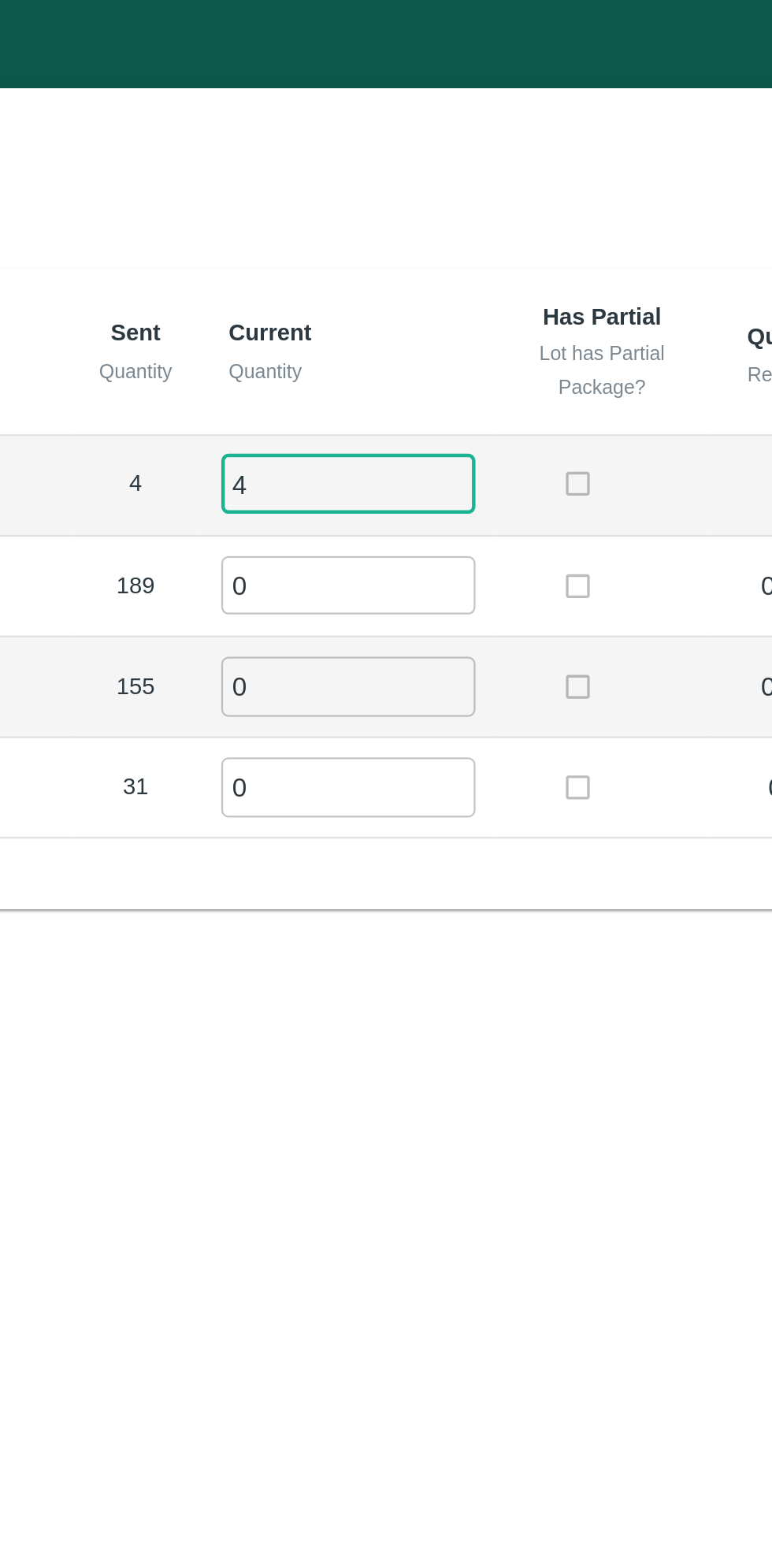
type input "4"
click at [410, 256] on input "0" at bounding box center [432, 261] width 114 height 26
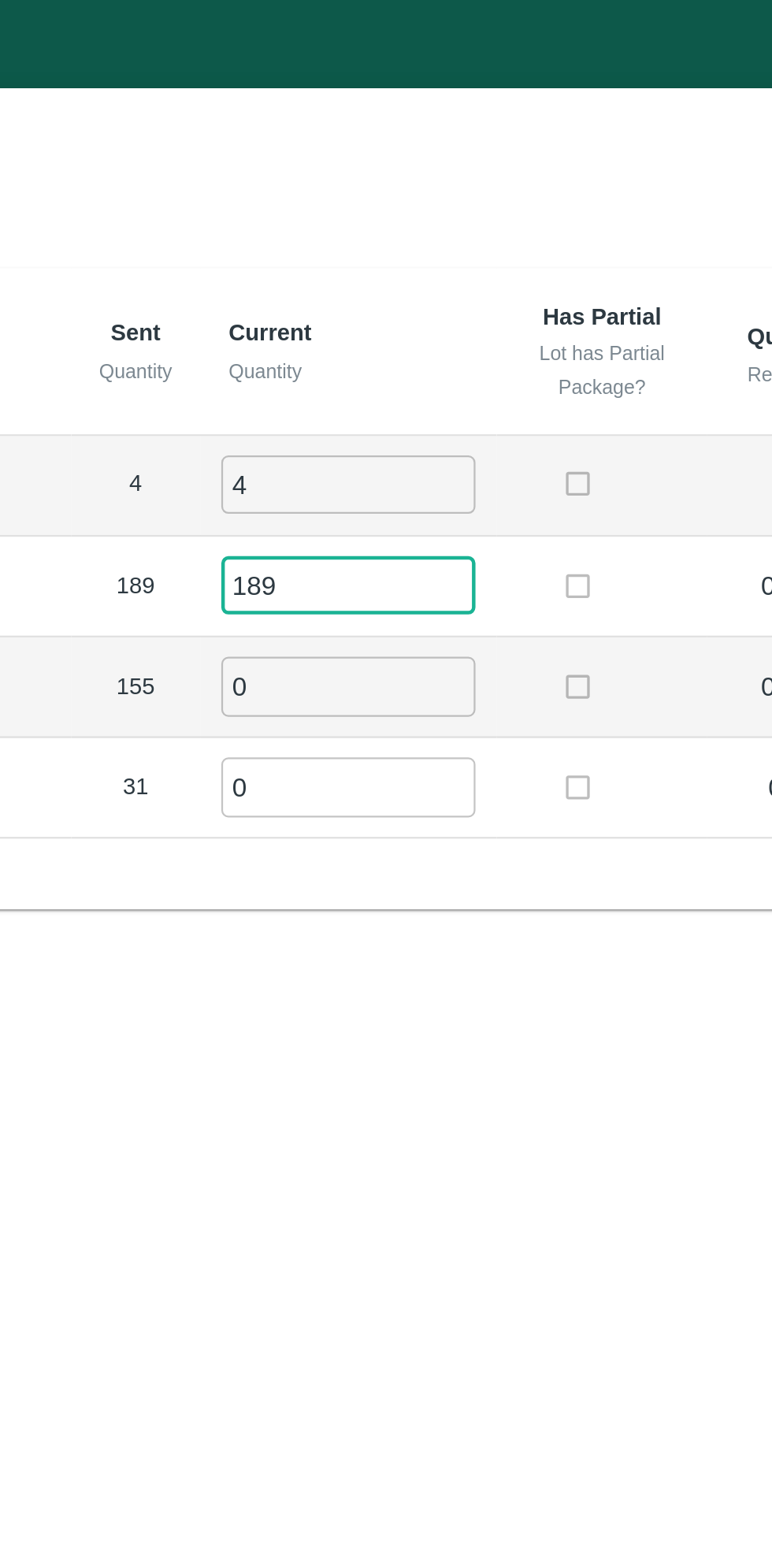
type input "189"
click at [413, 301] on input "0" at bounding box center [432, 305] width 114 height 26
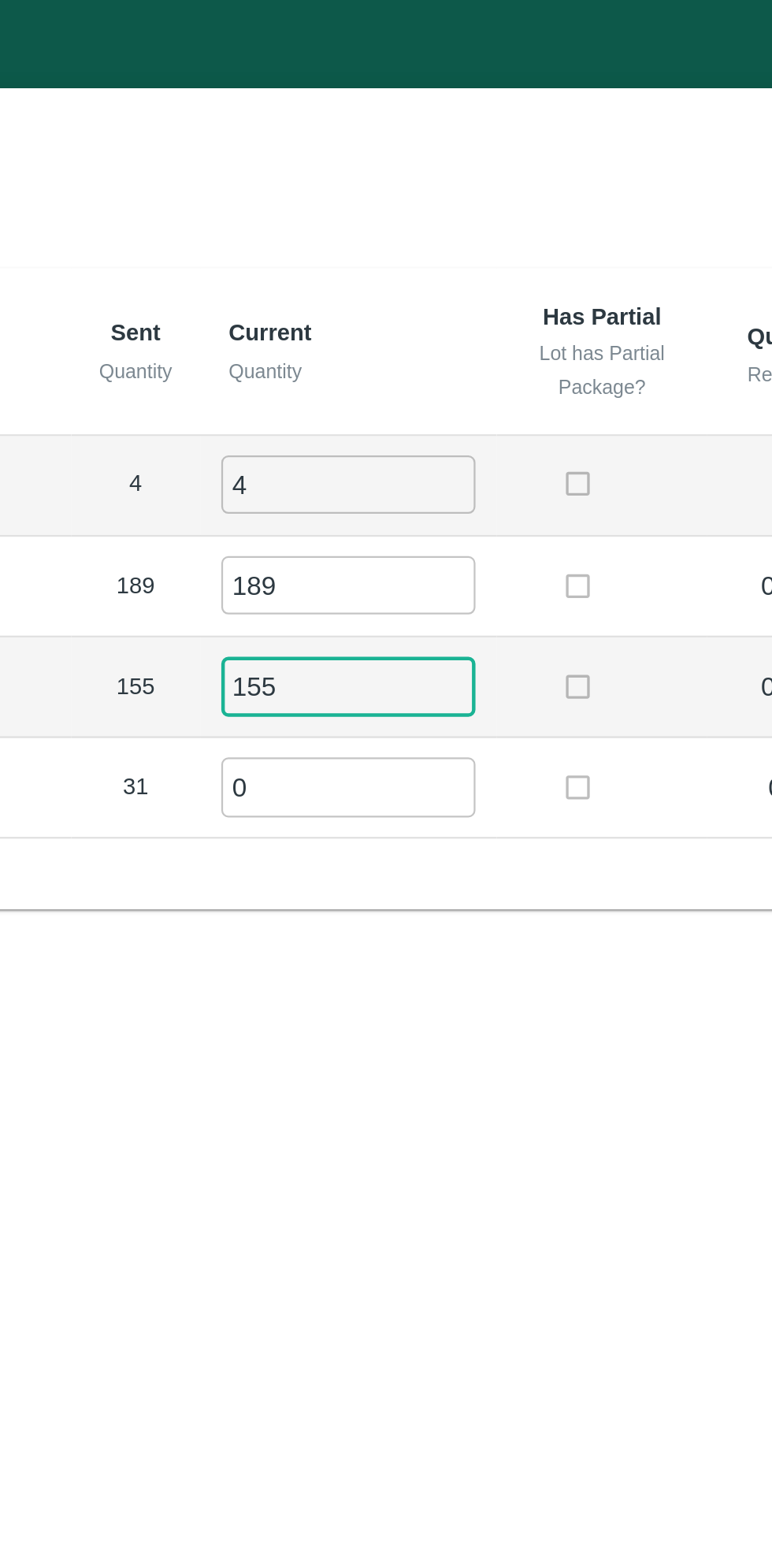
type input "155"
click at [411, 342] on input "0" at bounding box center [432, 351] width 114 height 26
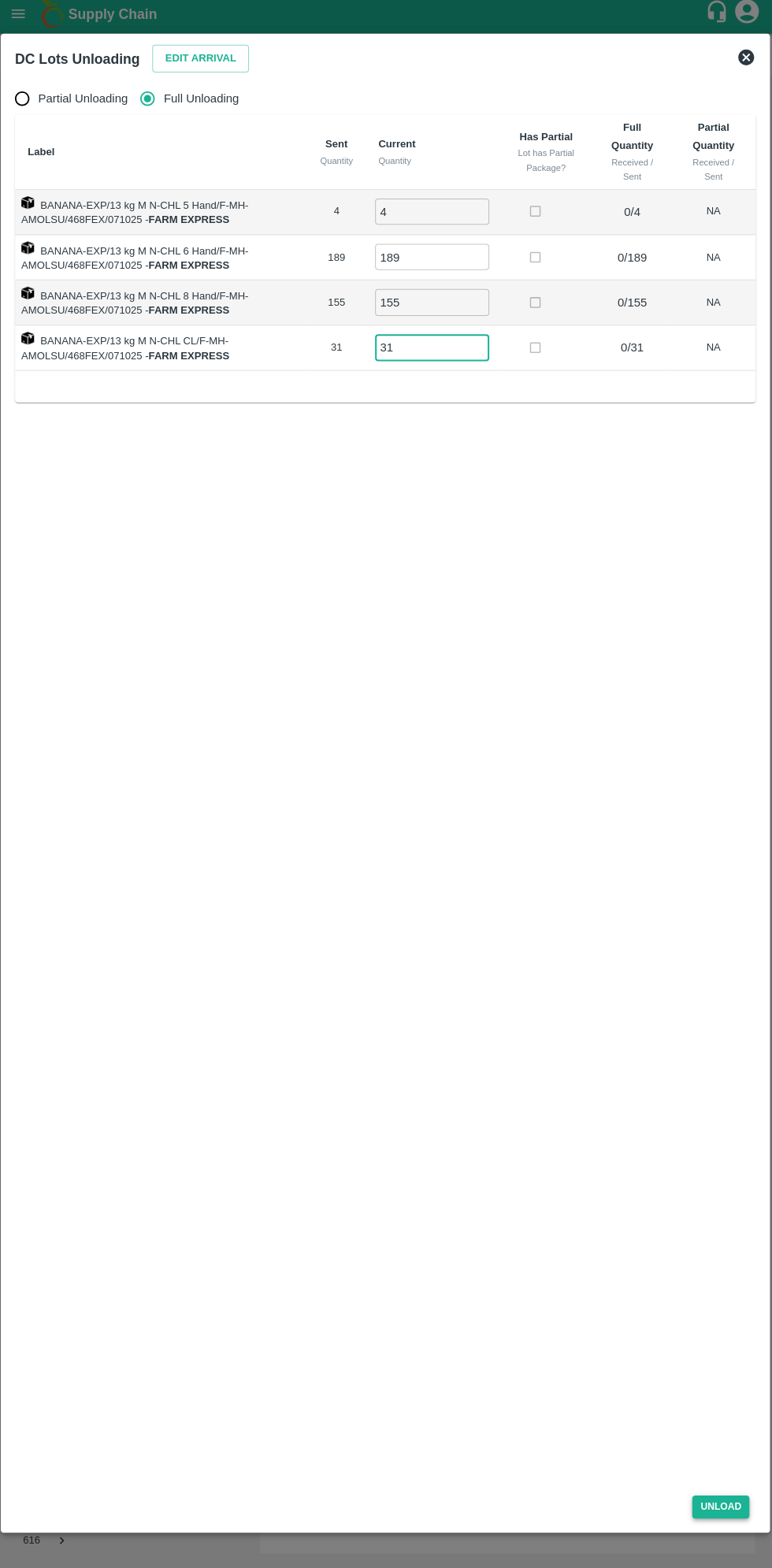
type input "31"
click at [720, 1504] on button "Unload" at bounding box center [719, 1503] width 56 height 22
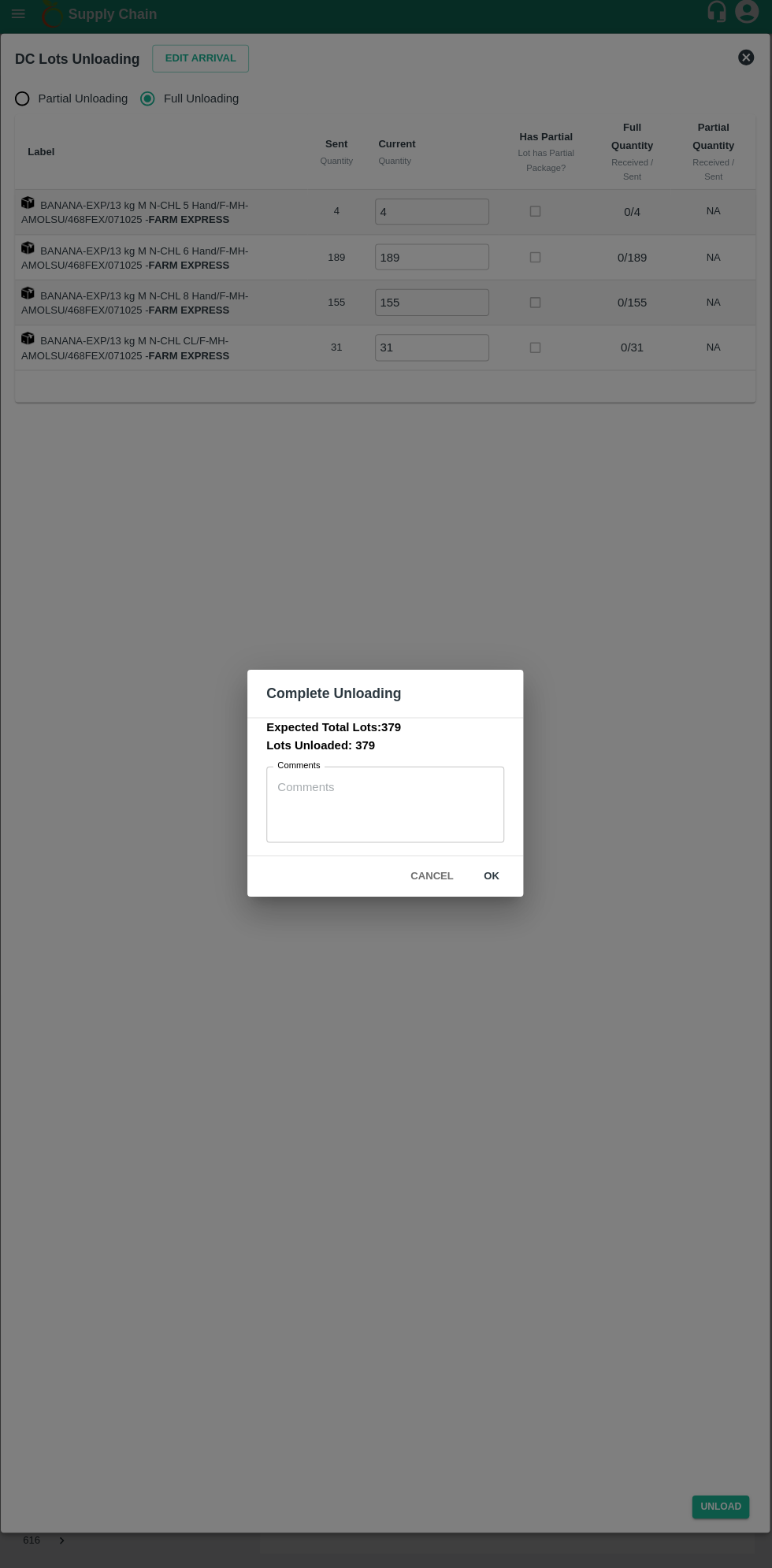
click at [513, 874] on button "ok" at bounding box center [492, 876] width 51 height 27
